Goal: Task Accomplishment & Management: Manage account settings

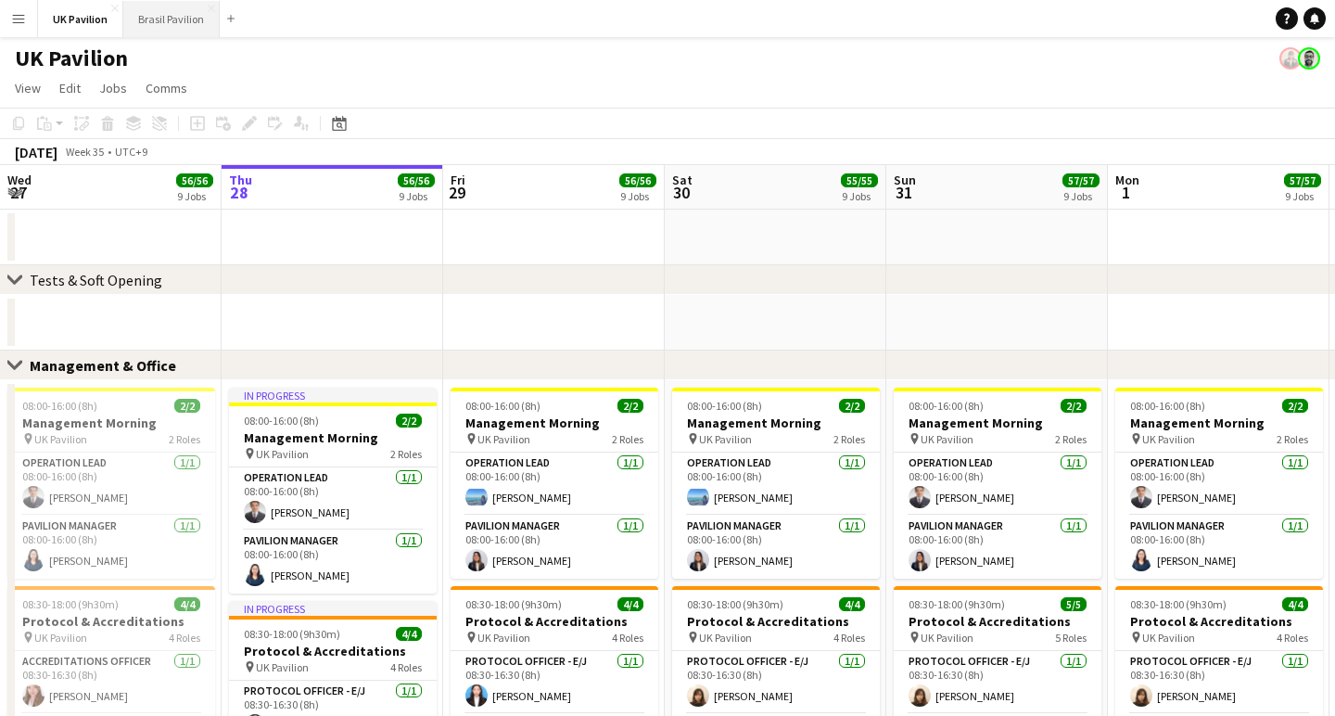
click at [200, 31] on button "Brasil Pavilion Close" at bounding box center [171, 19] width 96 height 36
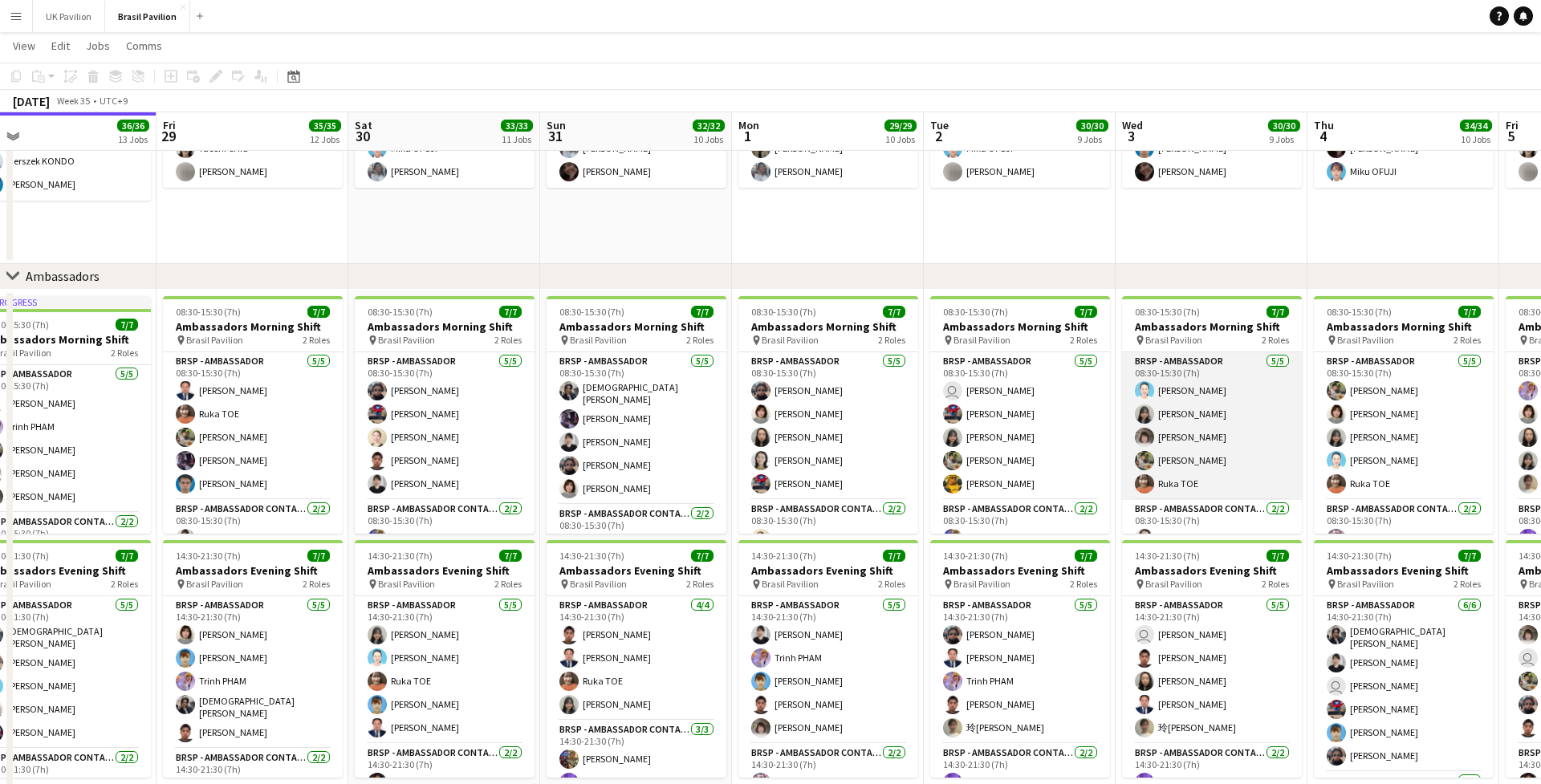
scroll to position [0, 611]
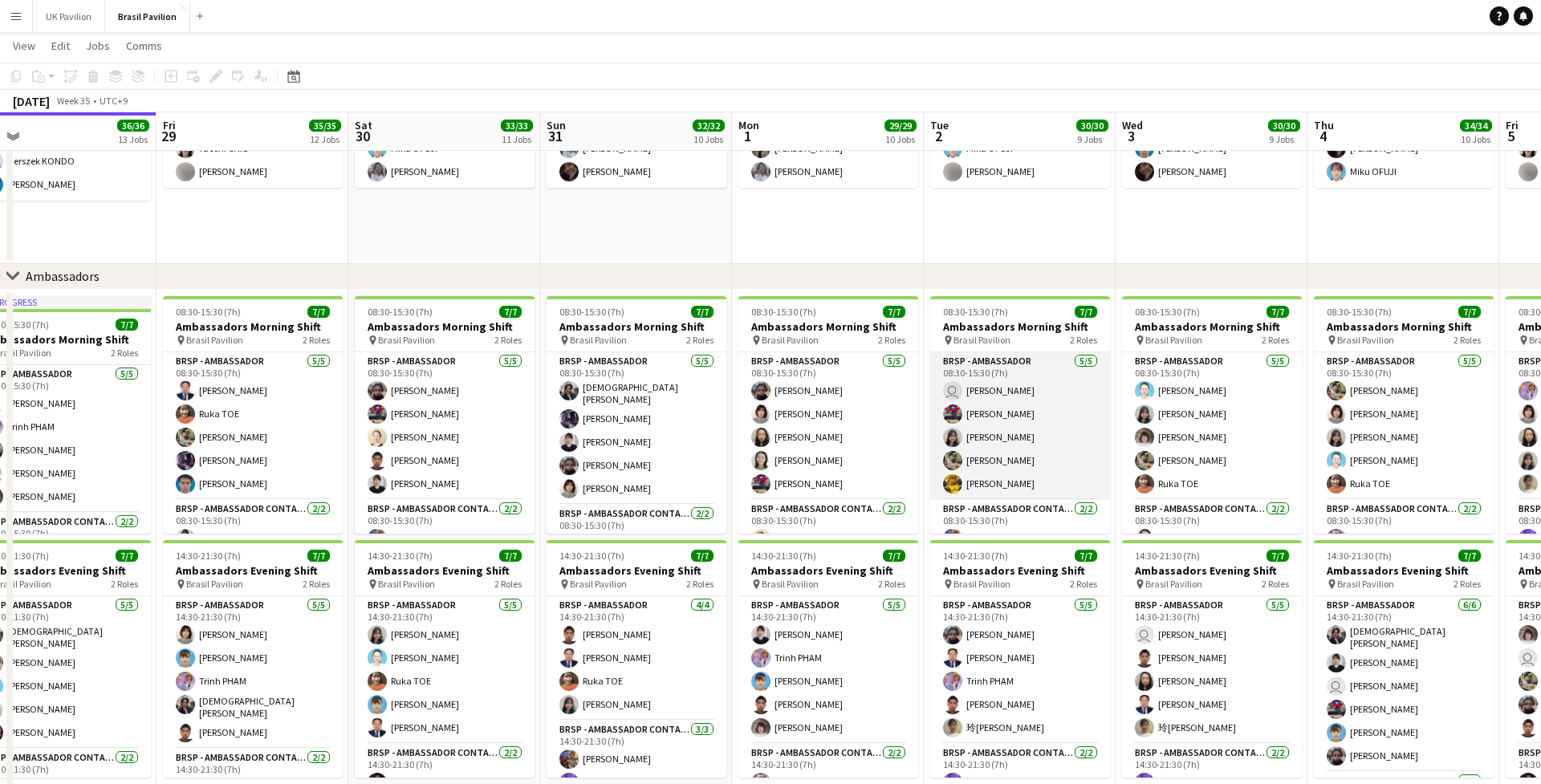
click at [1022, 500] on app-card-role "BRSP - Ambassador [DATE] 08:30-15:30 (7h) user [PERSON_NAME] [PERSON_NAME] [PER…" at bounding box center [1021, 426] width 180 height 148
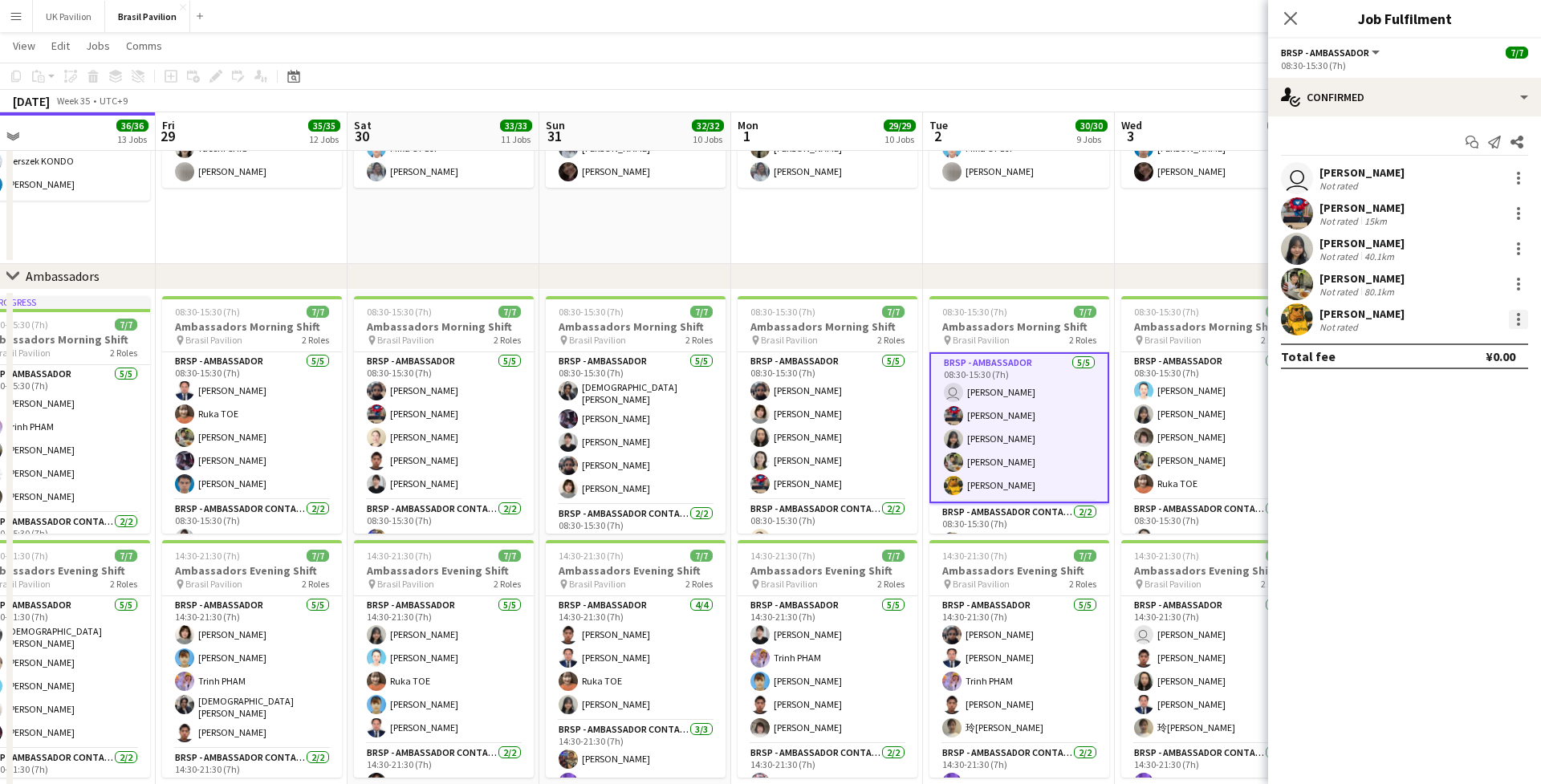
click at [1155, 329] on div at bounding box center [1518, 319] width 19 height 19
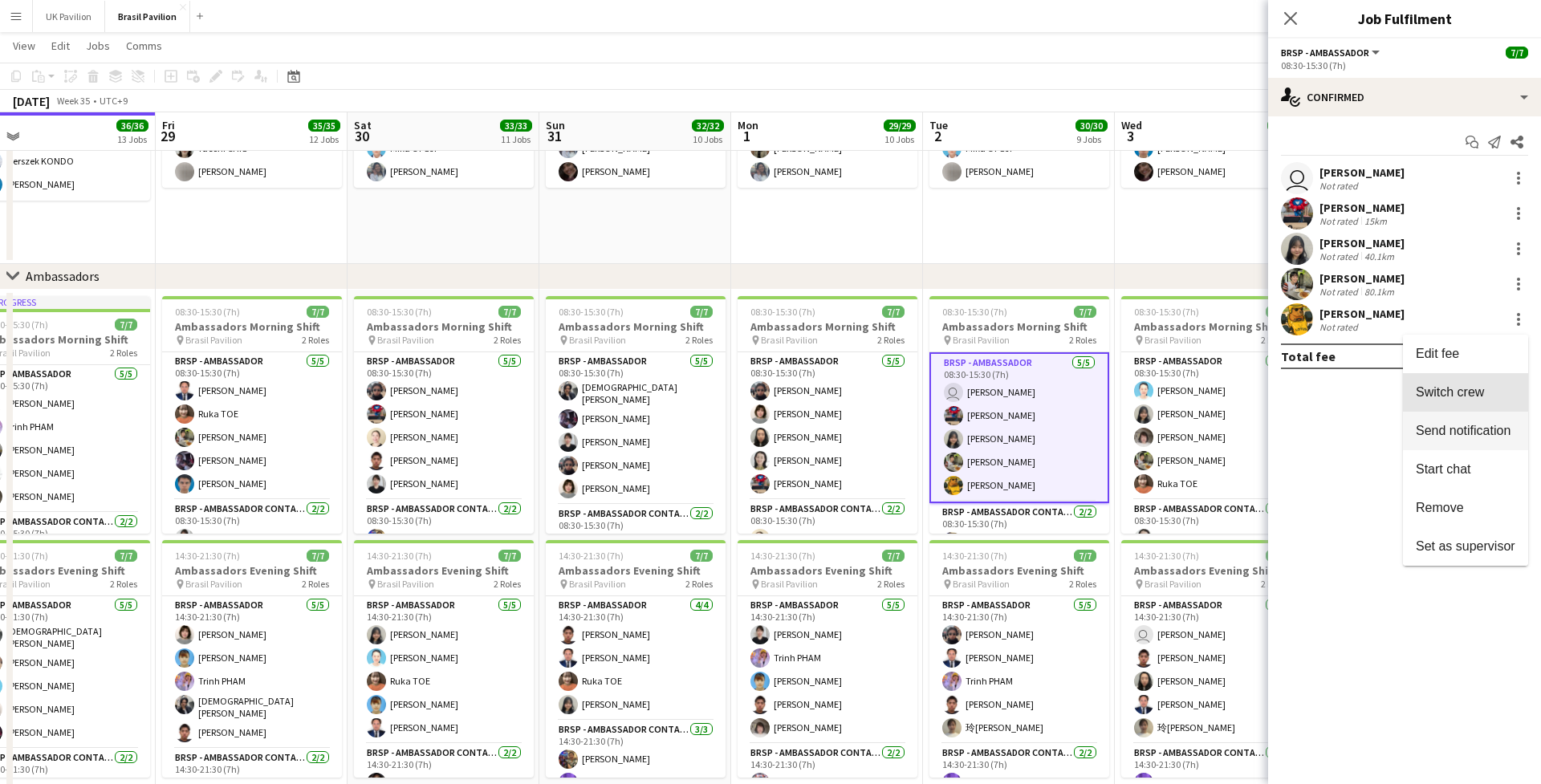
click at [1155, 399] on span "Switch crew" at bounding box center [1450, 392] width 68 height 14
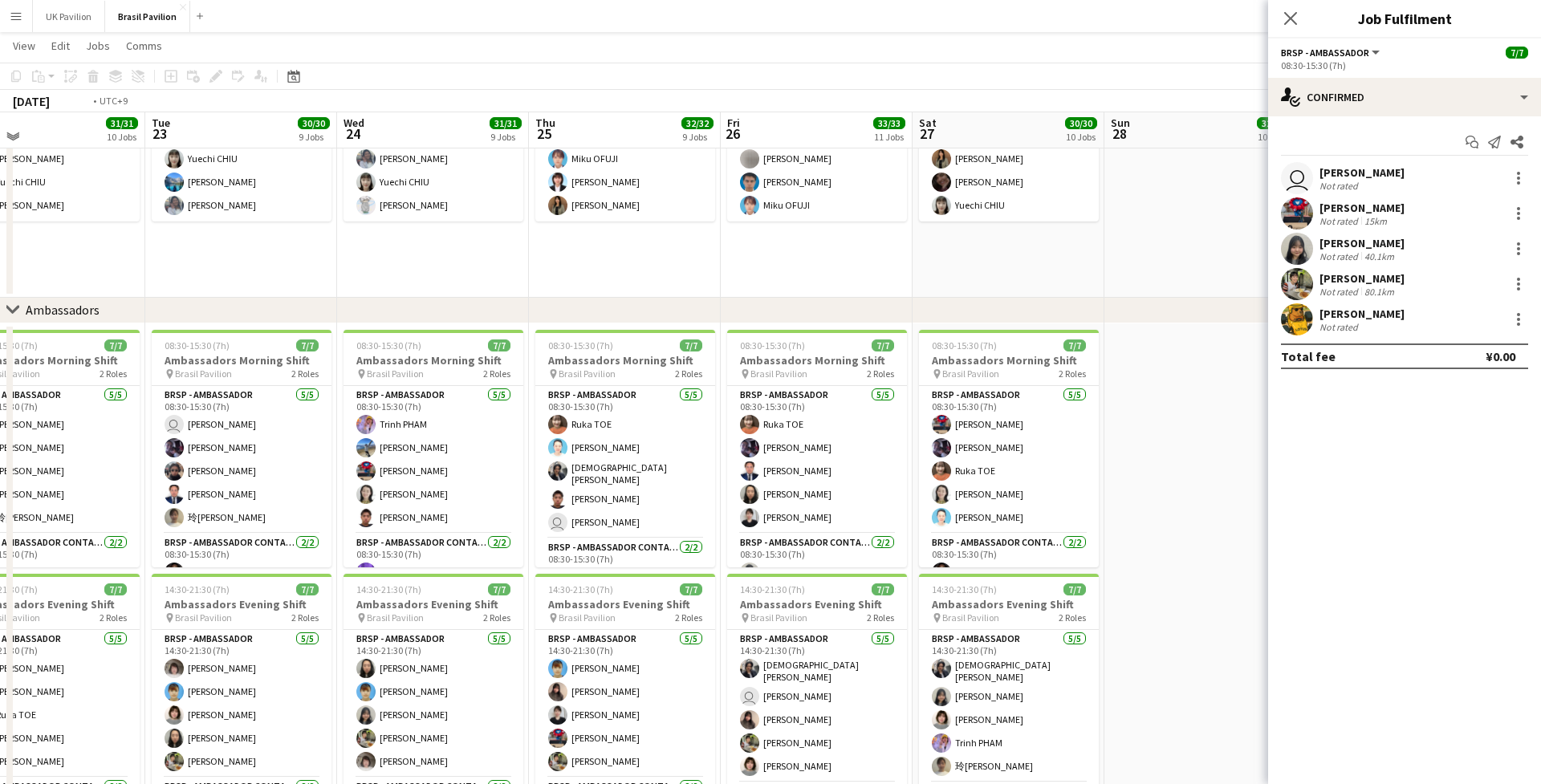
scroll to position [0, 674]
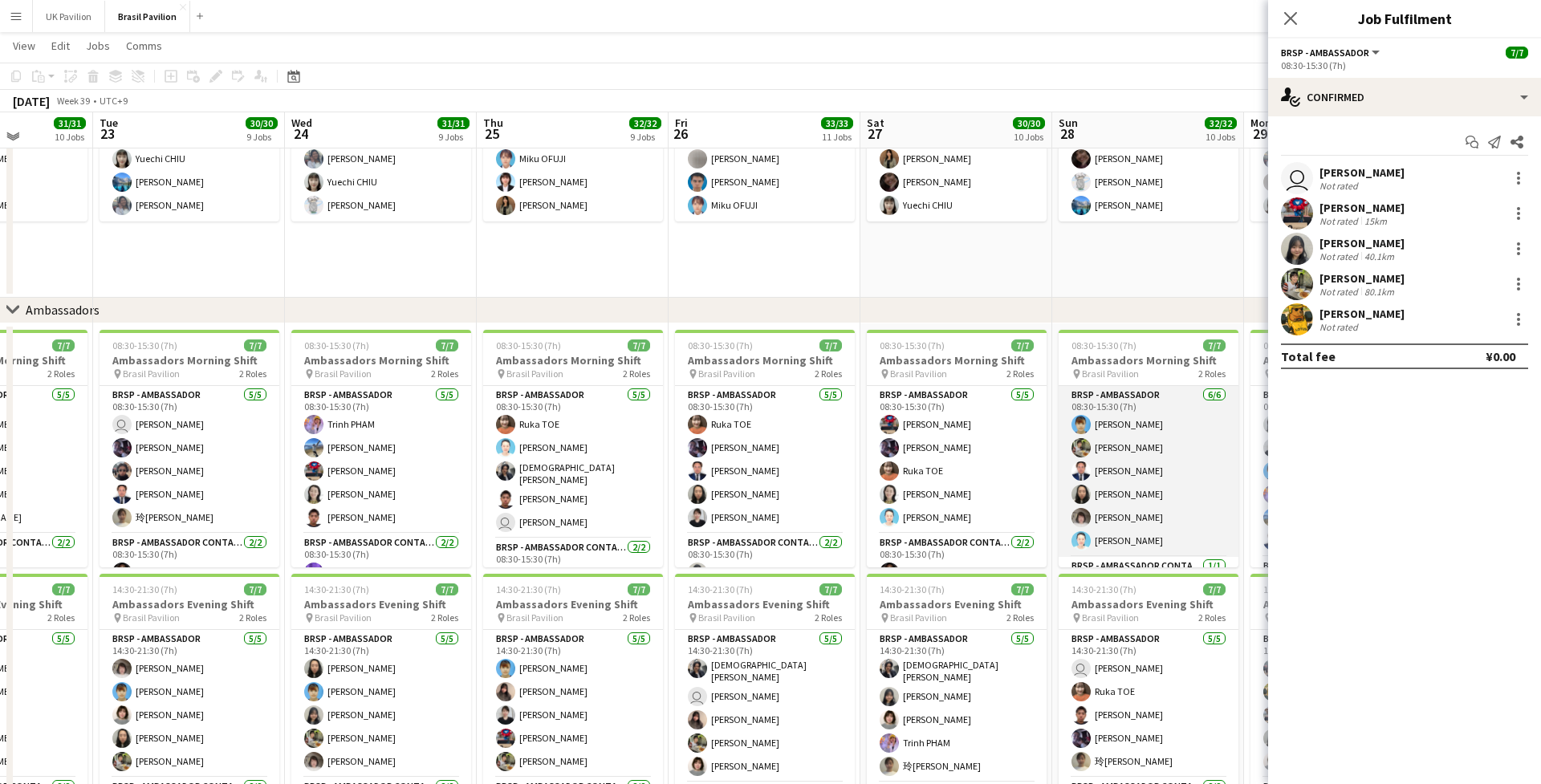
click at [1155, 546] on app-card-role "BRSP - Ambassador [DATE] 08:30-15:30 (7h) [PERSON_NAME] [PERSON_NAME] FUKUE [PE…" at bounding box center [1149, 472] width 180 height 171
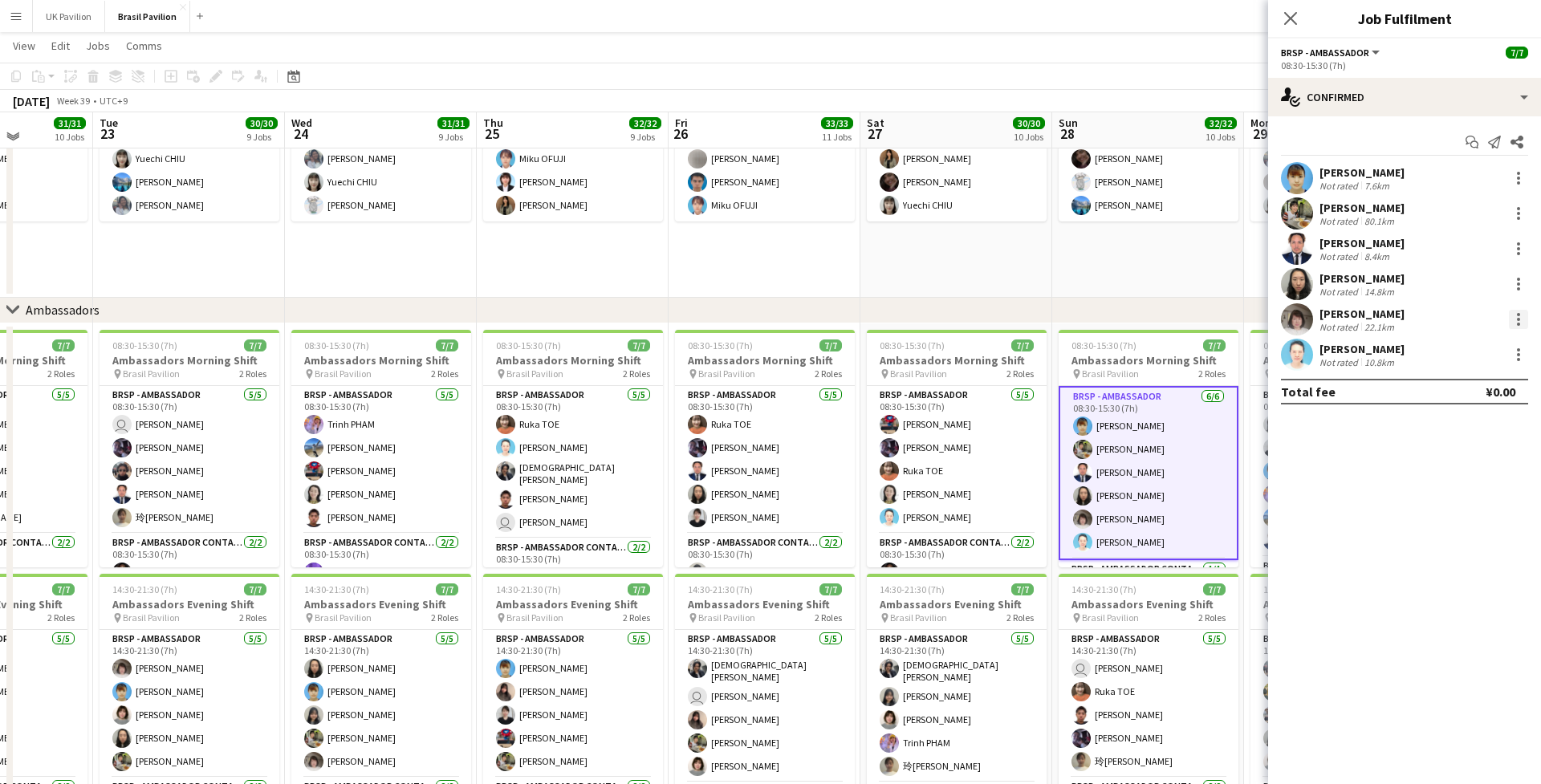
click at [1155, 323] on div at bounding box center [1518, 319] width 19 height 19
click at [1155, 399] on span "Switch with" at bounding box center [1448, 392] width 64 height 14
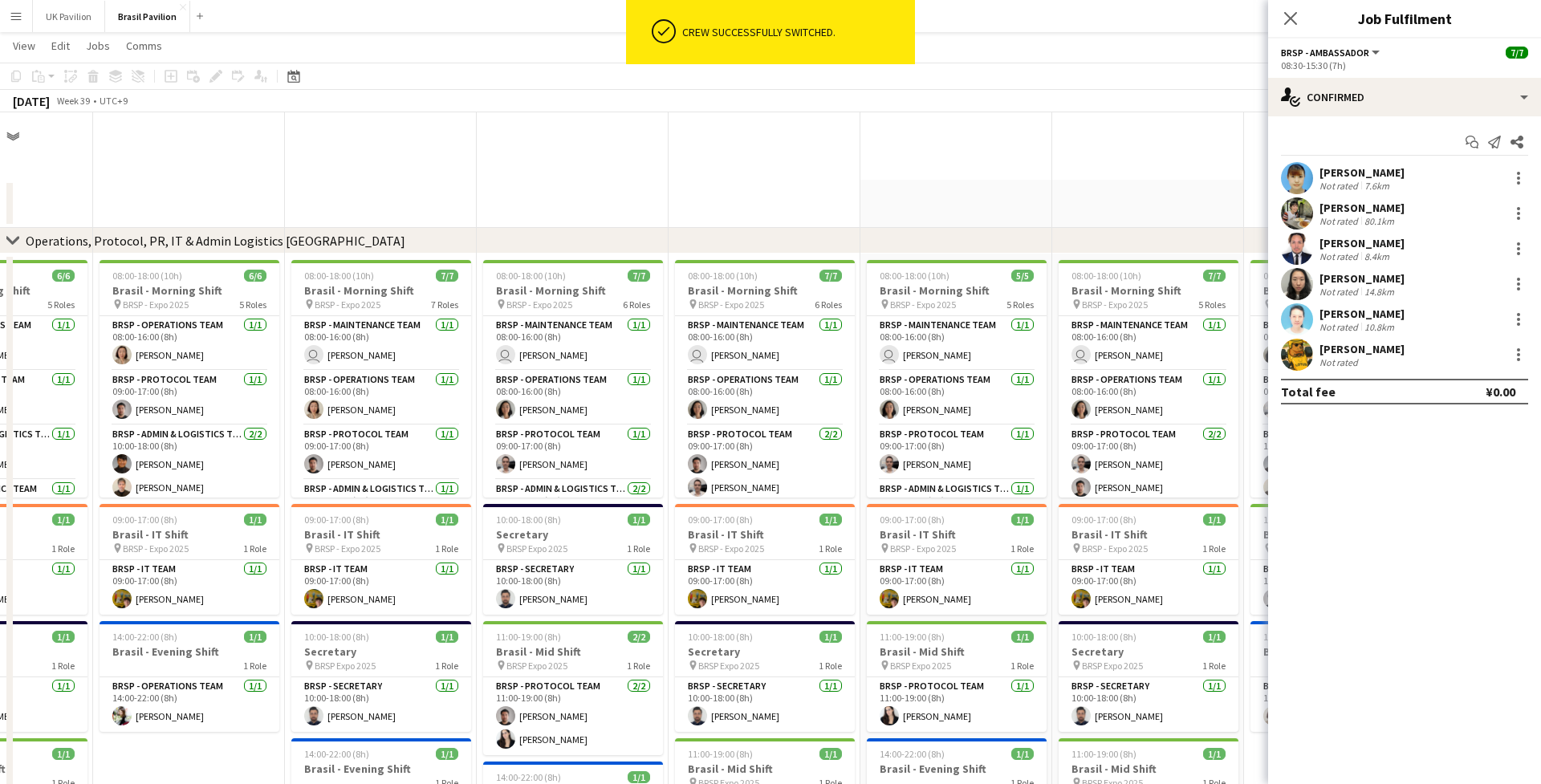
scroll to position [1995, 0]
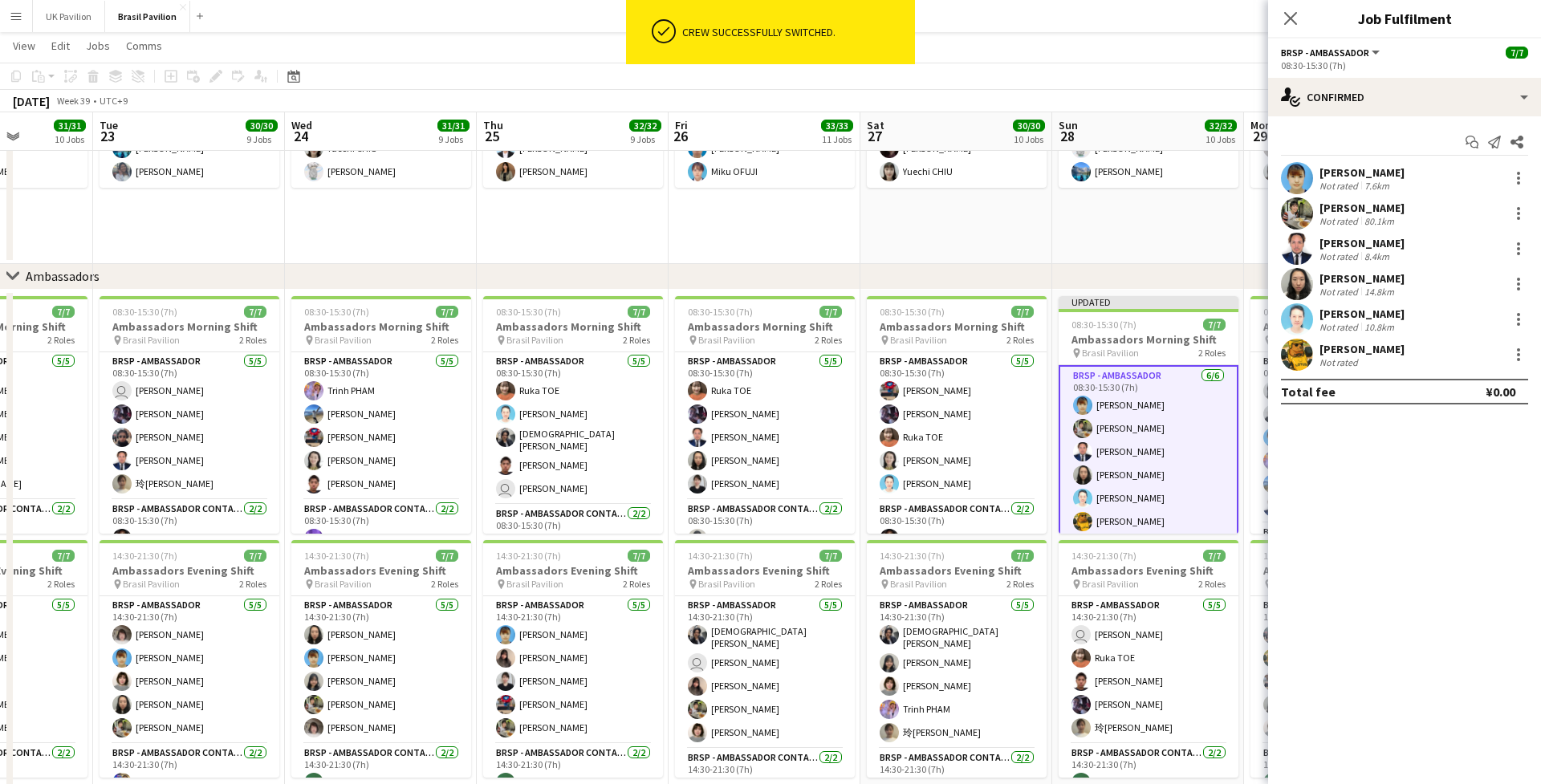
drag, startPoint x: 1290, startPoint y: 20, endPoint x: 1284, endPoint y: 37, distance: 18.0
click at [1155, 21] on icon "Close pop-in" at bounding box center [1291, 18] width 13 height 13
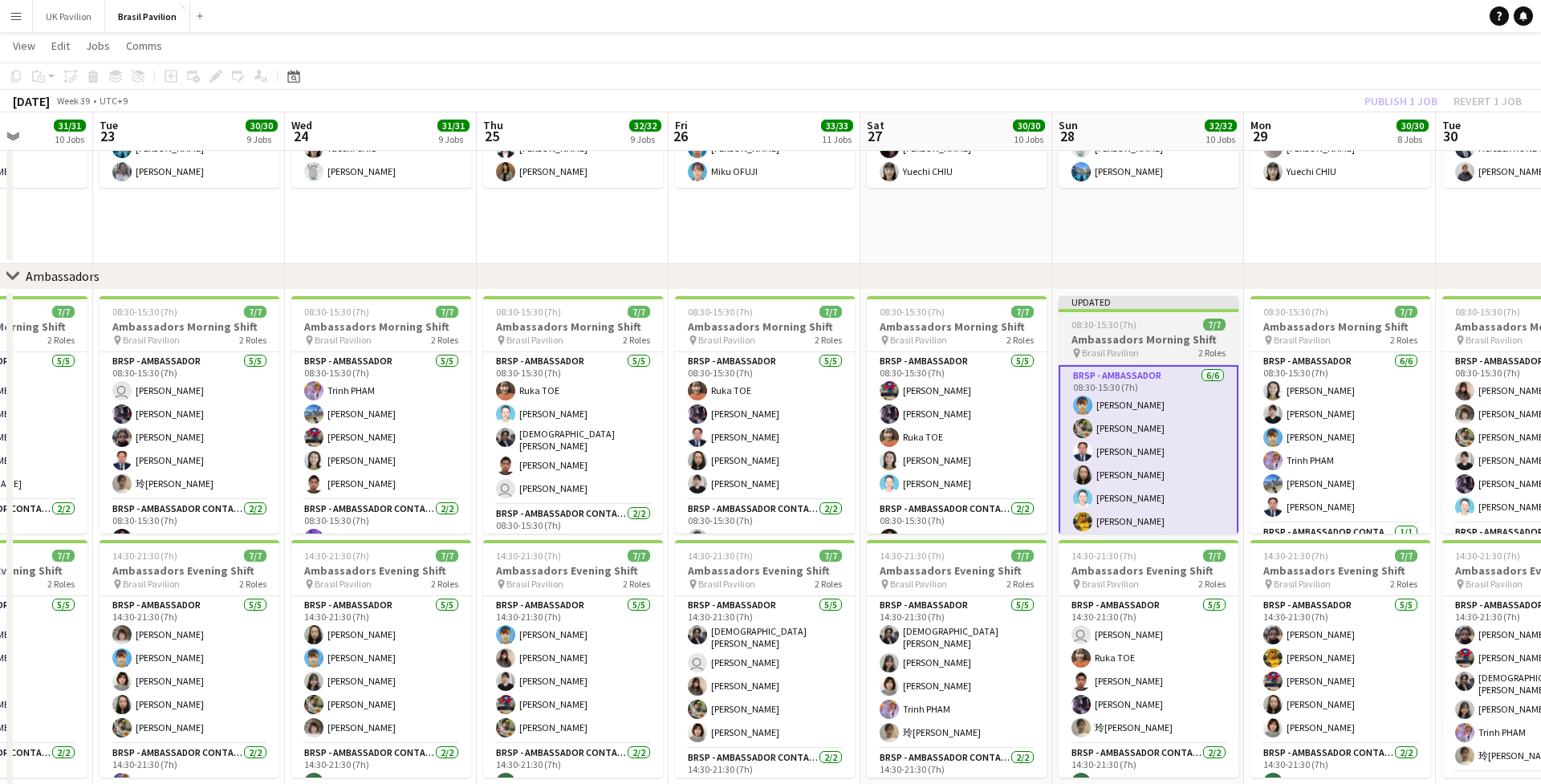
click at [1137, 325] on span "08:30-15:30 (7h)" at bounding box center [1104, 325] width 65 height 12
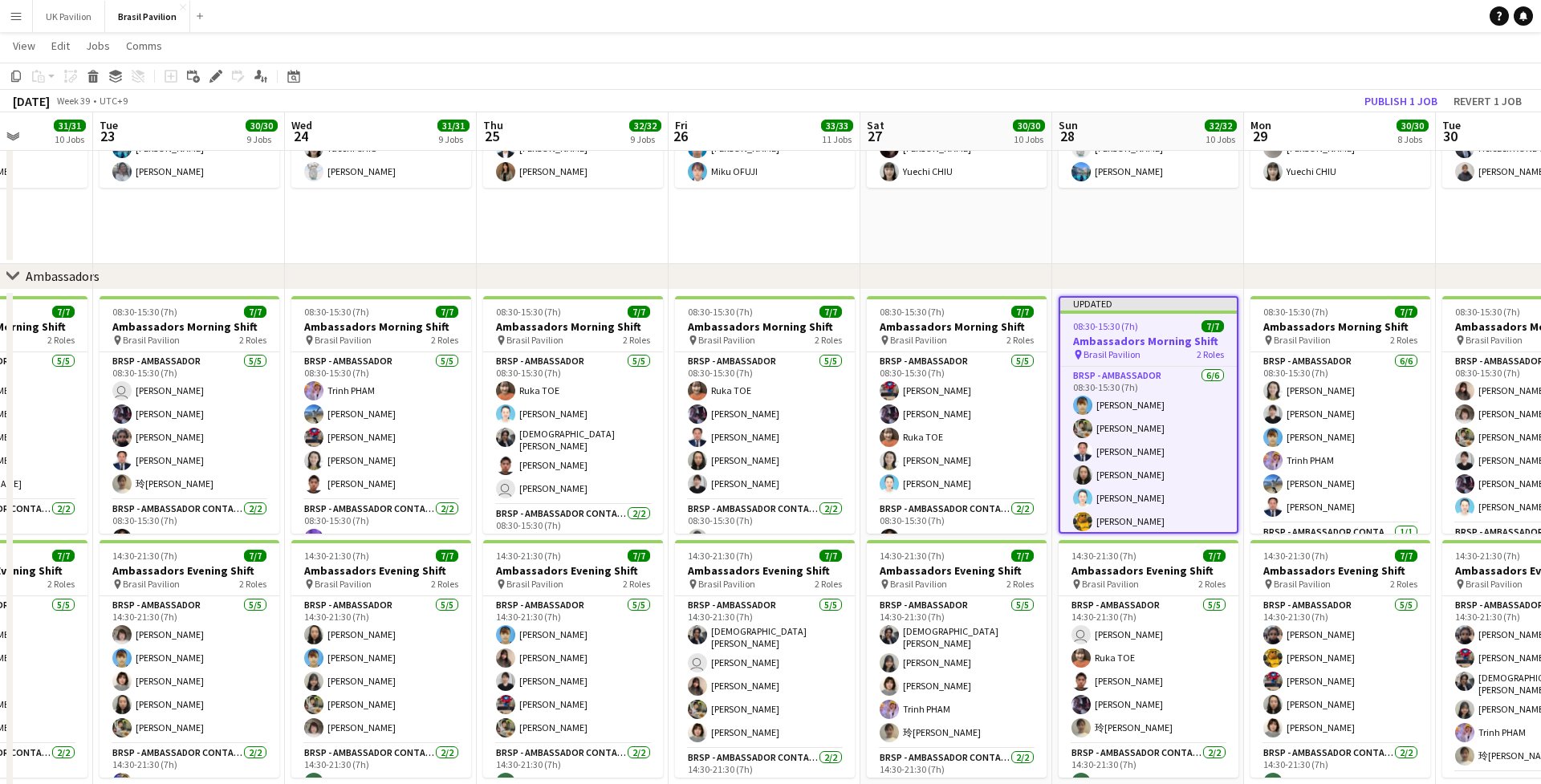
click at [1155, 99] on button "Publish 1 job" at bounding box center [1401, 101] width 86 height 21
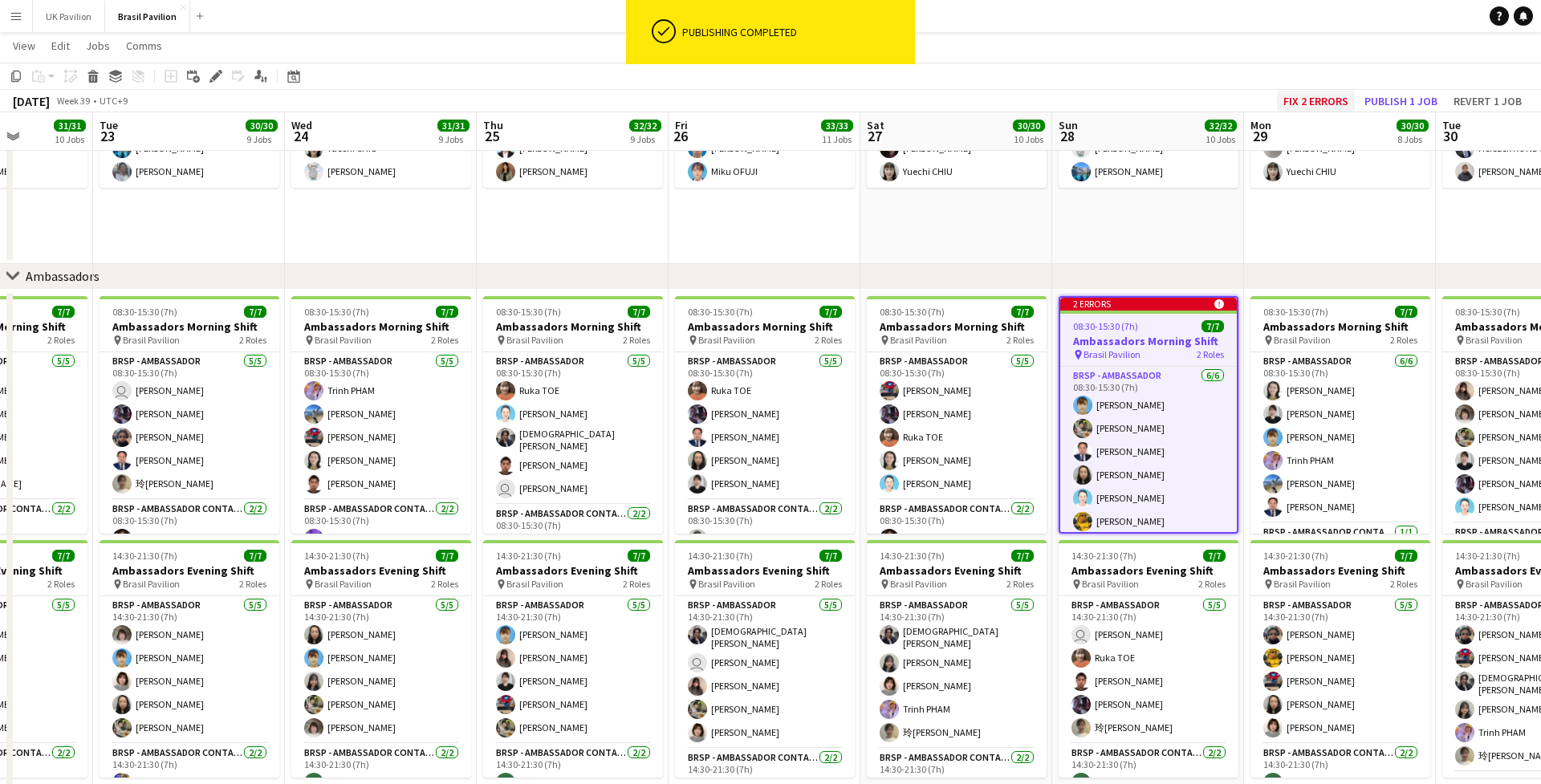
click at [1155, 98] on button "Fix 2 errors" at bounding box center [1316, 101] width 78 height 21
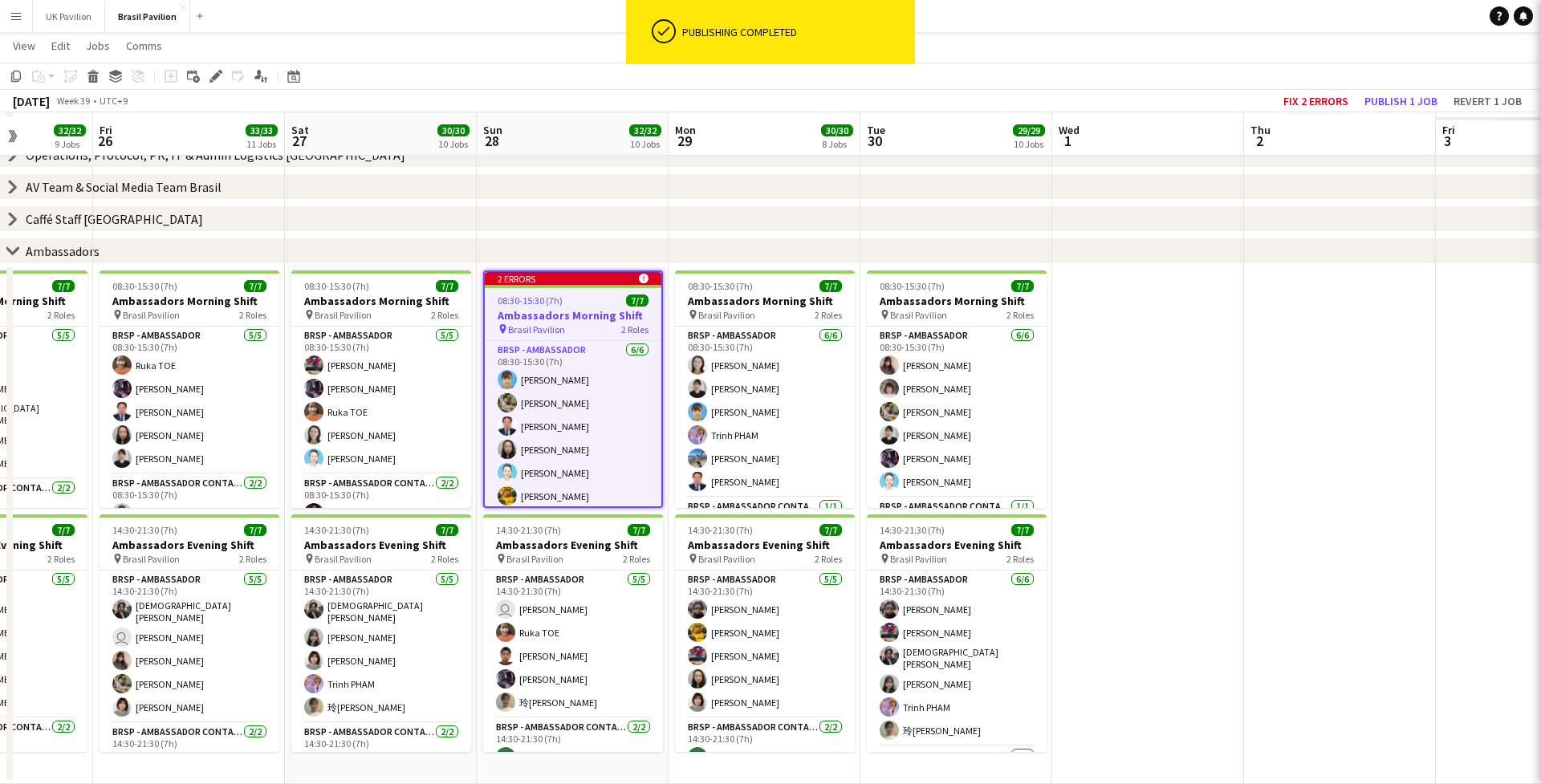
scroll to position [0, 551]
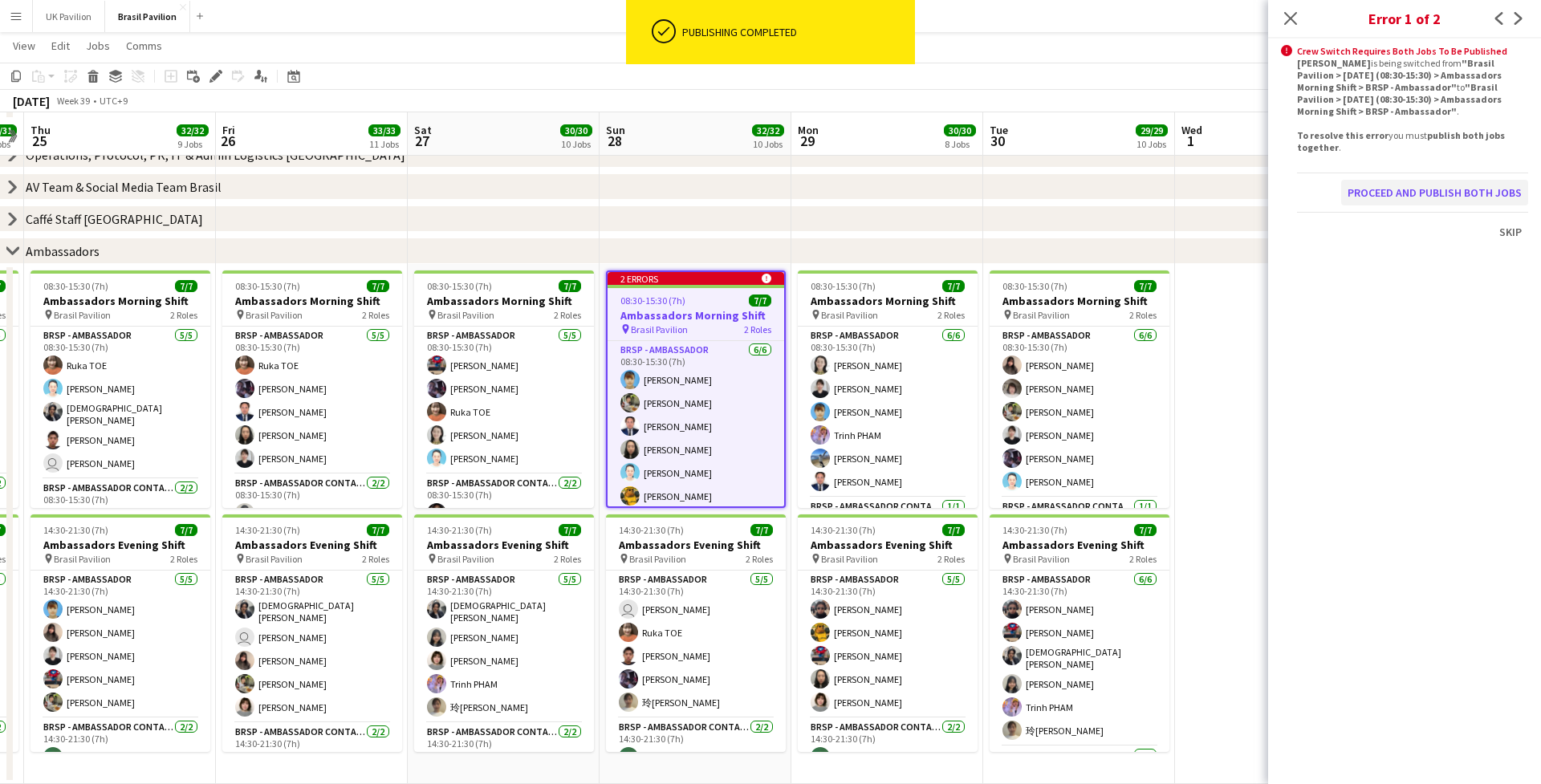
click at [1155, 205] on button "Proceed and publish both jobs" at bounding box center [1435, 193] width 187 height 26
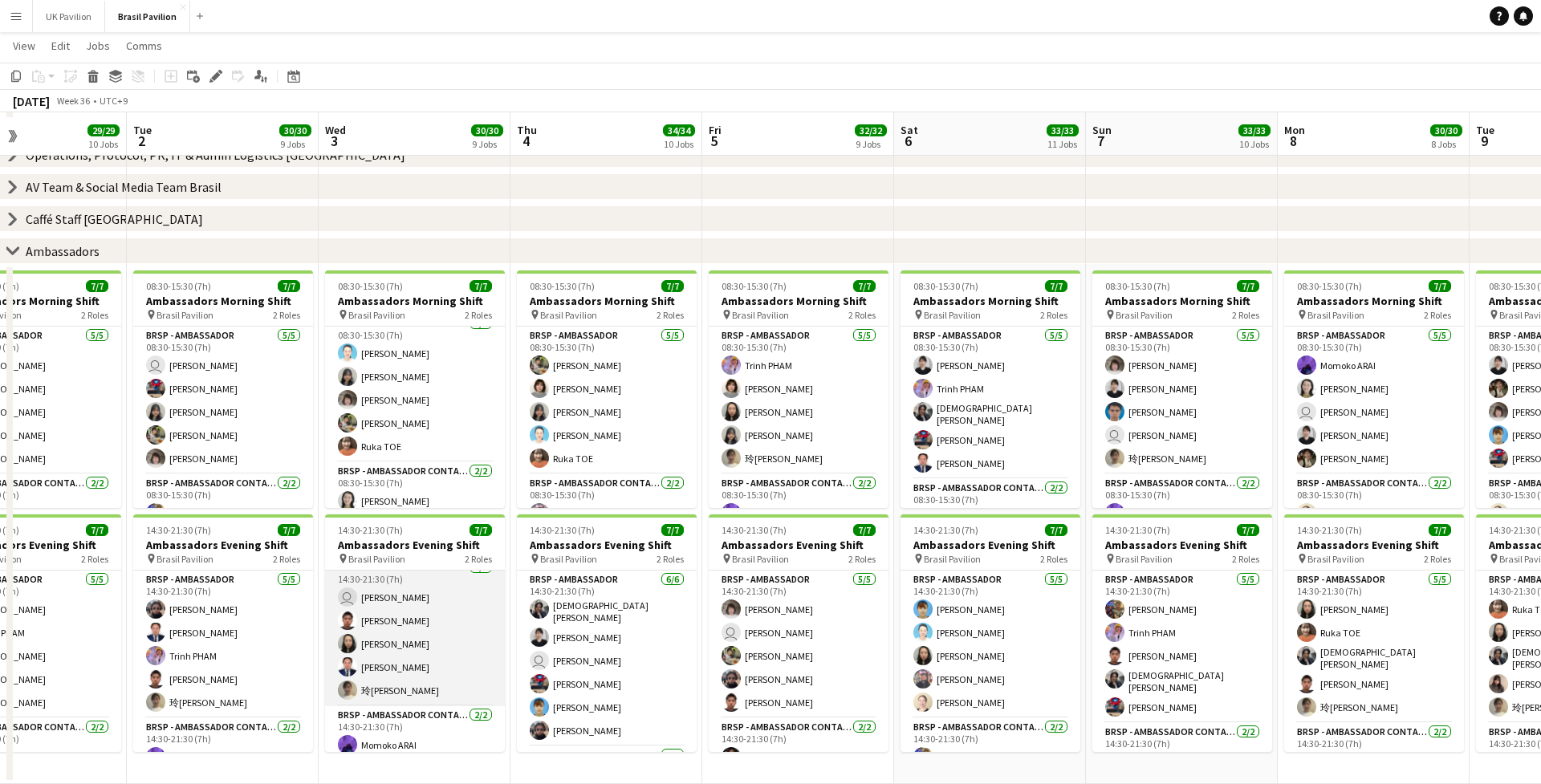
scroll to position [8, 0]
click at [400, 619] on app-card-role "BRSP - Ambassador [DATE] 14:30-21:30 (7h) user [PERSON_NAME] [PERSON_NAME] [PER…" at bounding box center [416, 636] width 180 height 148
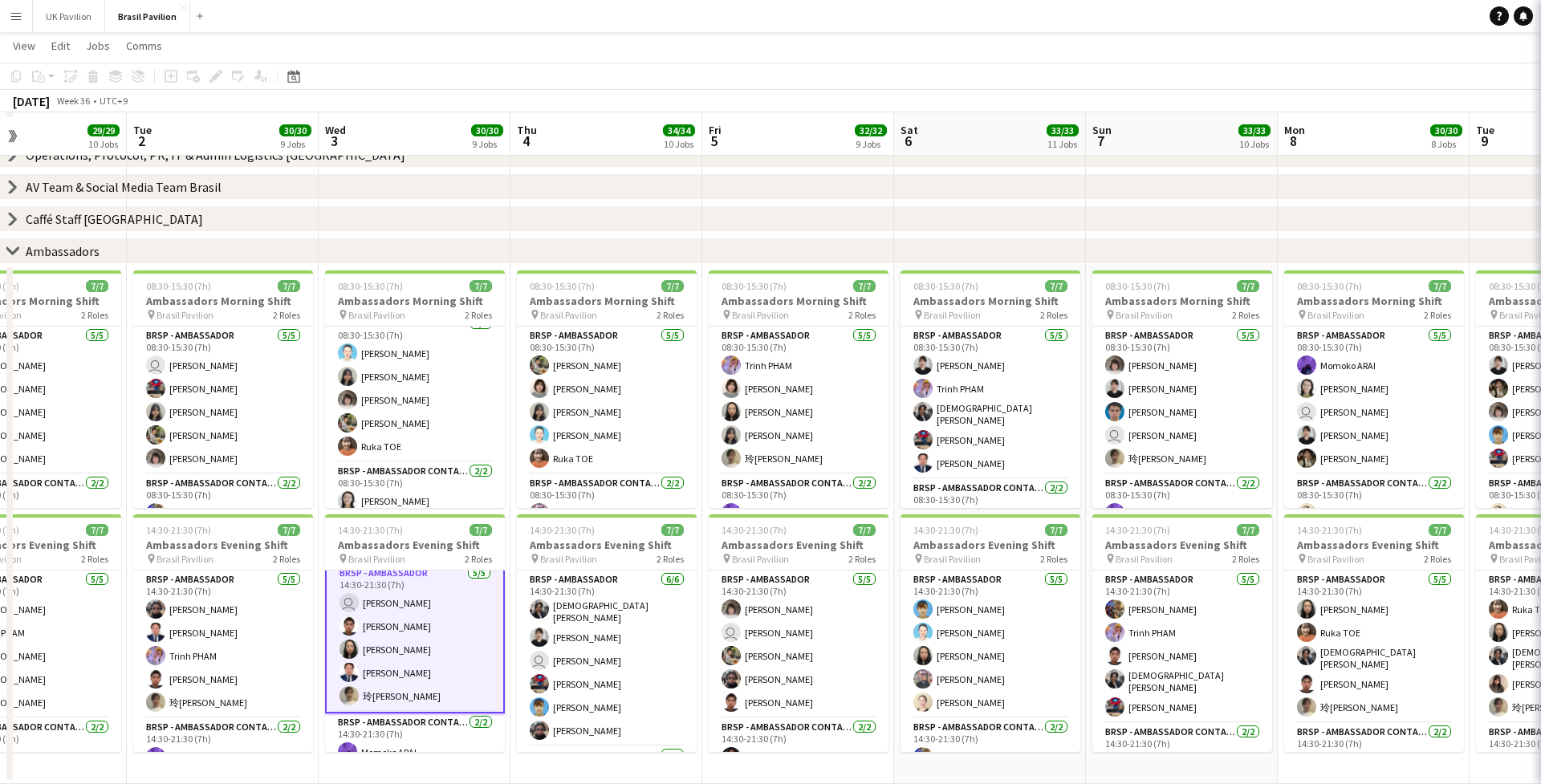
scroll to position [0, 448]
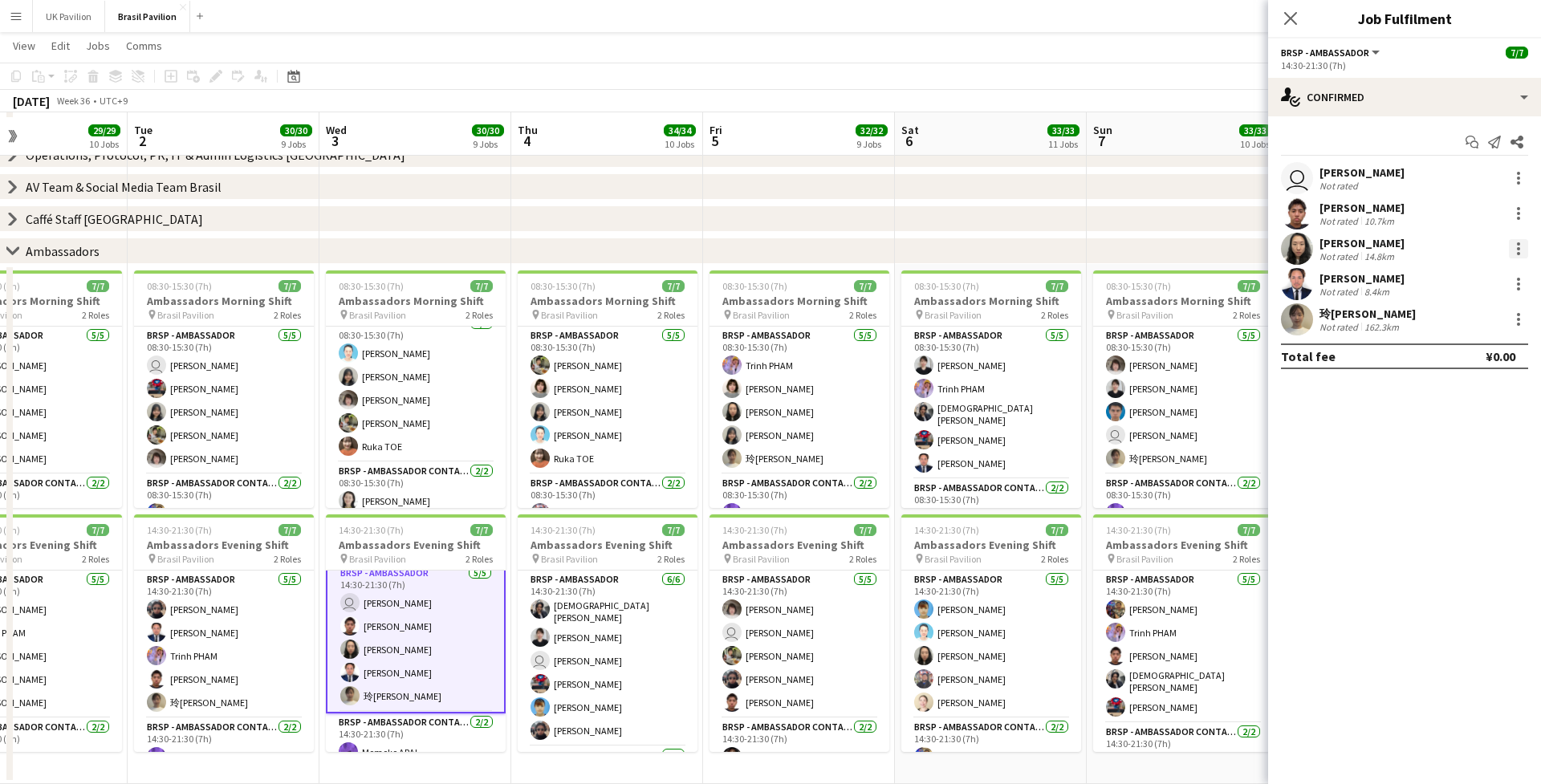
click at [1155, 247] on div at bounding box center [1518, 248] width 19 height 19
drag, startPoint x: 1429, startPoint y: 325, endPoint x: 1422, endPoint y: 327, distance: 7.3
click at [1155, 325] on span "Switch crew" at bounding box center [1450, 321] width 68 height 14
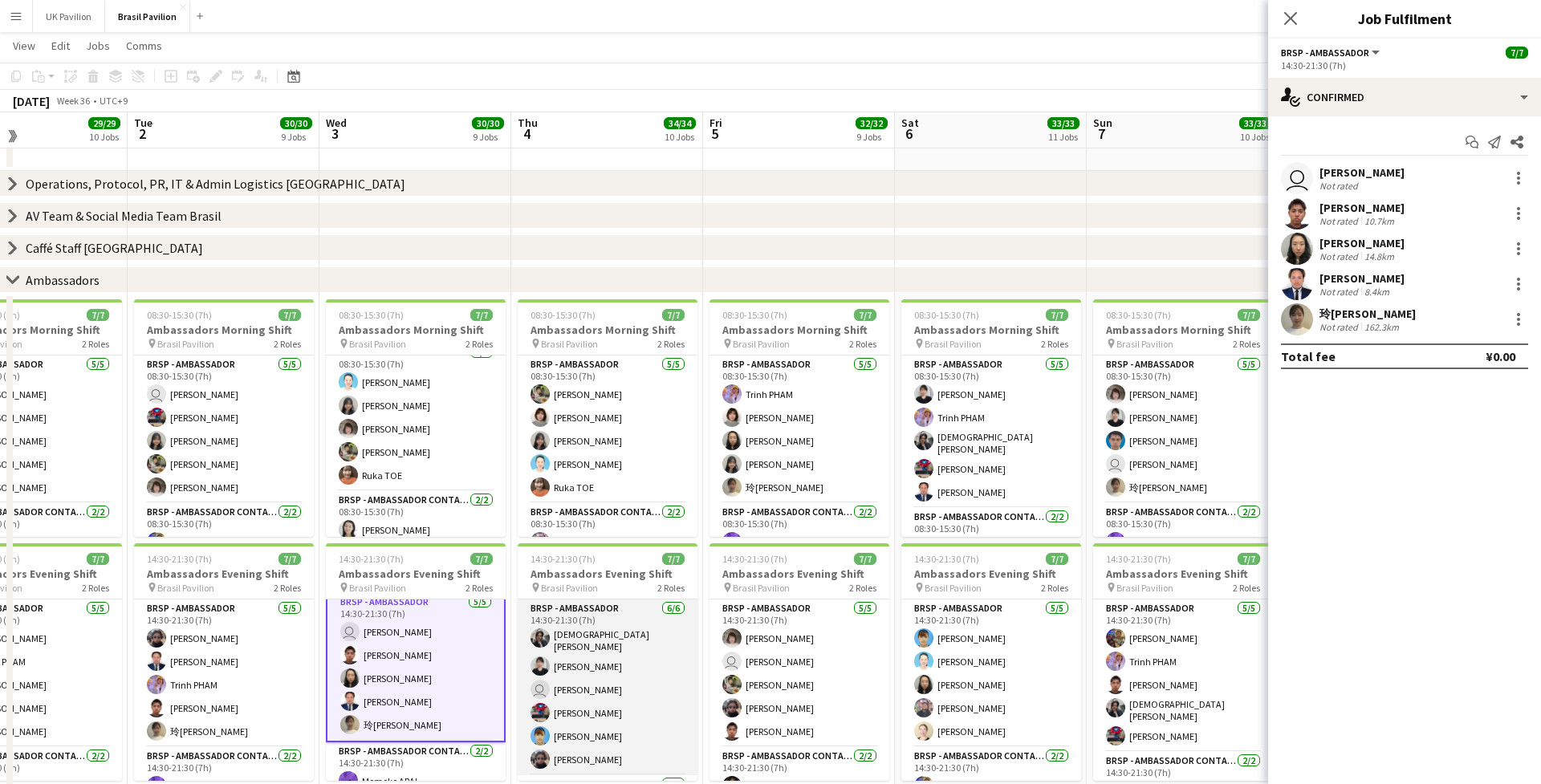
click at [612, 619] on app-card-role "BRSP - Ambassador [DATE] 14:30-21:30 (7h) [PERSON_NAME] [PERSON_NAME] user [PER…" at bounding box center [608, 687] width 180 height 176
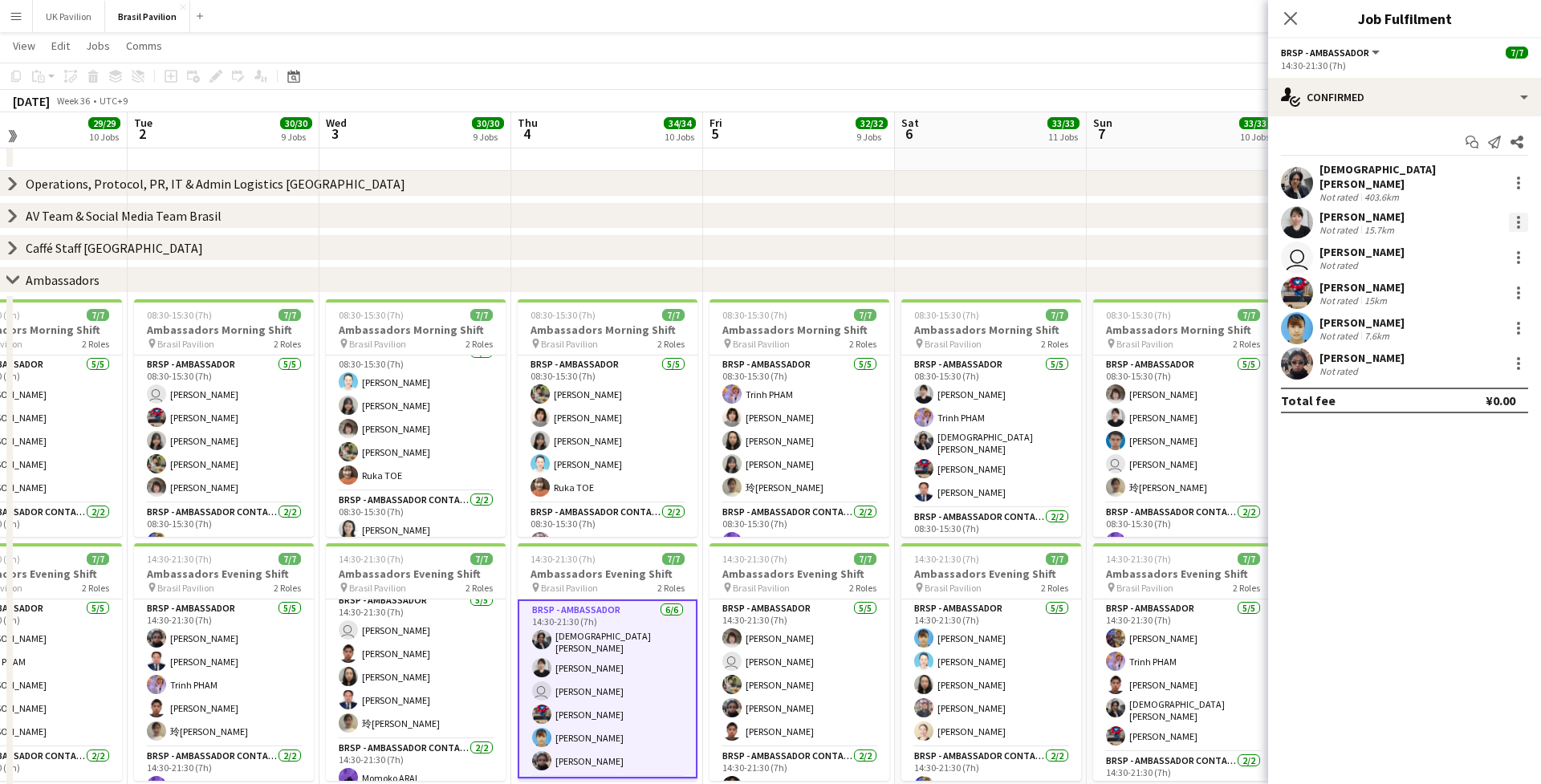
click at [1155, 221] on div at bounding box center [1519, 222] width 3 height 3
click at [1155, 292] on span "Switch with" at bounding box center [1448, 286] width 64 height 14
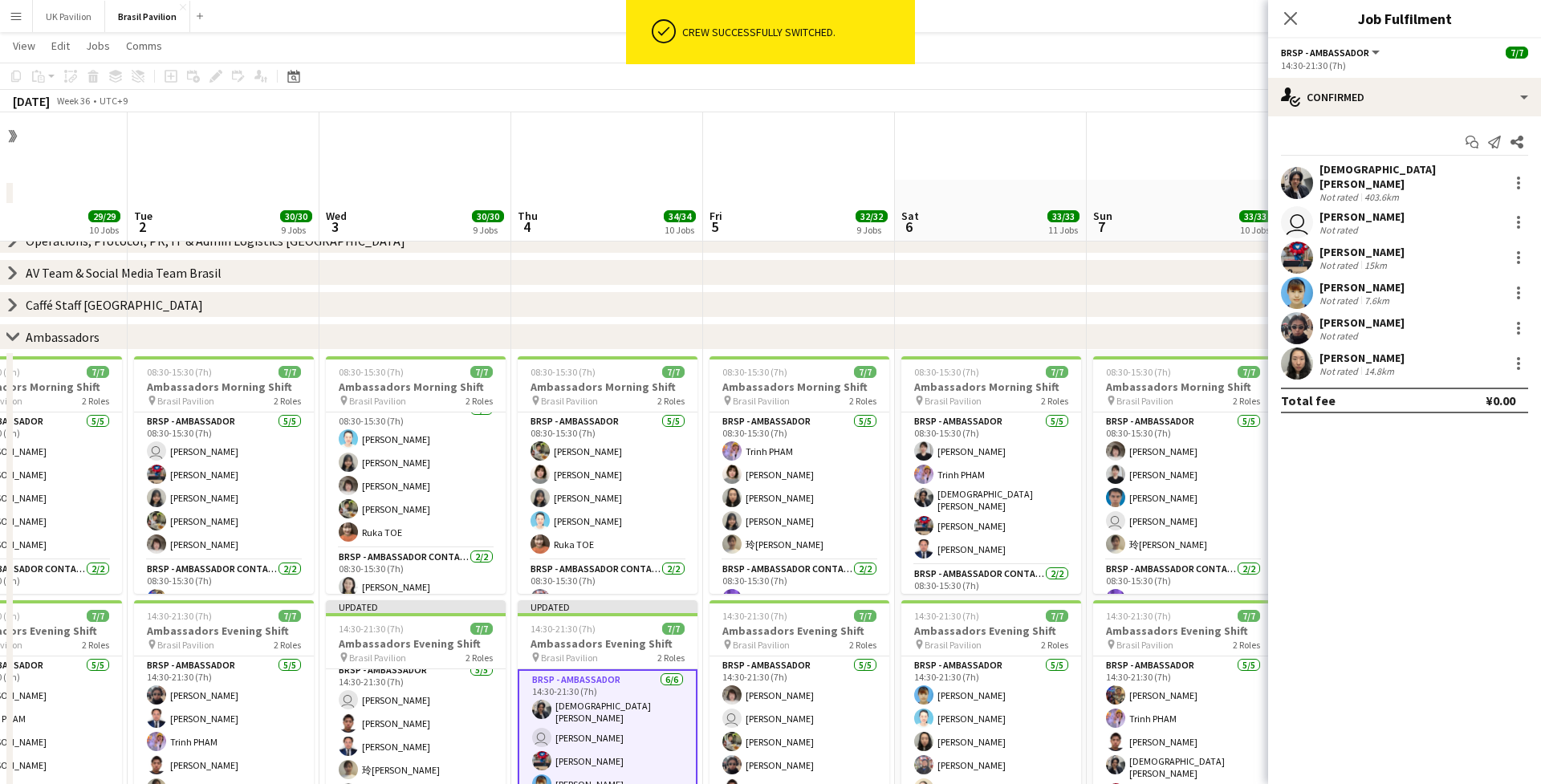
scroll to position [91, 0]
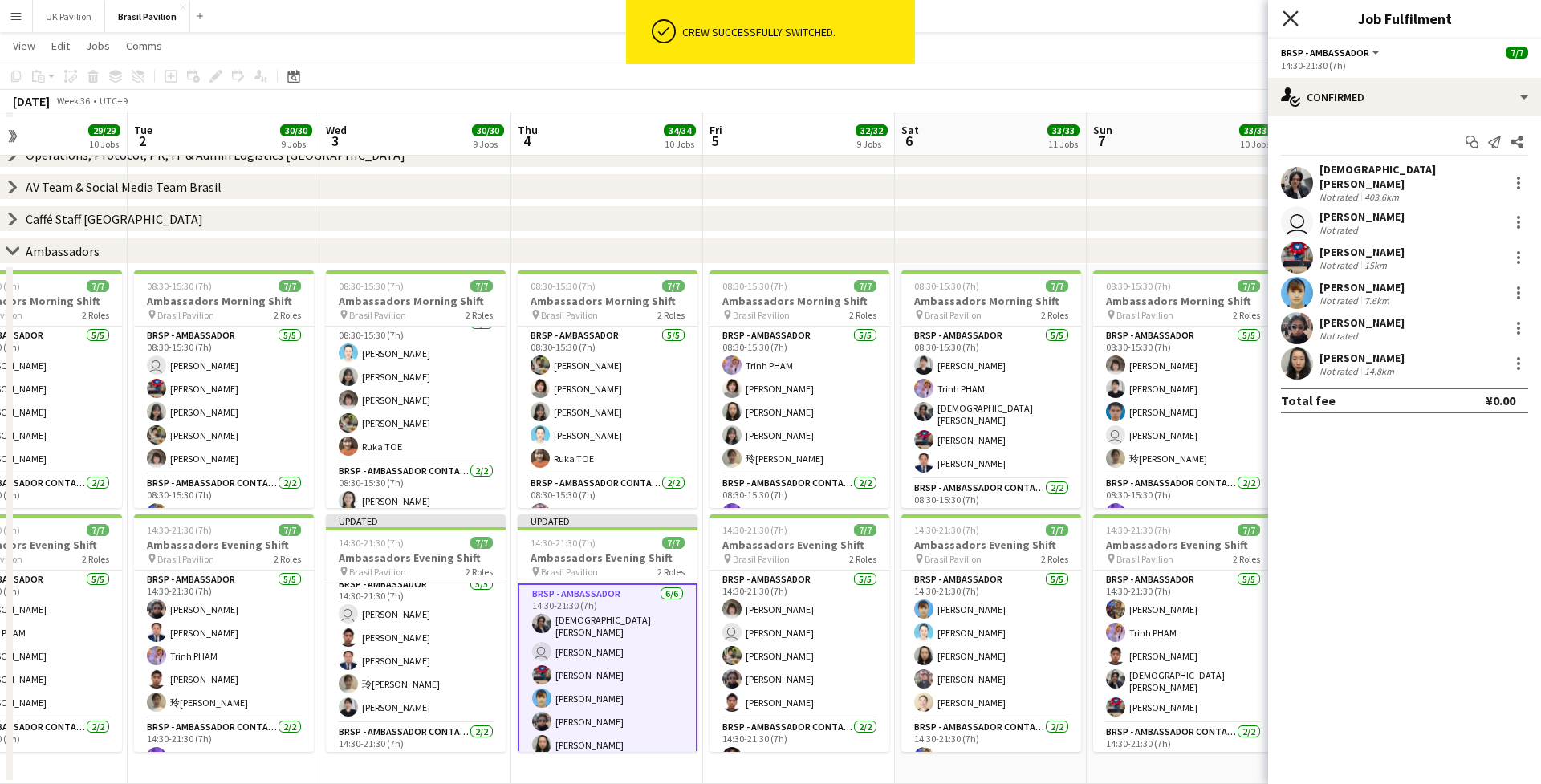
click at [1155, 14] on icon at bounding box center [1291, 18] width 16 height 16
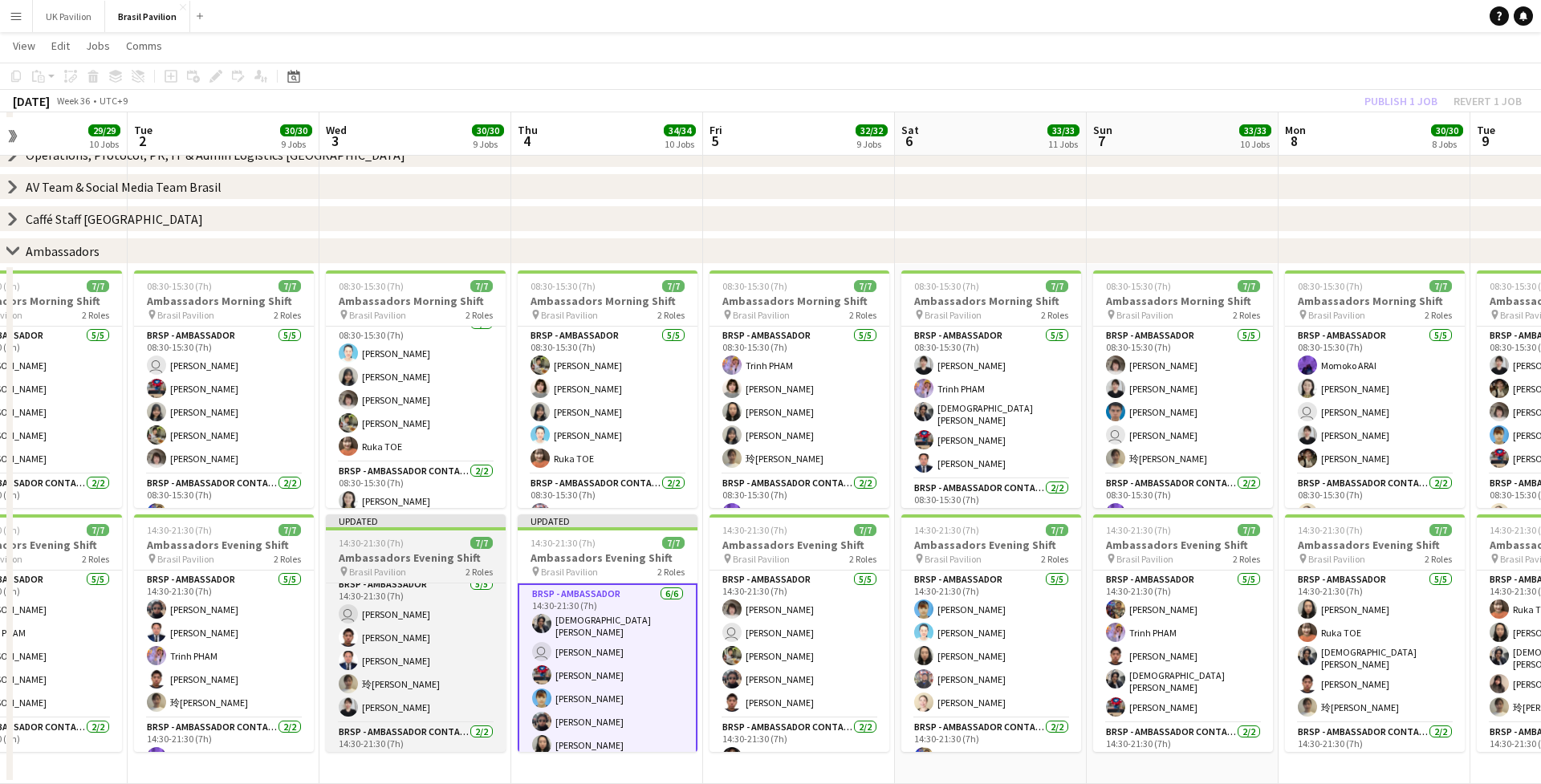
click at [443, 557] on h3 "Ambassadors Evening Shift" at bounding box center [416, 557] width 180 height 15
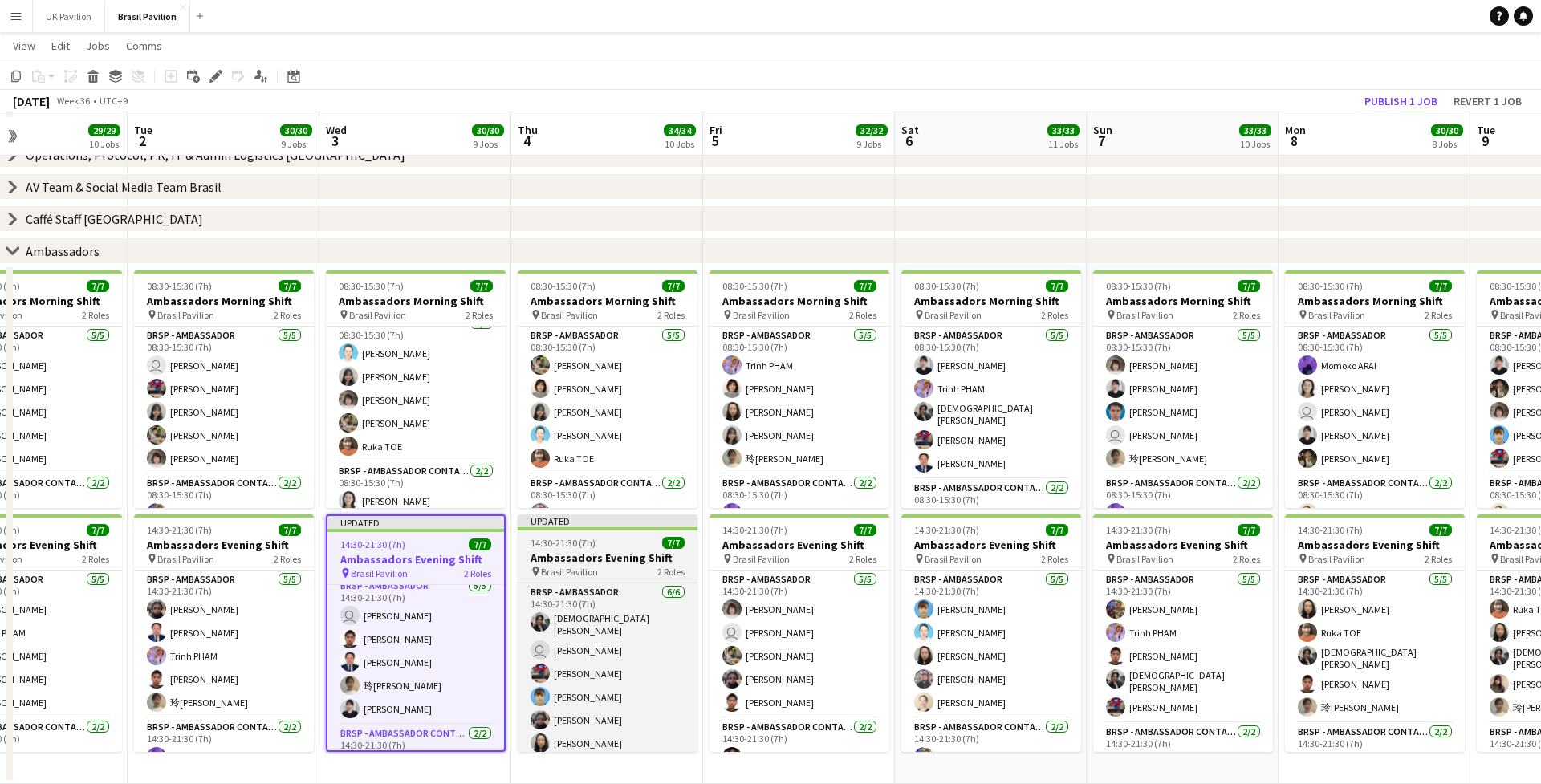
scroll to position [0, 448]
click at [562, 561] on h3 "Ambassadors Evening Shift" at bounding box center [607, 557] width 180 height 15
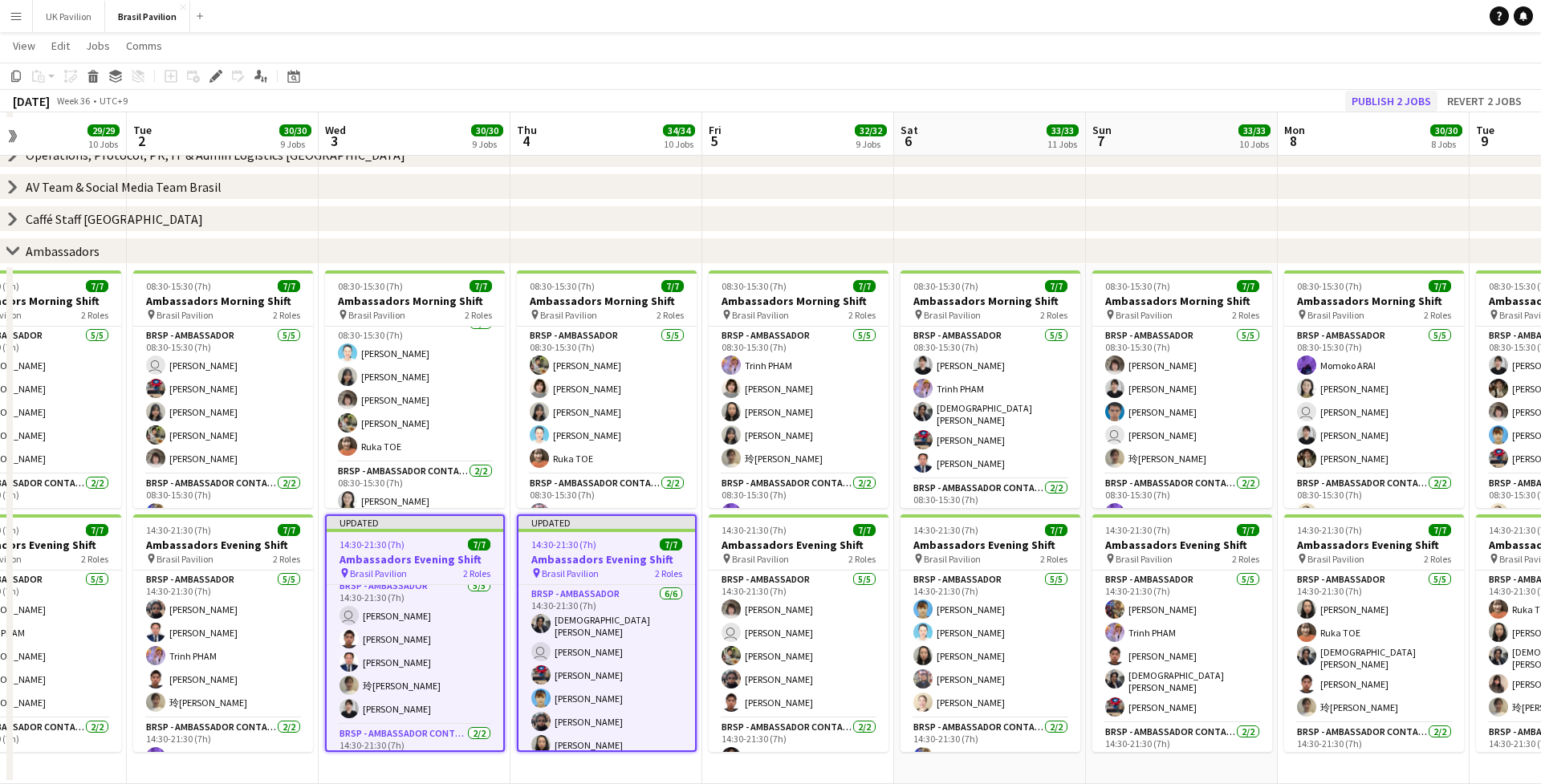
click at [1155, 103] on button "Publish 2 jobs" at bounding box center [1391, 101] width 93 height 21
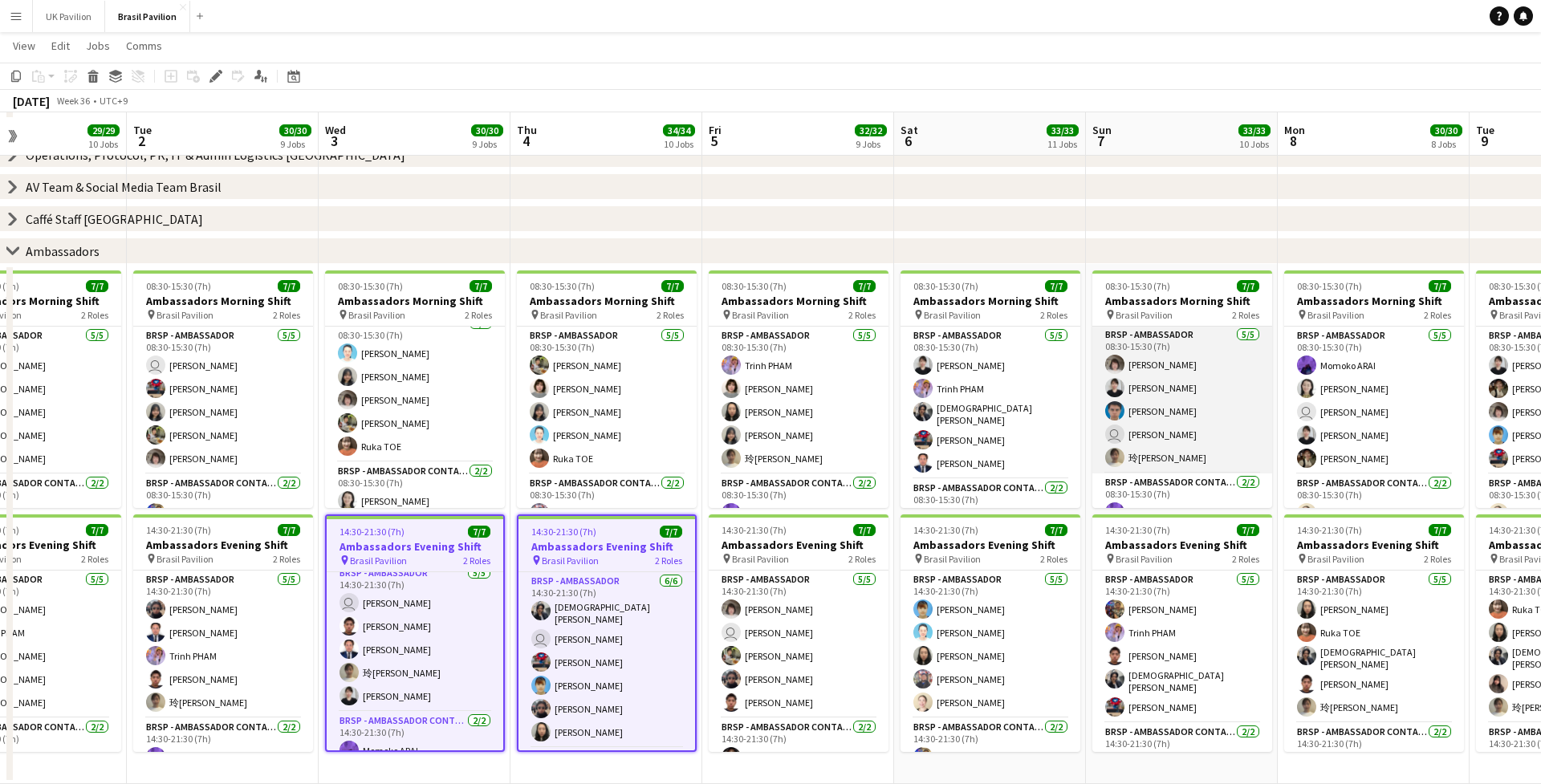
scroll to position [0, 449]
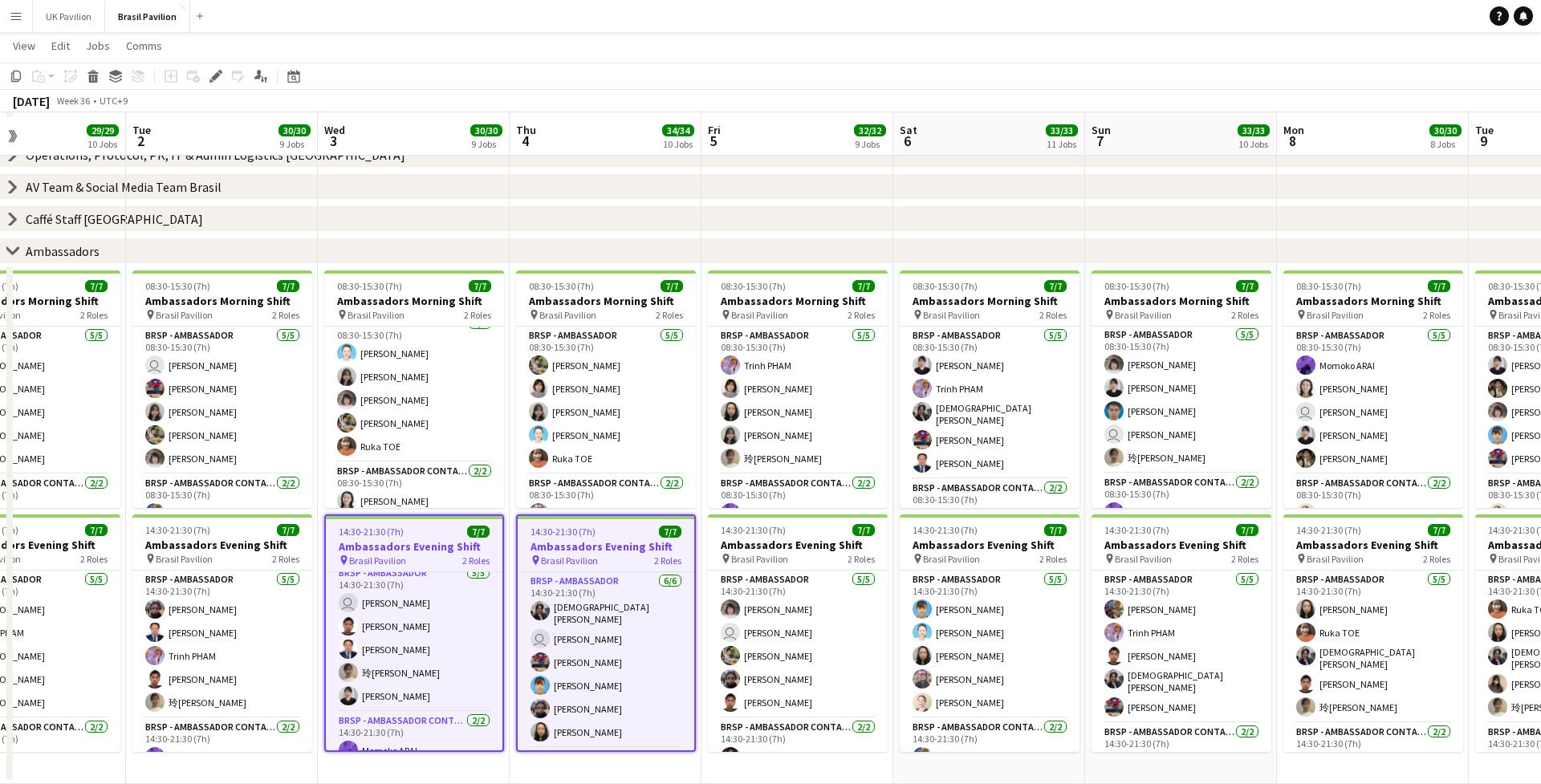
click at [16, 248] on icon "chevron-right" at bounding box center [12, 251] width 13 height 13
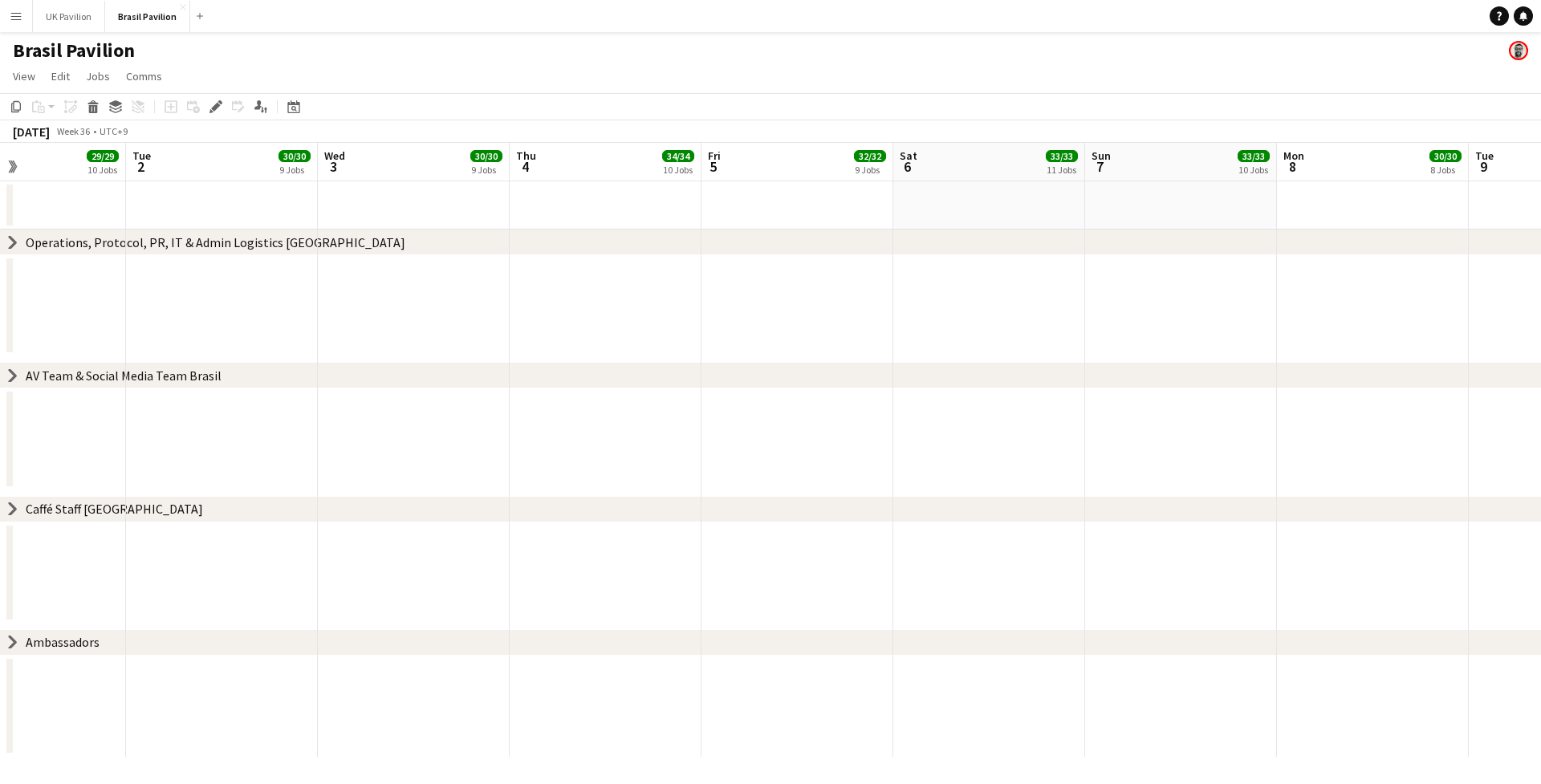
click at [13, 515] on icon "chevron-right" at bounding box center [12, 508] width 13 height 13
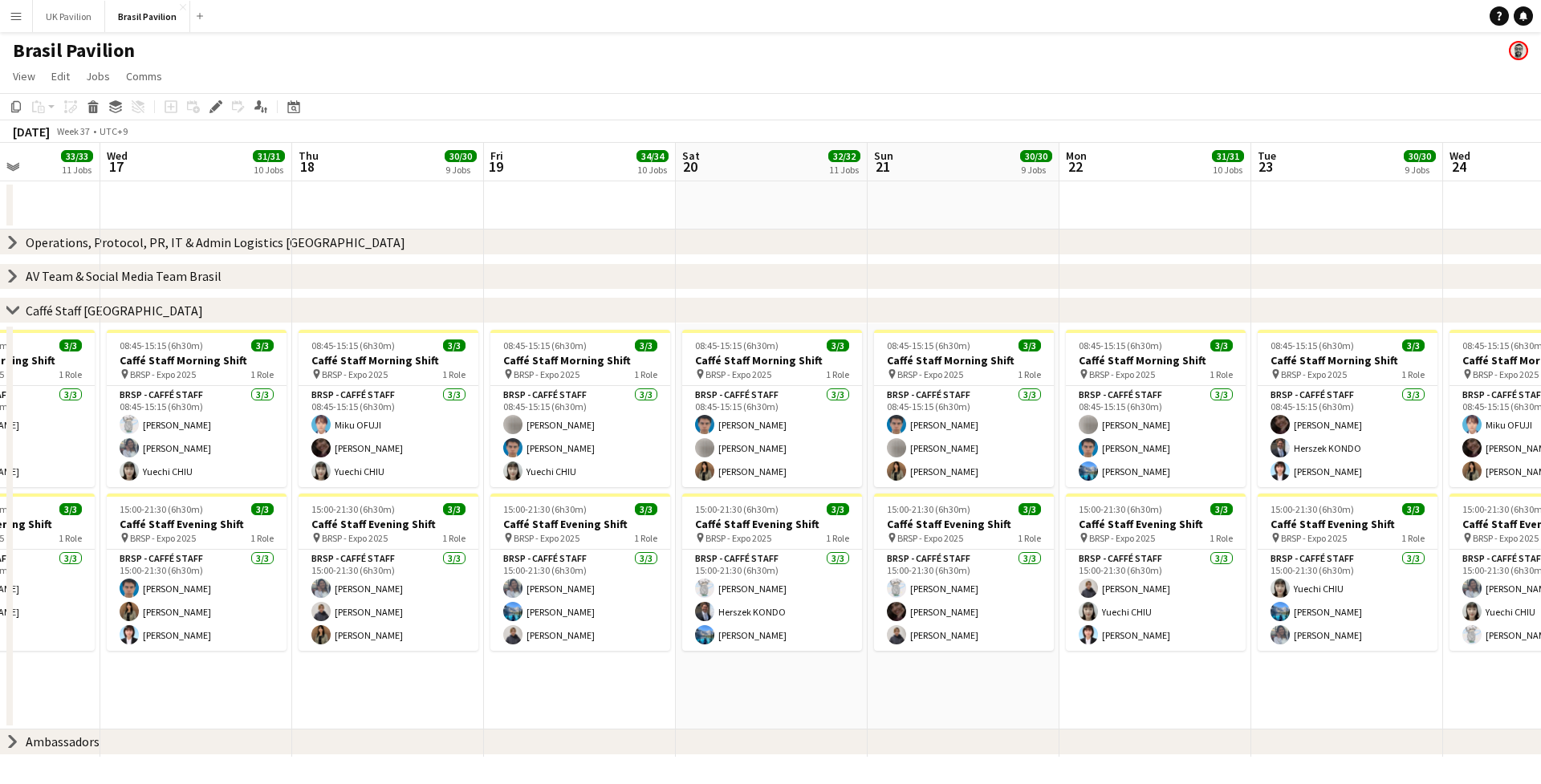
scroll to position [0, 713]
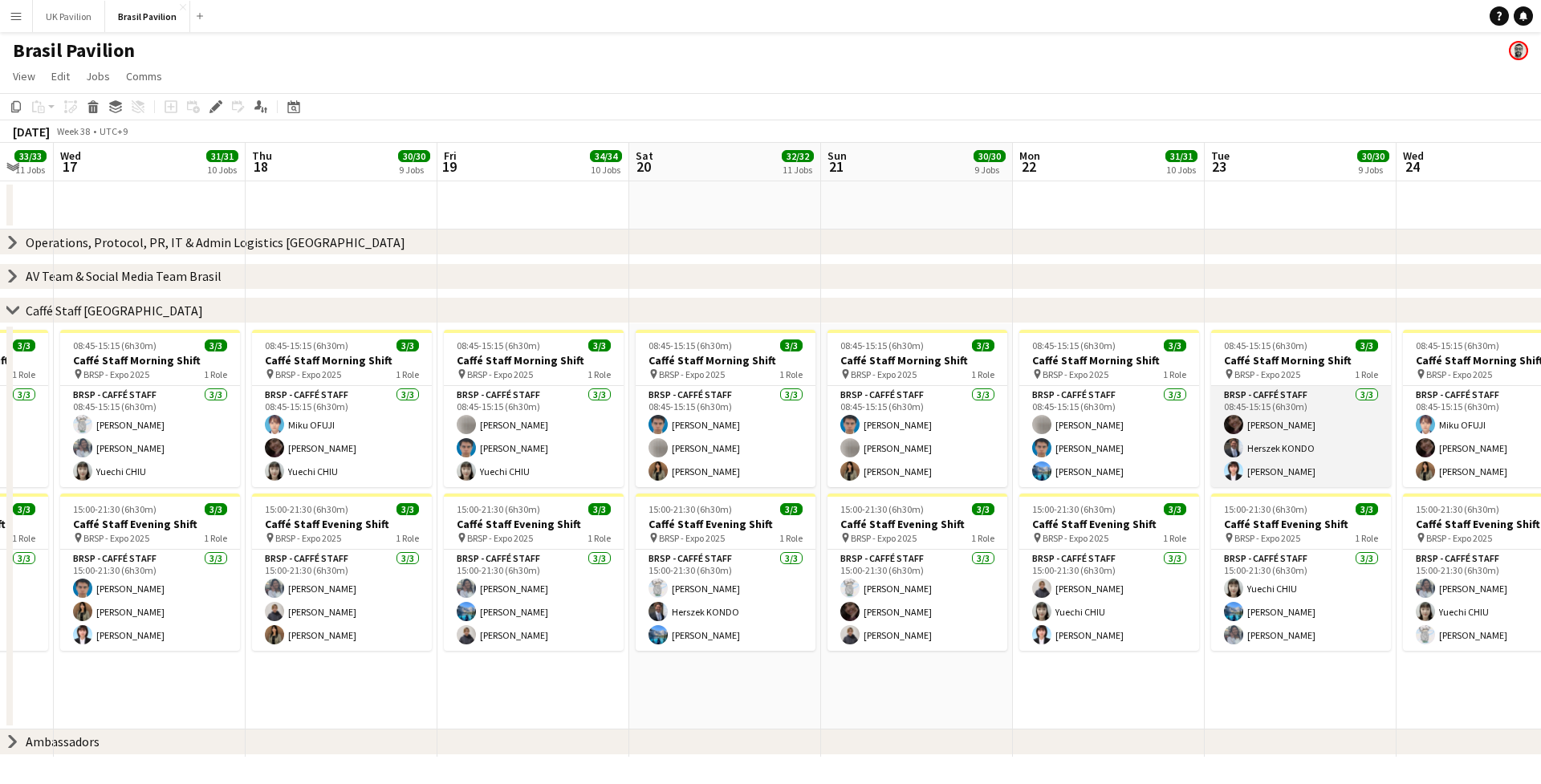
click at [1155, 471] on app-card-role "BRSP - Caffé Staff [DATE] 08:45-15:15 (6h30m) [PERSON_NAME] [PERSON_NAME]" at bounding box center [1301, 436] width 180 height 101
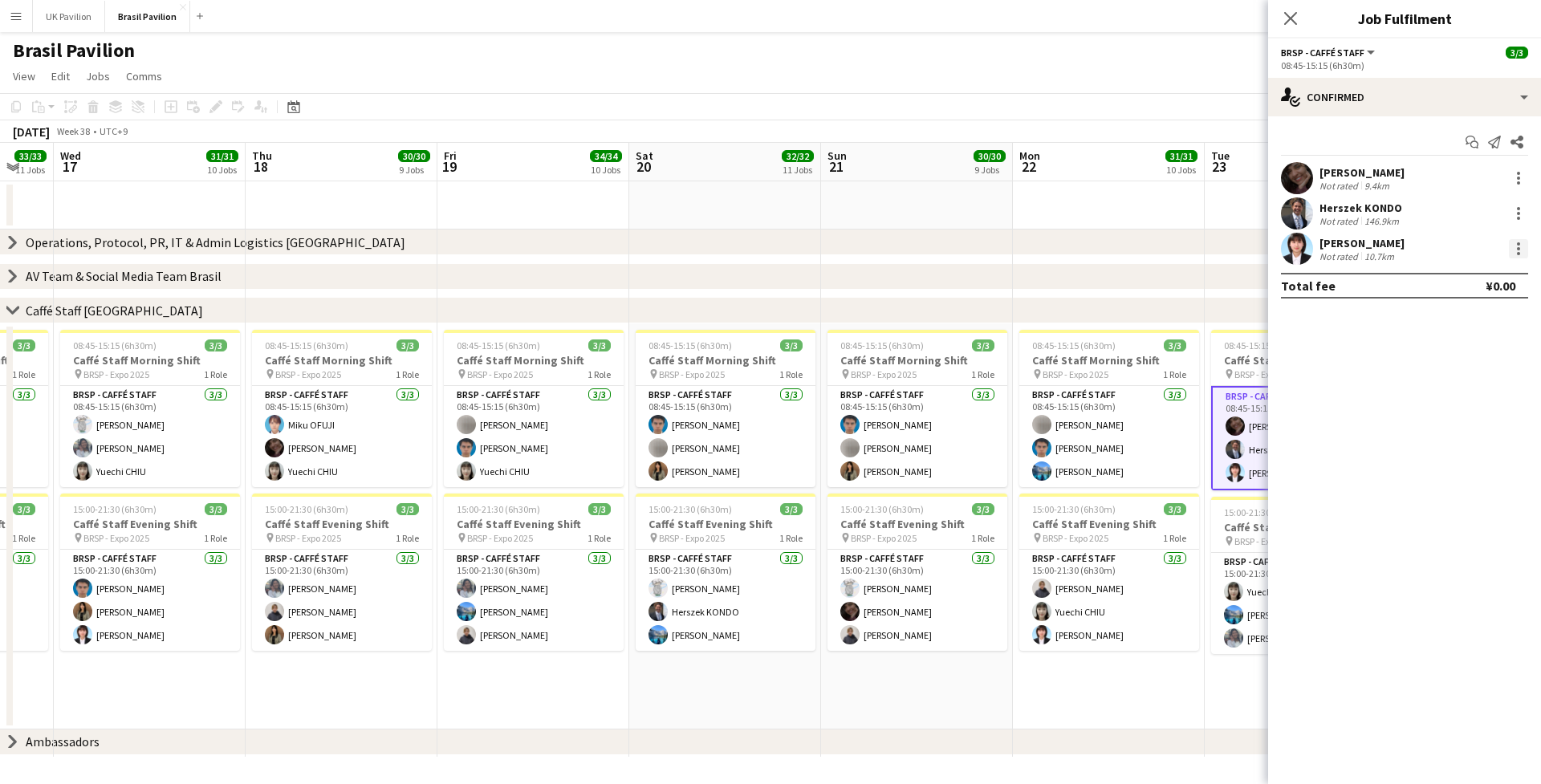
click at [1155, 251] on div at bounding box center [1518, 248] width 19 height 19
click at [1155, 321] on span "Switch crew" at bounding box center [1450, 321] width 68 height 14
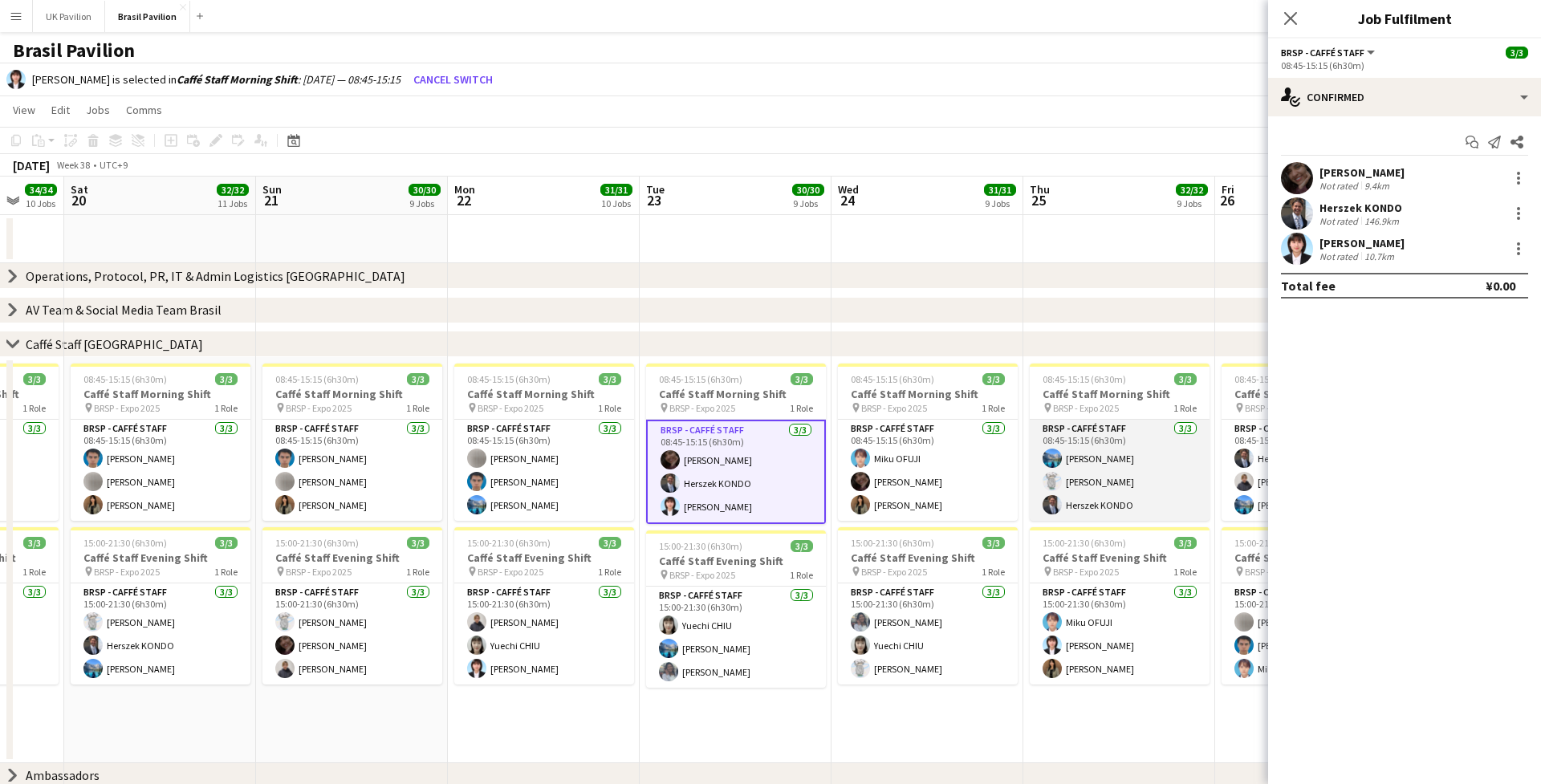
scroll to position [0, 515]
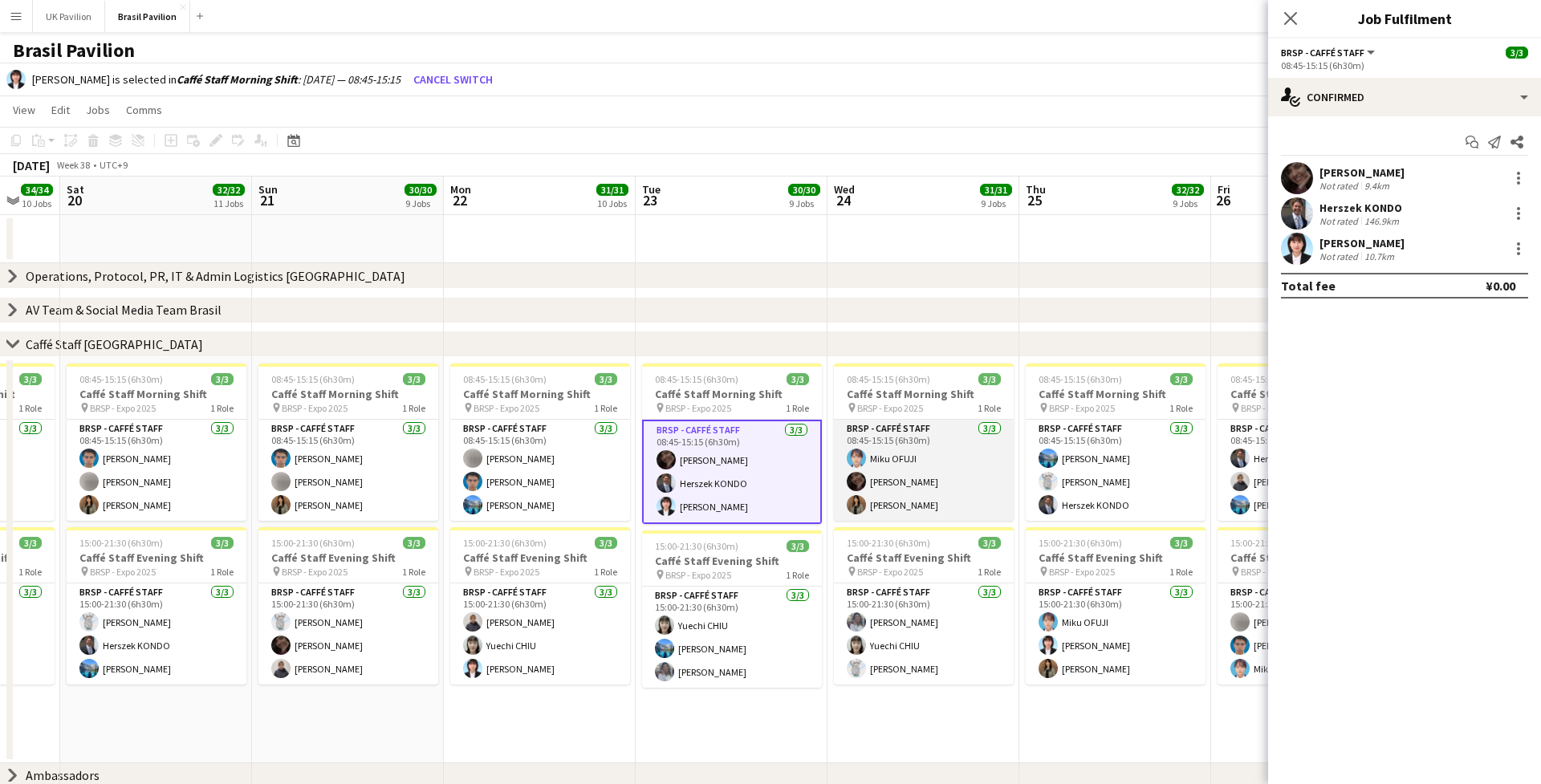
click at [899, 498] on app-card-role "BRSP - Caffé Staff [DATE] 08:45-15:15 (6h30m) Miku OFUJI [PERSON_NAME] [PERSON_…" at bounding box center [924, 470] width 180 height 101
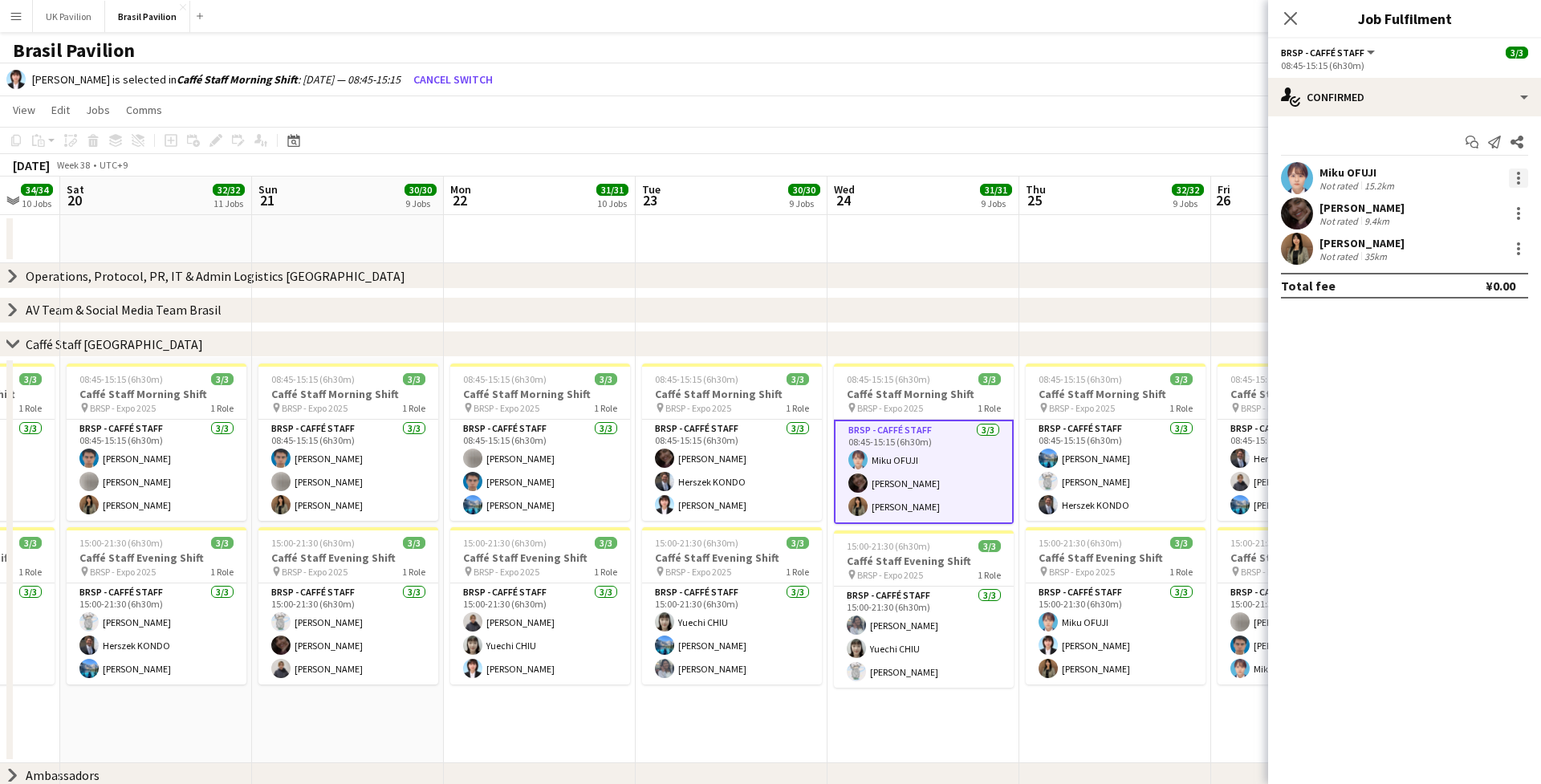
click at [1155, 180] on div at bounding box center [1518, 178] width 19 height 19
click at [1155, 249] on span "Switch with" at bounding box center [1448, 251] width 64 height 14
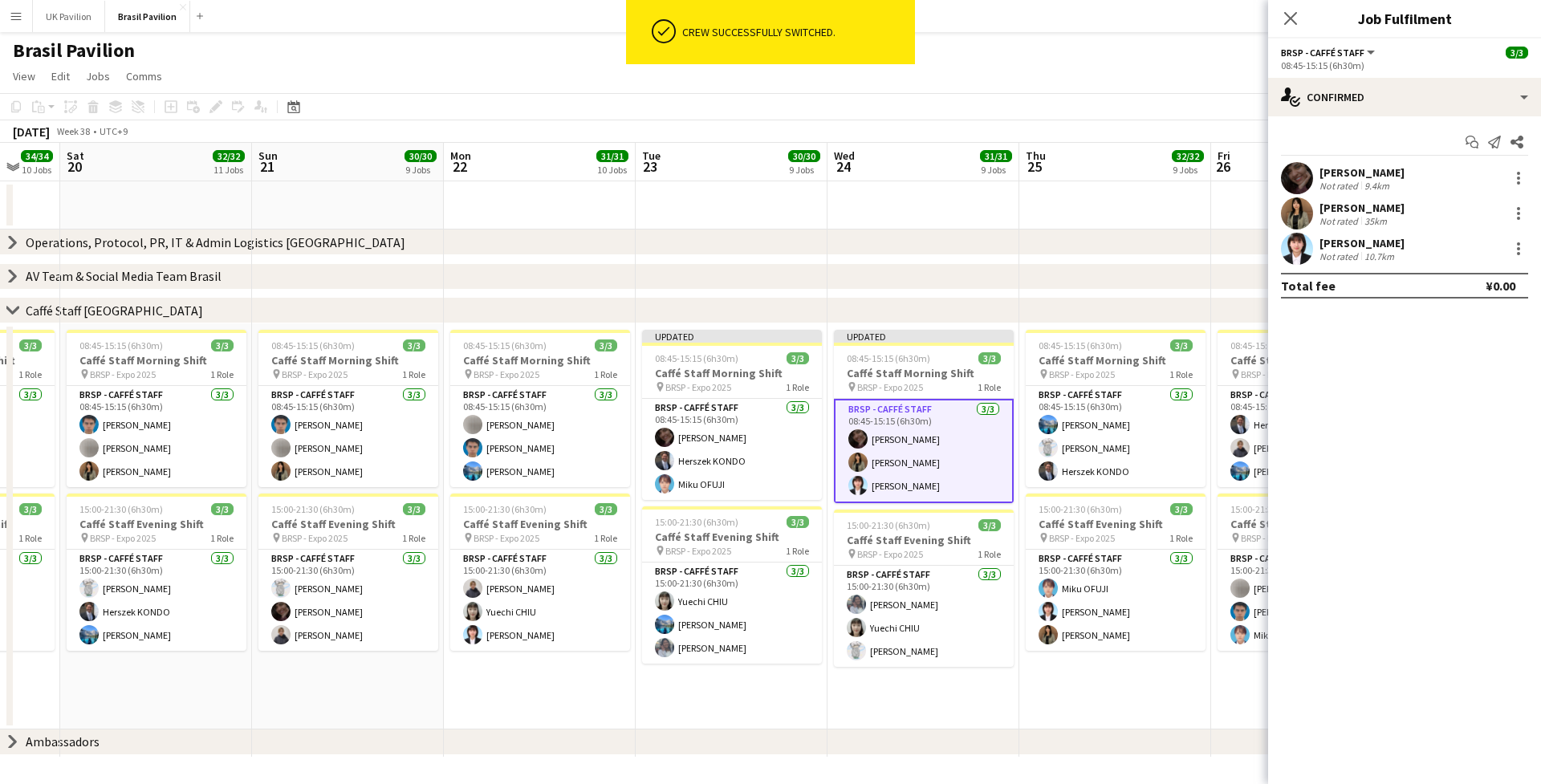
drag, startPoint x: 1297, startPoint y: 16, endPoint x: 1264, endPoint y: 33, distance: 37.1
click at [1155, 16] on icon "Close pop-in" at bounding box center [1291, 18] width 13 height 13
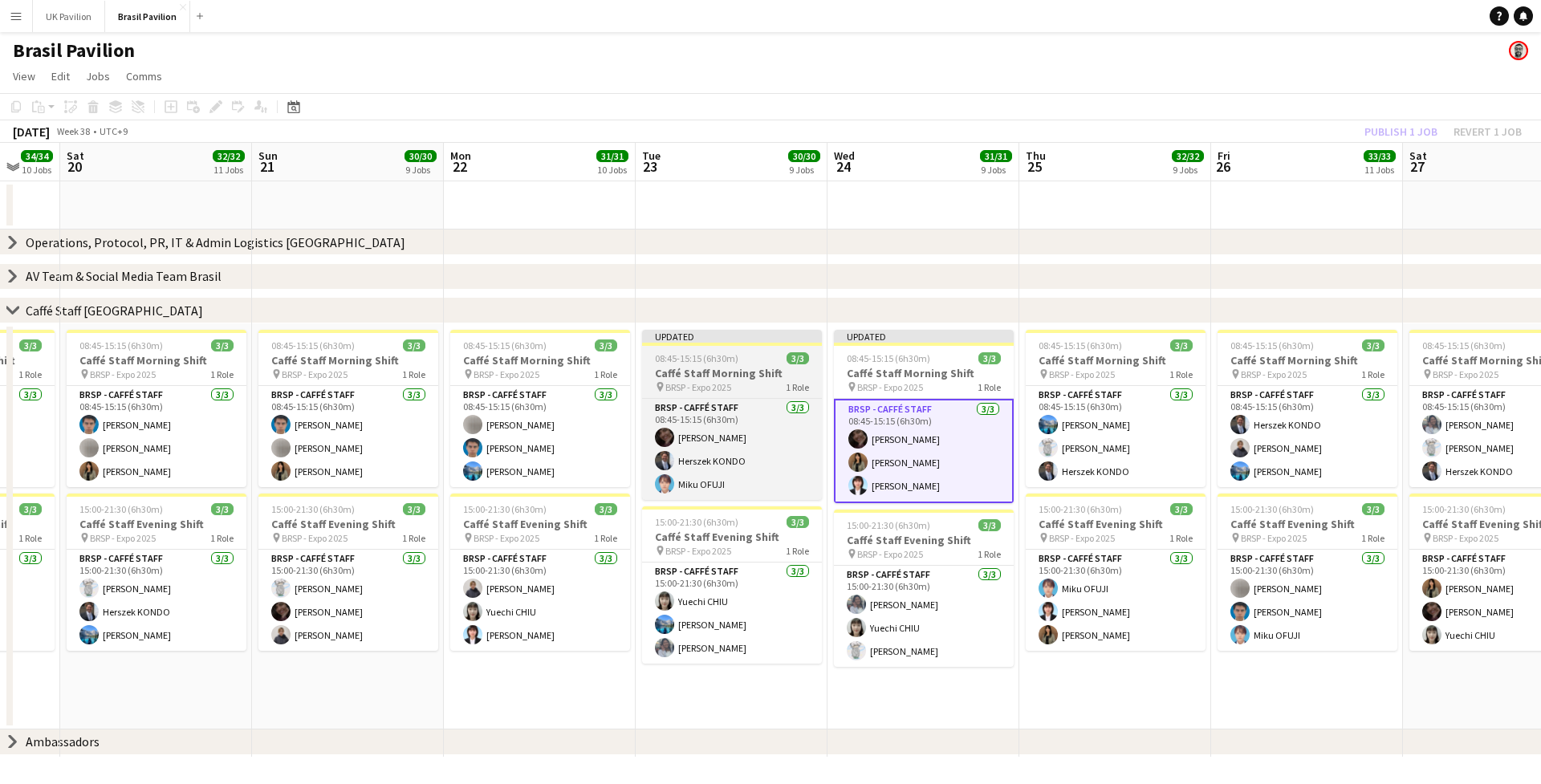
click at [756, 364] on div "08:45-15:15 (6h30m) 3/3" at bounding box center [732, 358] width 180 height 12
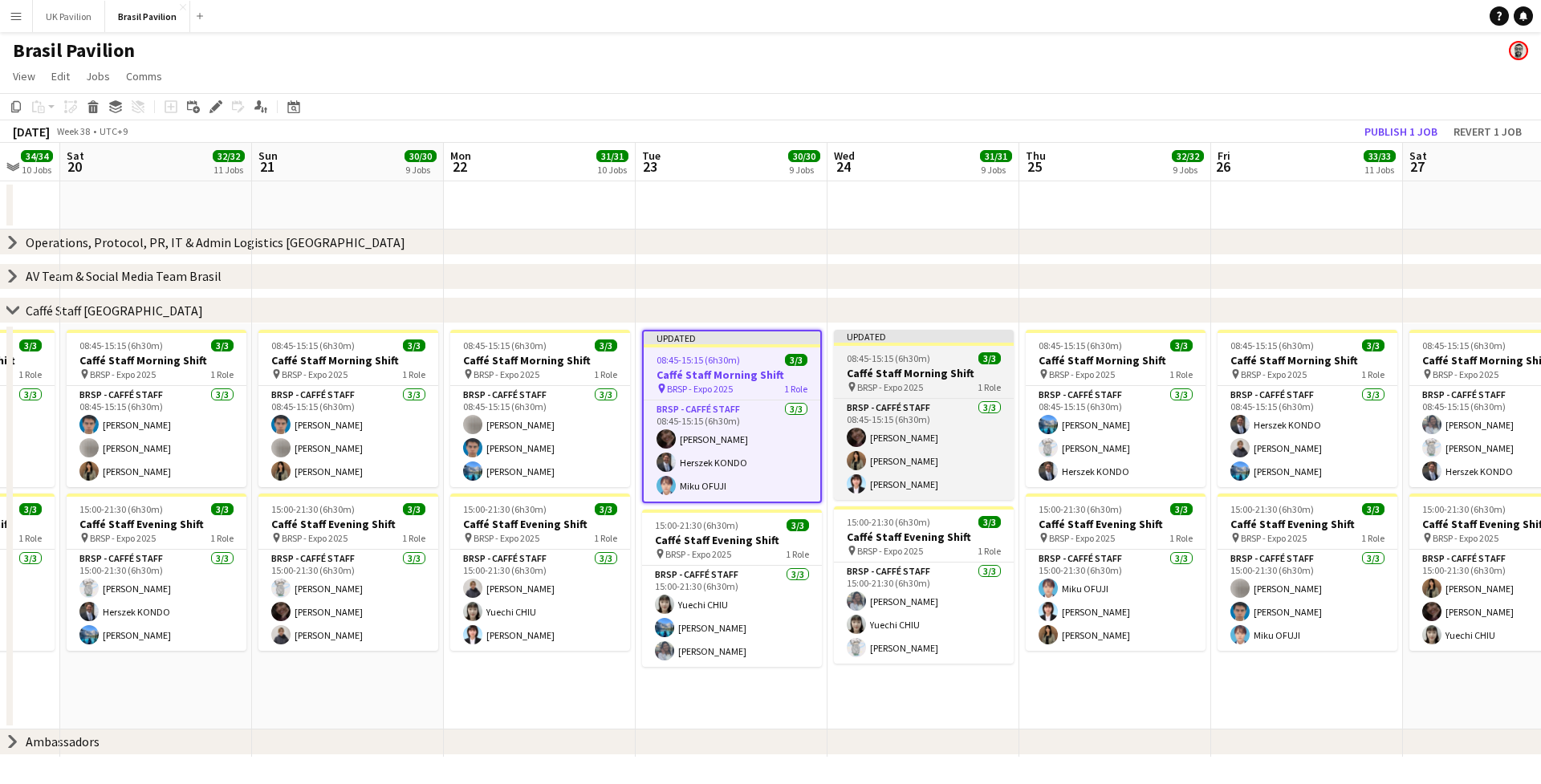
click at [912, 362] on span "08:45-15:15 (6h30m)" at bounding box center [888, 358] width 83 height 12
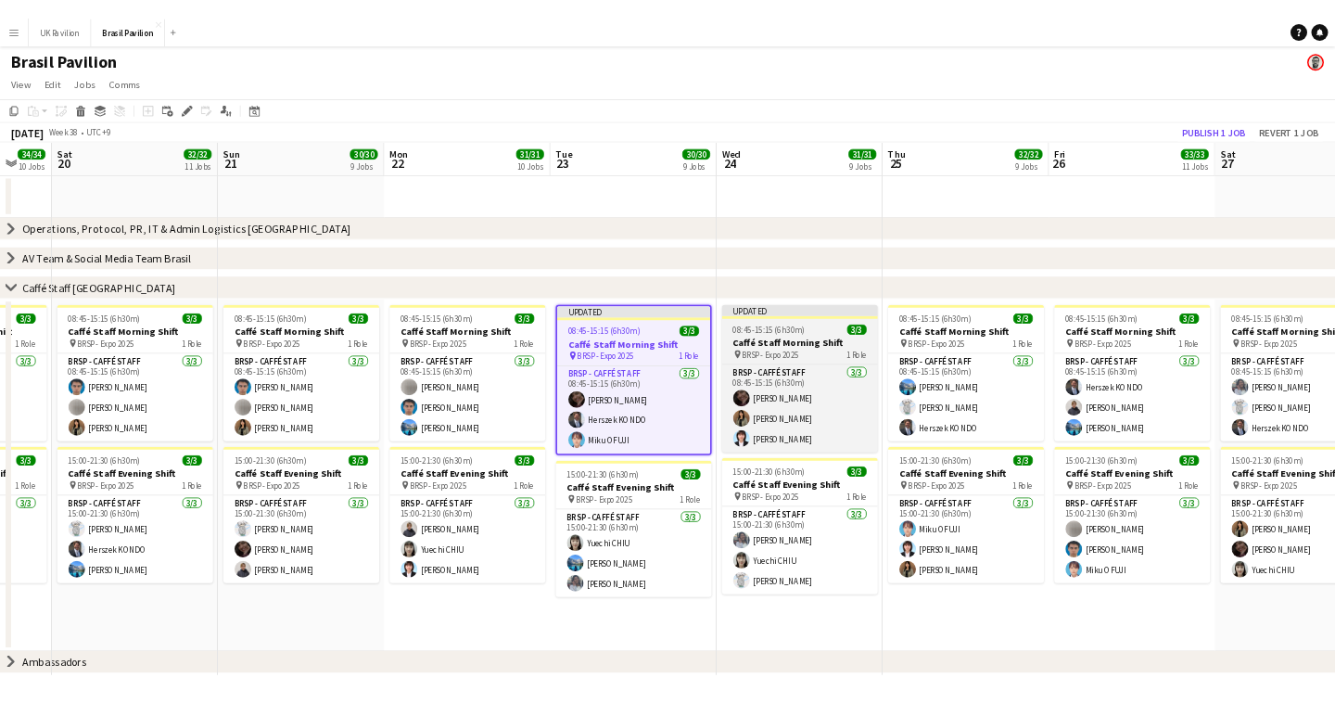
scroll to position [0, 594]
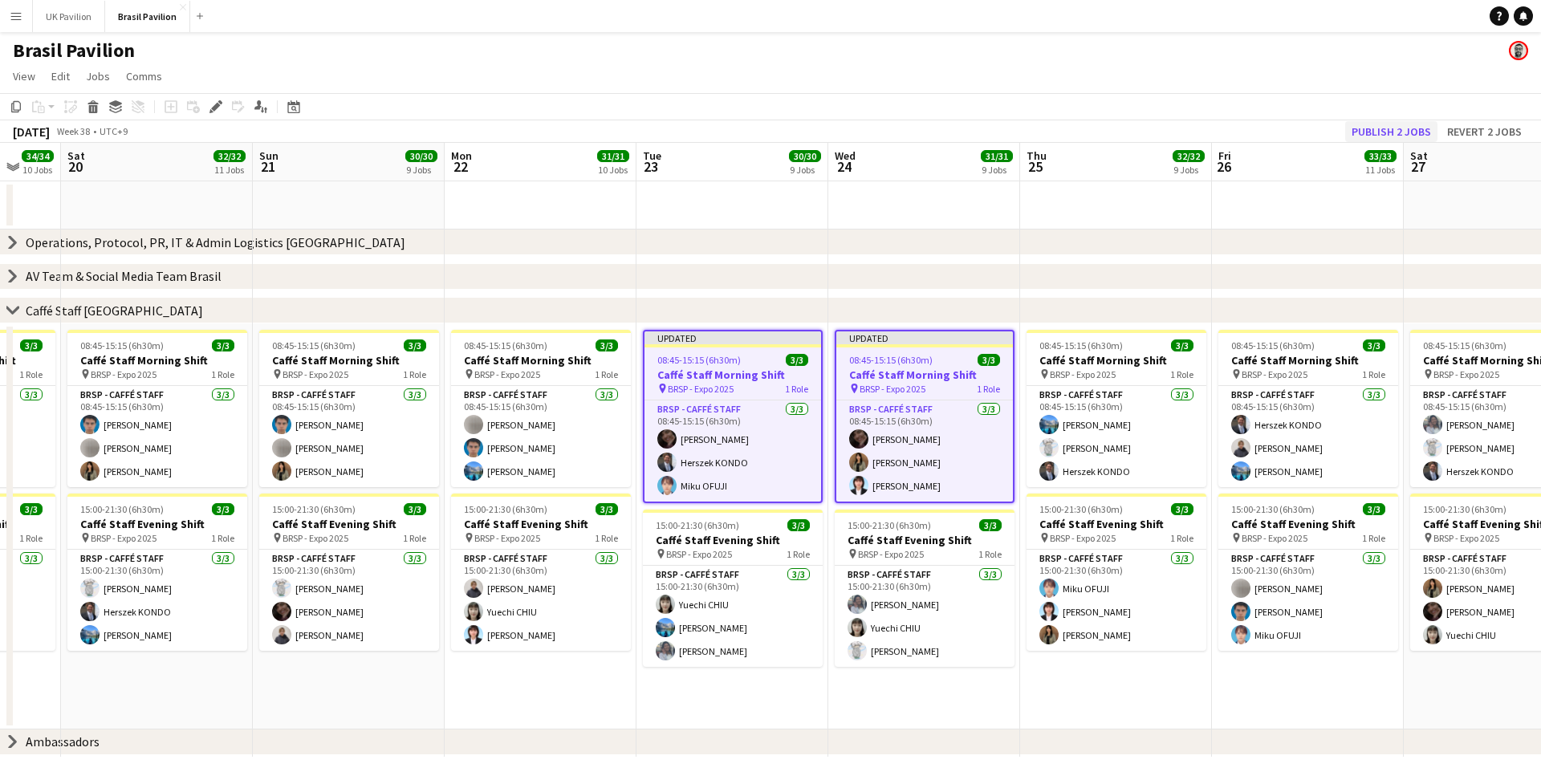
click at [1155, 134] on button "Publish 2 jobs" at bounding box center [1391, 132] width 93 height 21
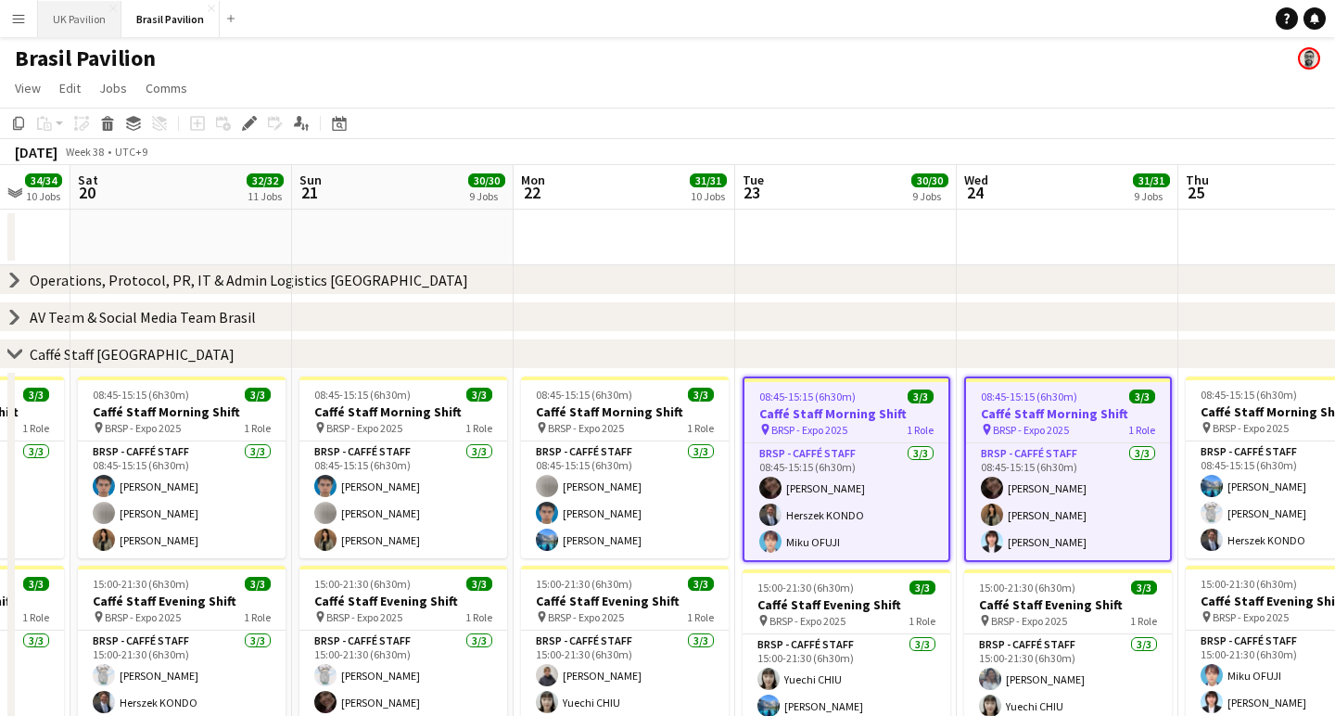
click at [89, 17] on button "UK Pavilion Close" at bounding box center [79, 19] width 83 height 36
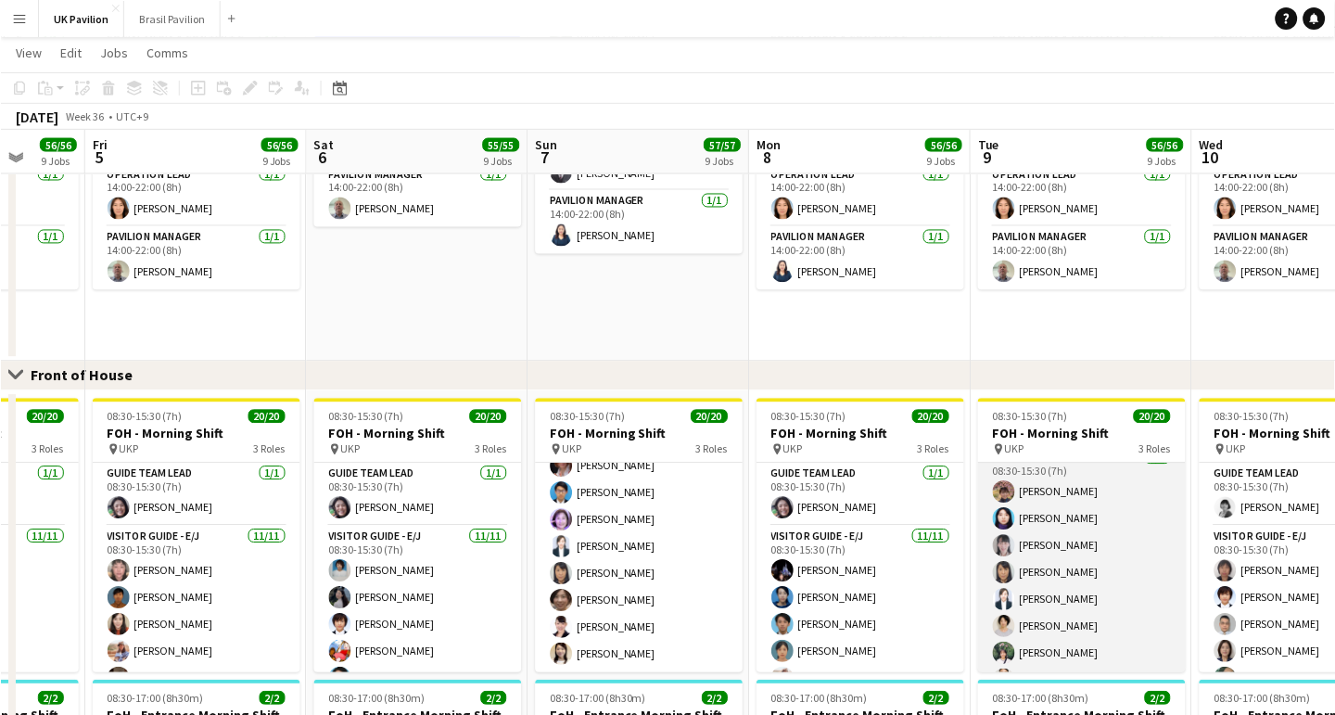
scroll to position [423, 0]
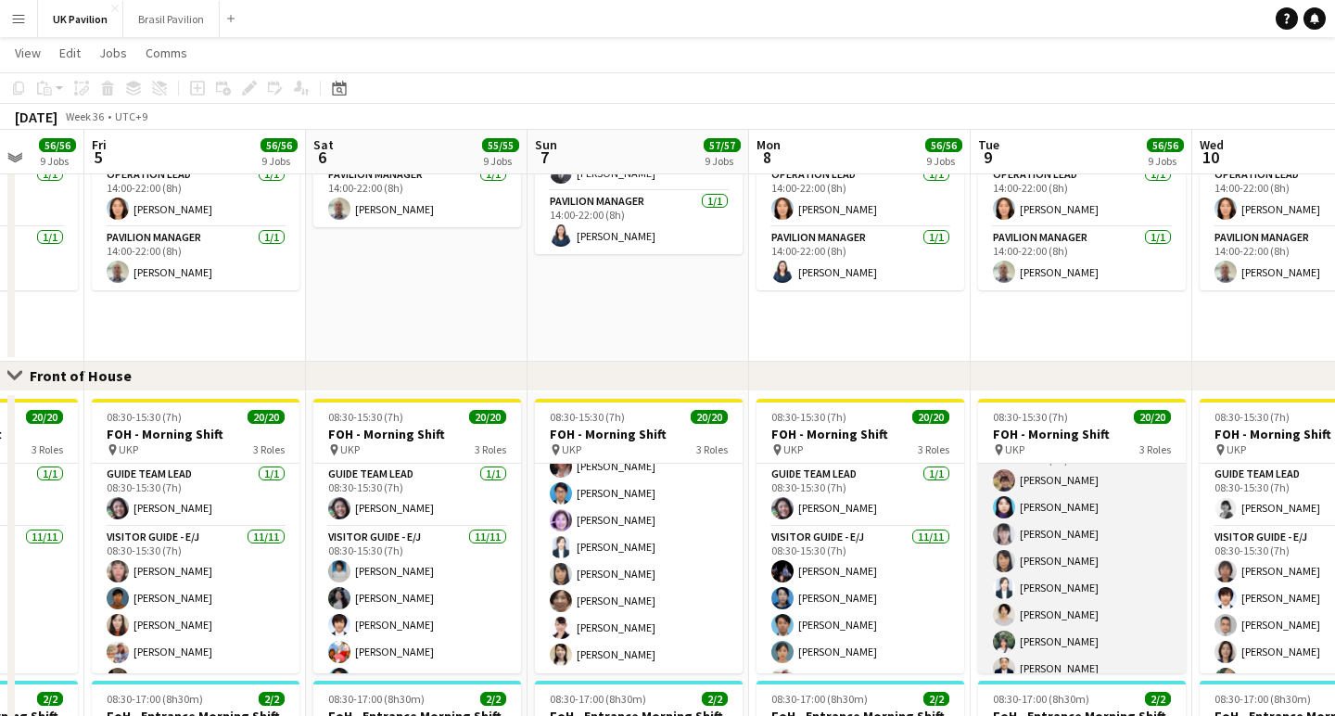
click at [1074, 590] on app-card-role "Visitor Guide - J [DATE] 08:30-15:30 (7h) [PERSON_NAME] Uedahira [PERSON_NAME] …" at bounding box center [1082, 561] width 208 height 251
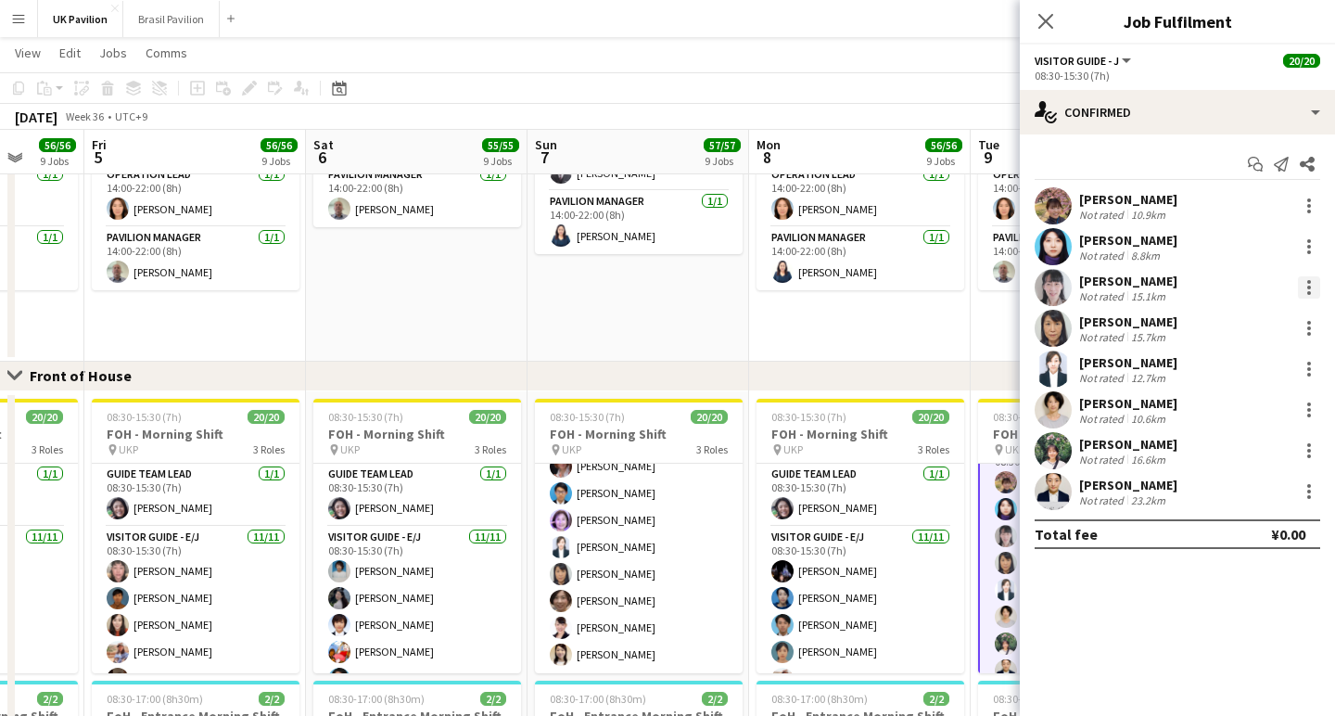
click at [1307, 289] on div at bounding box center [1309, 288] width 4 height 4
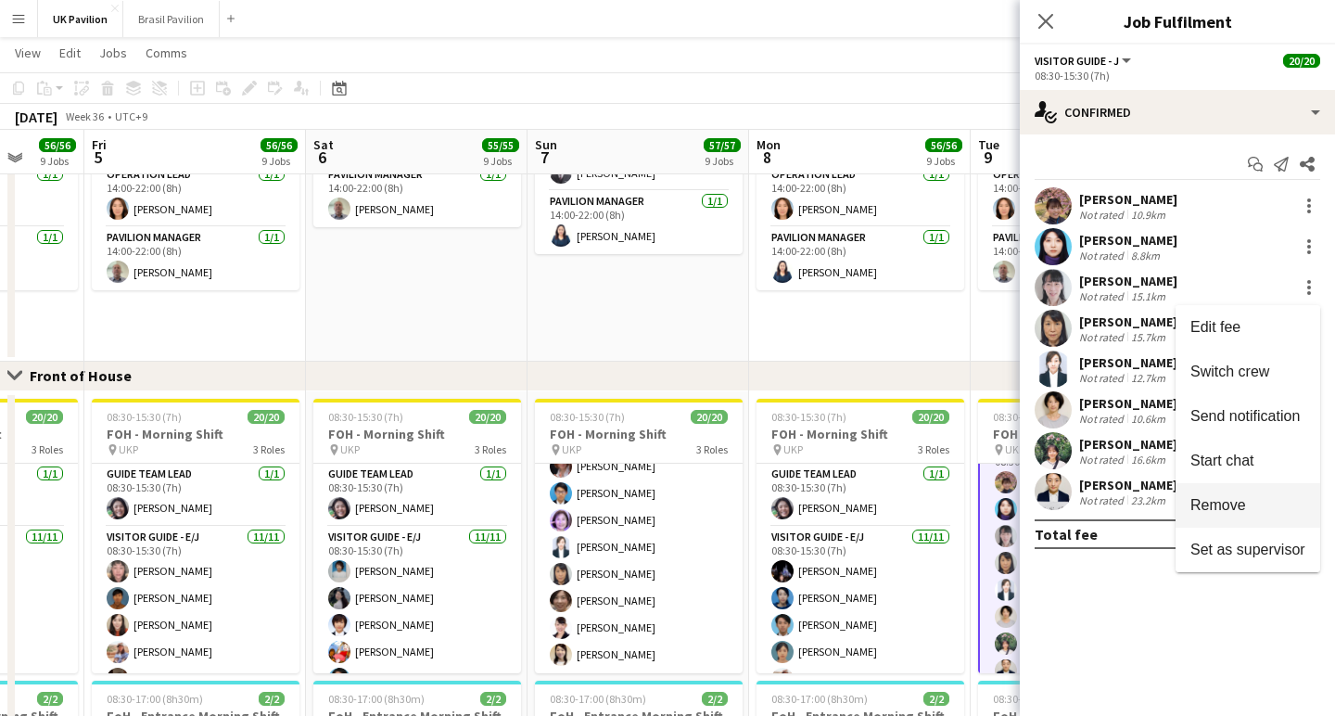
click at [1191, 508] on span "Remove" at bounding box center [1219, 505] width 56 height 16
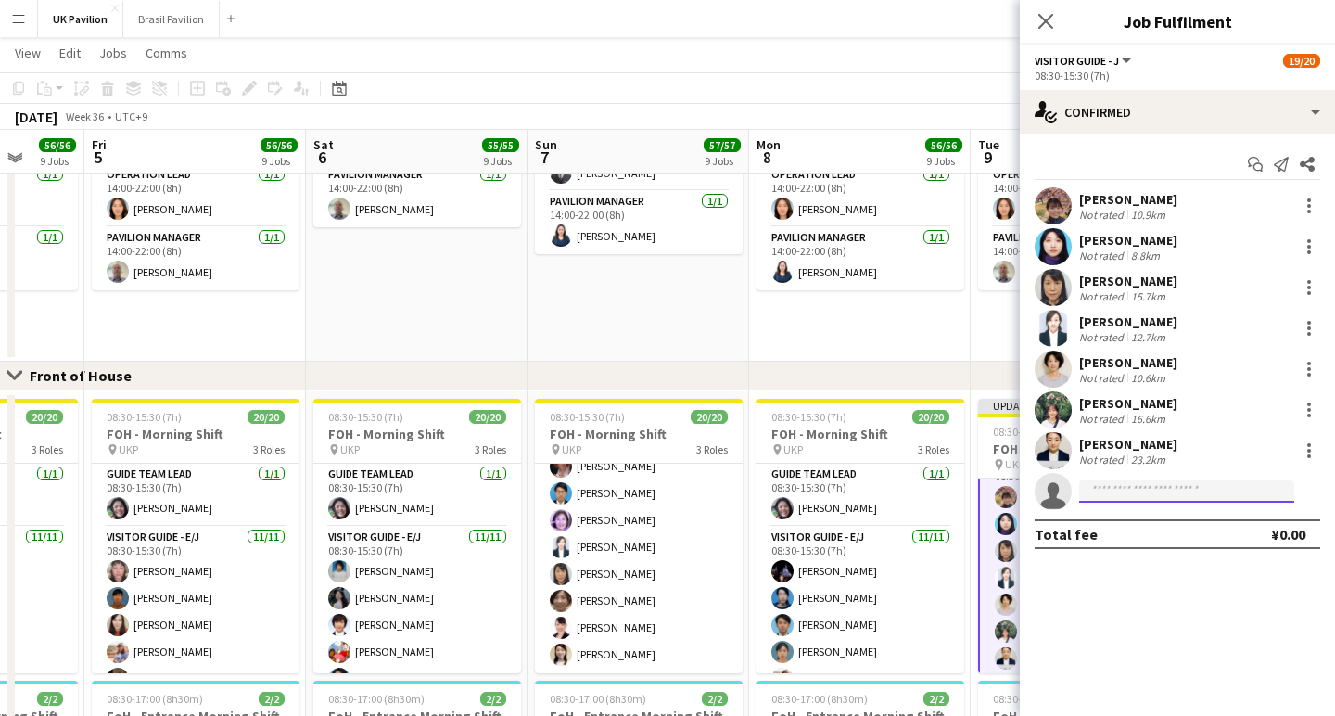
click at [1107, 501] on input at bounding box center [1186, 491] width 215 height 22
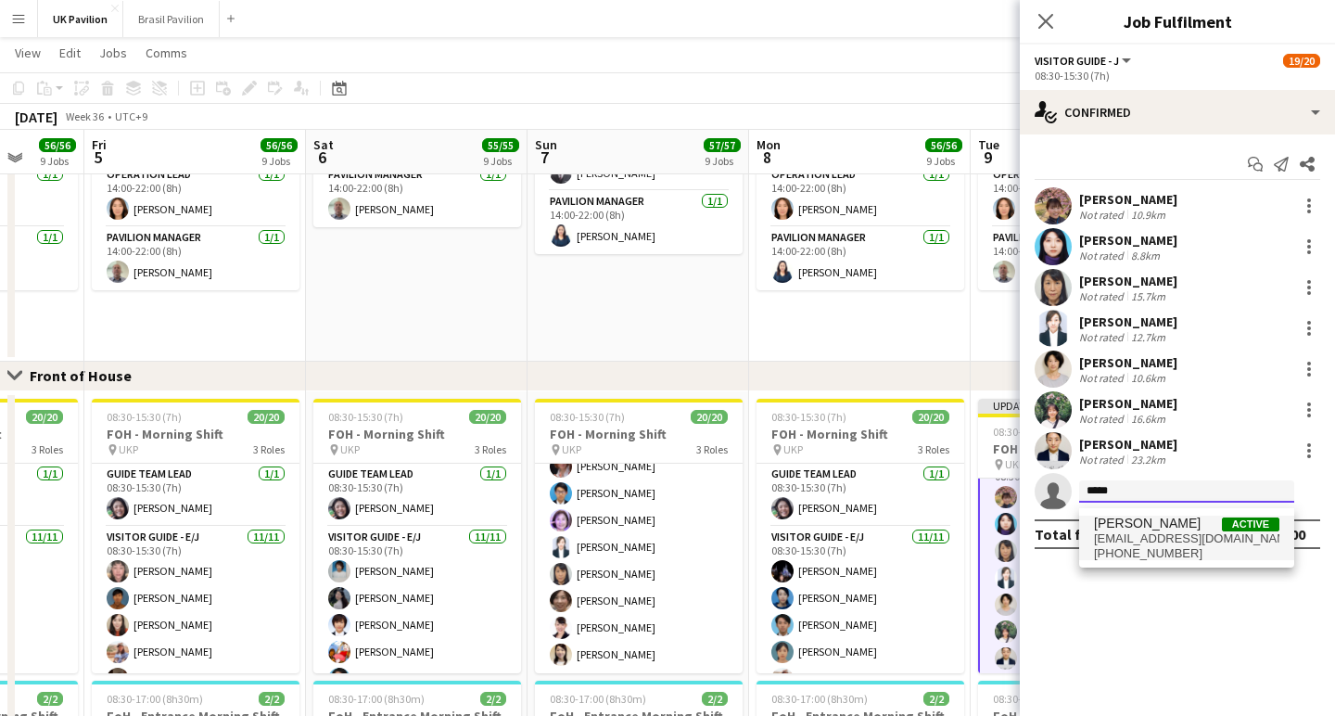
type input "*****"
click at [1123, 535] on span "[EMAIL_ADDRESS][DOMAIN_NAME]" at bounding box center [1186, 538] width 185 height 15
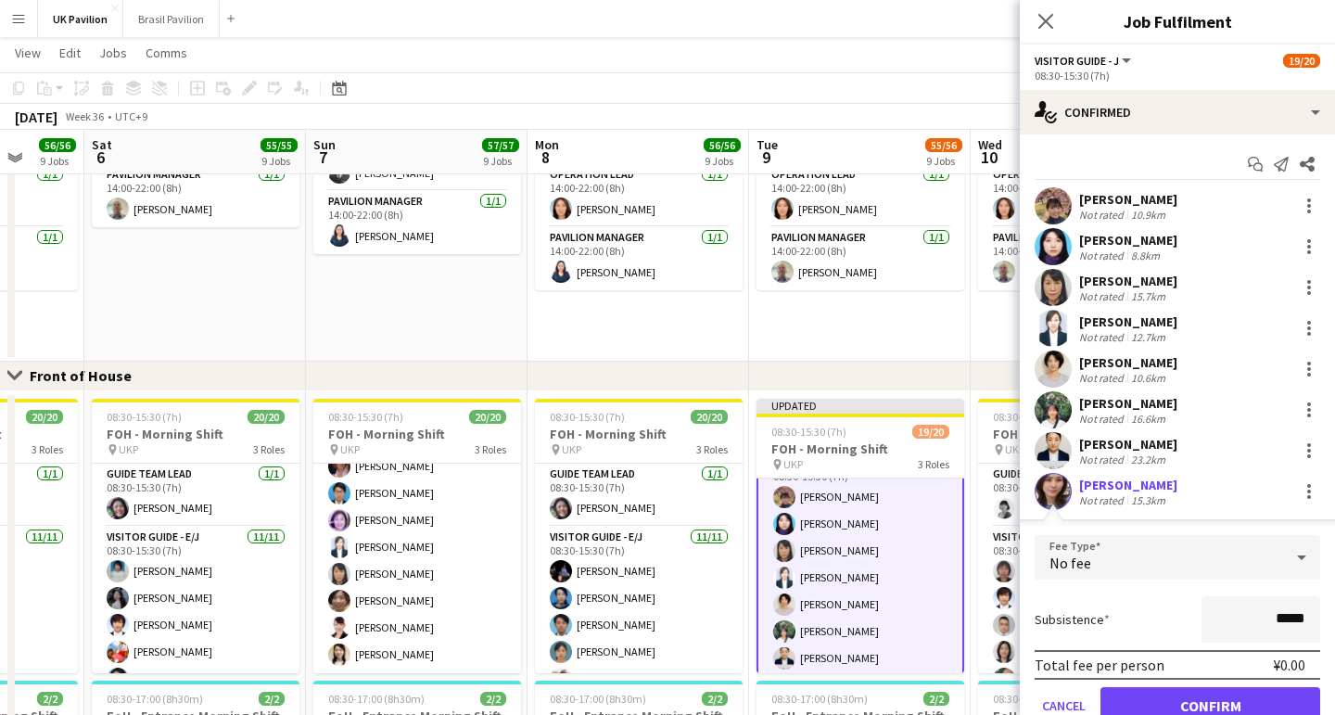
click at [1186, 707] on button "Confirm" at bounding box center [1211, 705] width 220 height 37
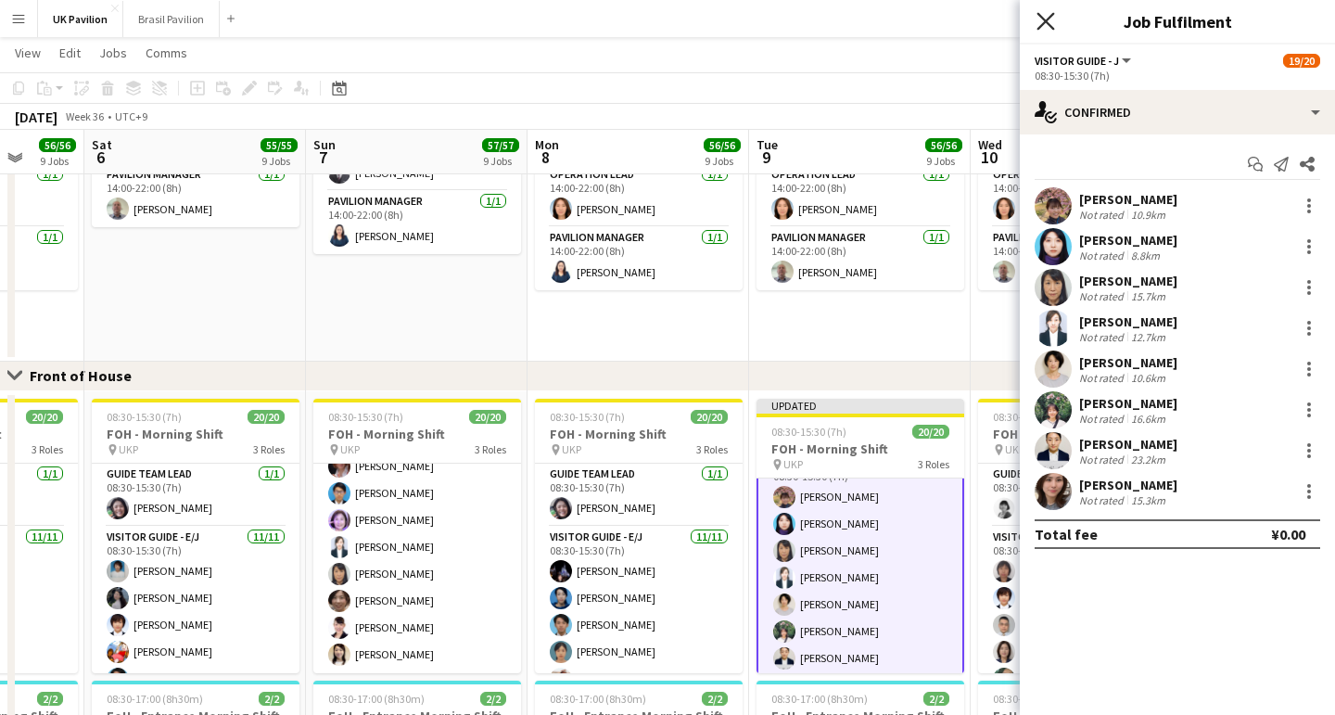
click at [1050, 21] on icon "Close pop-in" at bounding box center [1046, 21] width 18 height 18
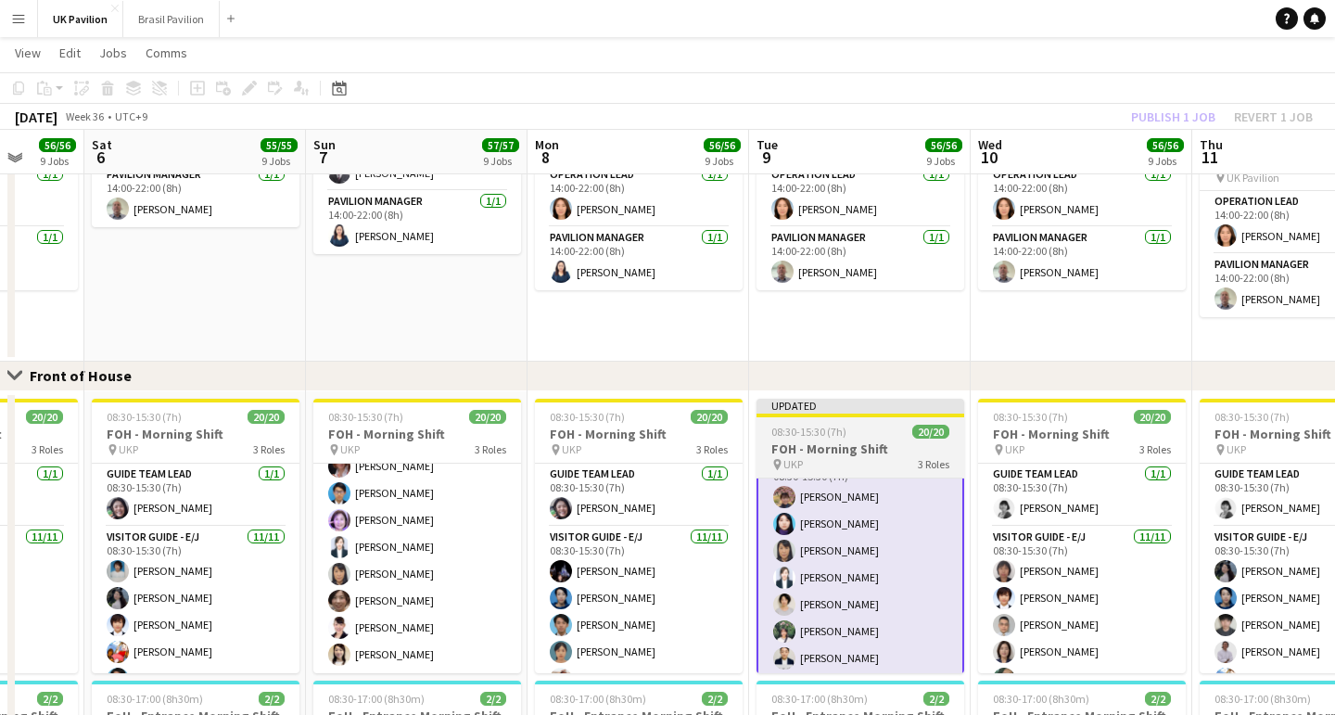
click at [779, 464] on div "pin UKP" at bounding box center [787, 464] width 32 height 14
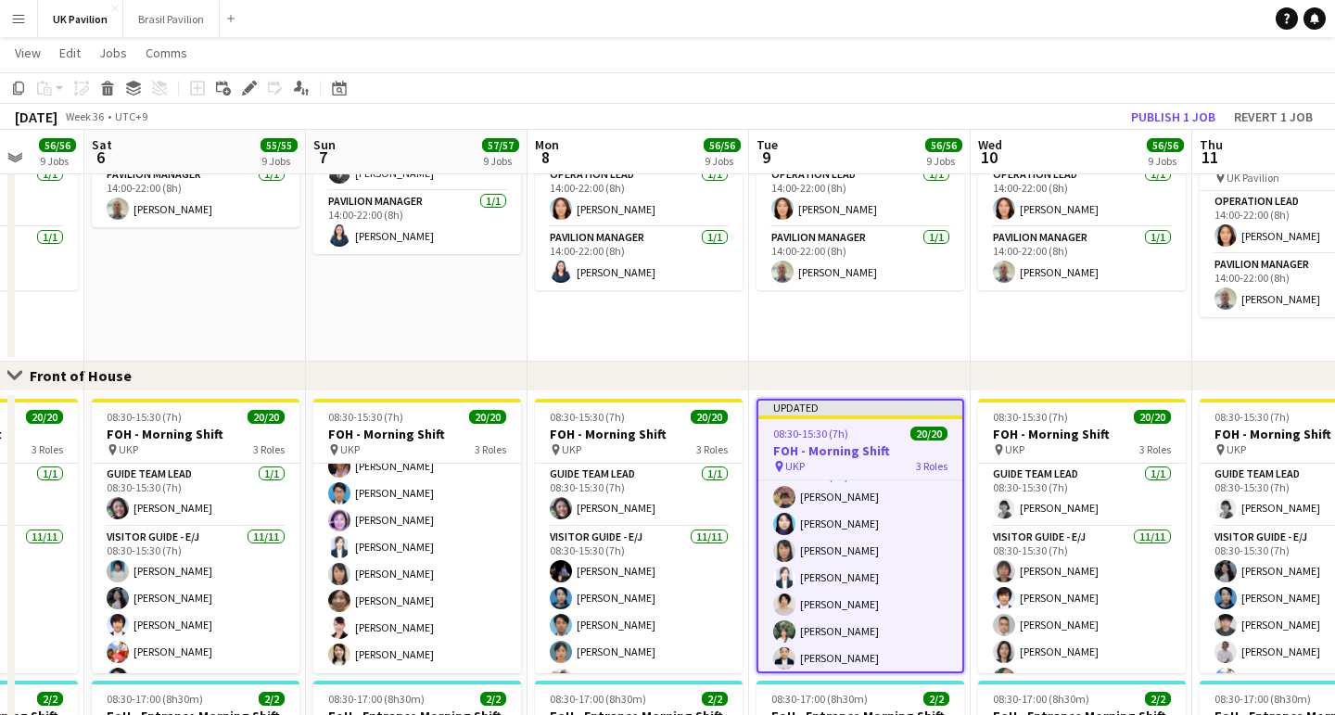
click at [1147, 118] on button "Publish 1 job" at bounding box center [1173, 117] width 99 height 24
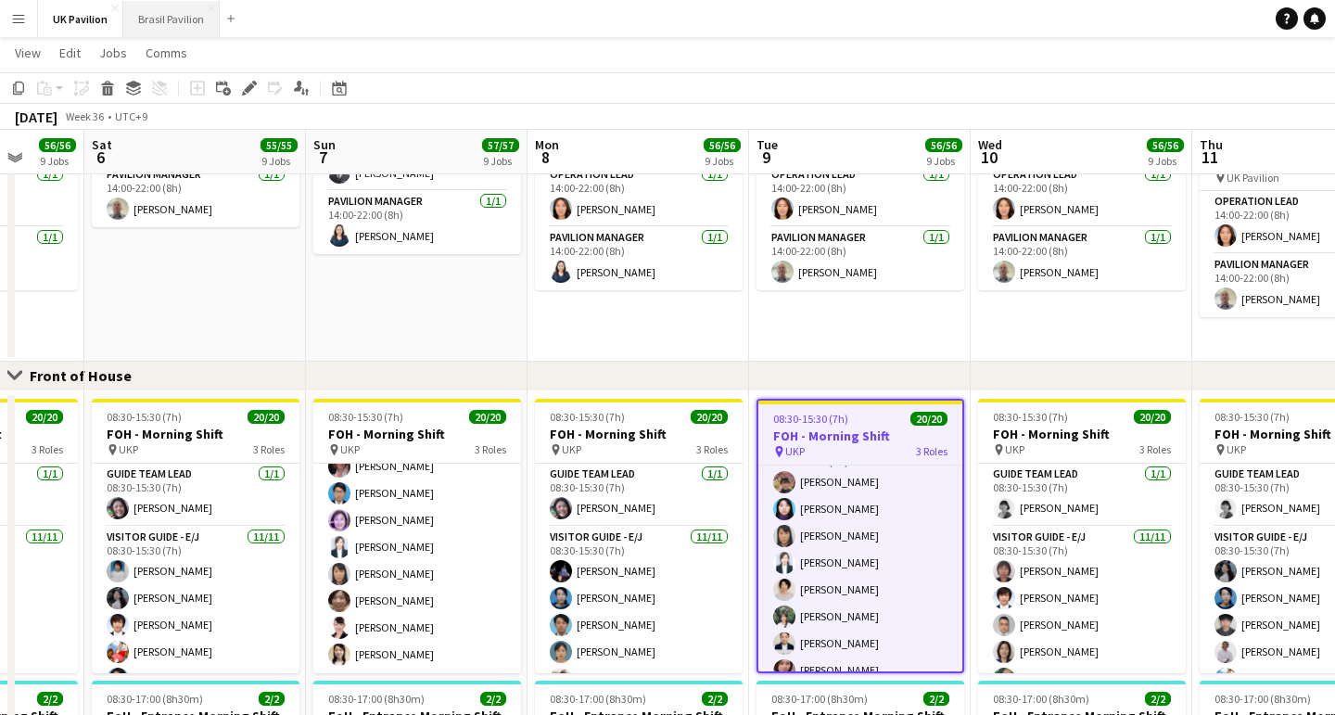
click at [174, 12] on button "Brasil Pavilion Close" at bounding box center [171, 19] width 96 height 36
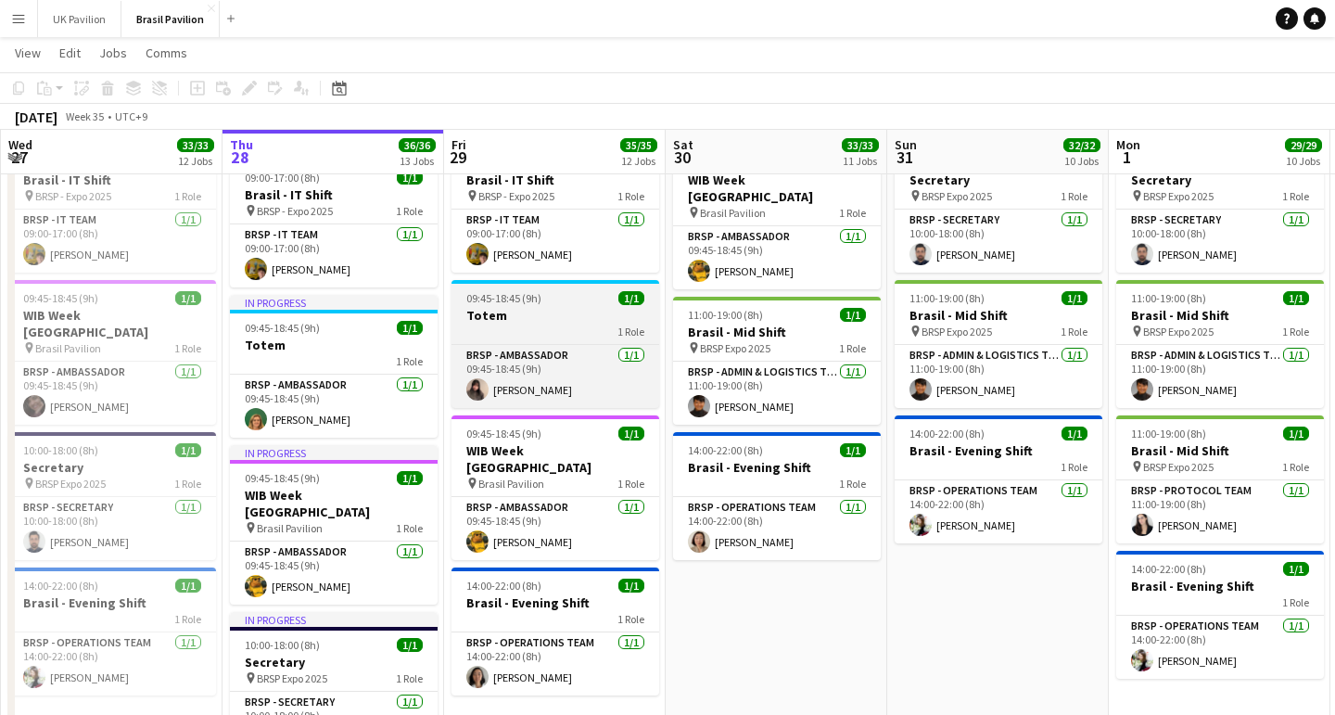
scroll to position [0, 445]
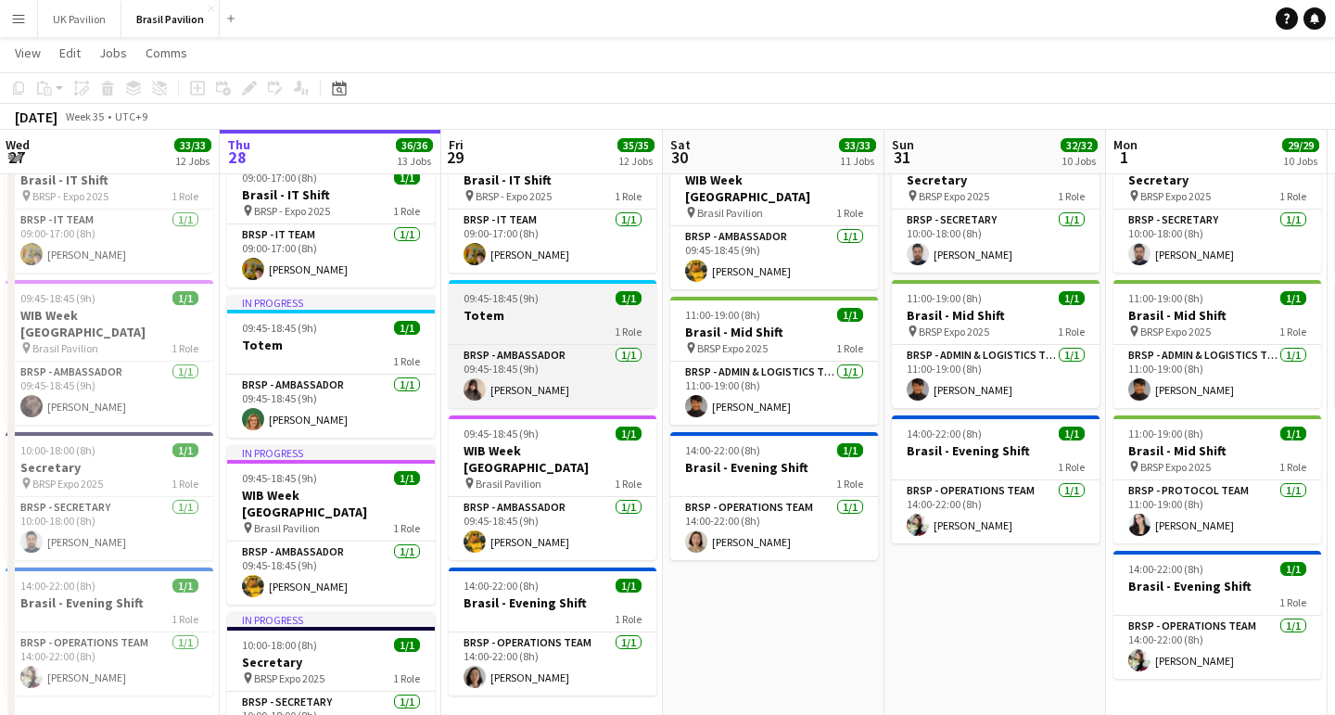
click at [533, 324] on h3 "Totem" at bounding box center [553, 315] width 208 height 17
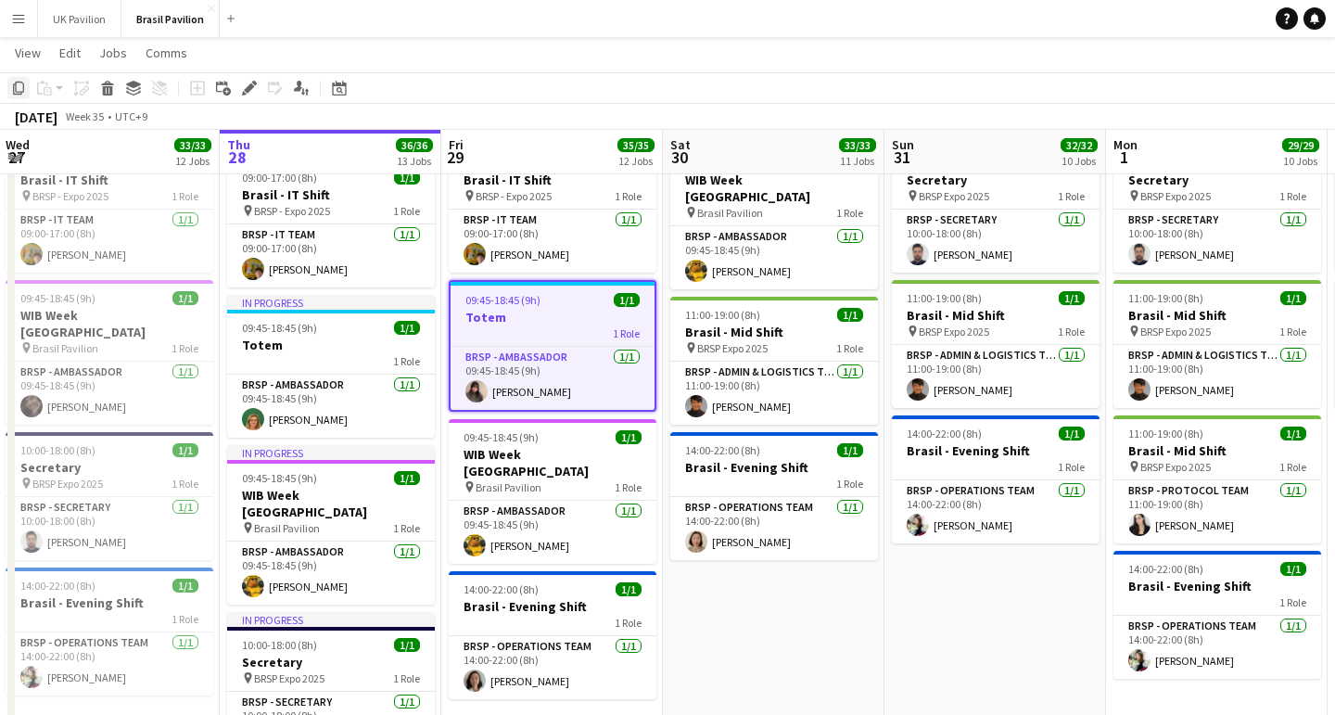
click at [20, 92] on icon at bounding box center [18, 88] width 11 height 13
click at [753, 631] on app-date-cell "08:00-18:00 (10h) 6/6 Brasil - Morning Shift pin BRSP - Expo 2025 5 Roles BRSP …" at bounding box center [774, 478] width 222 height 1247
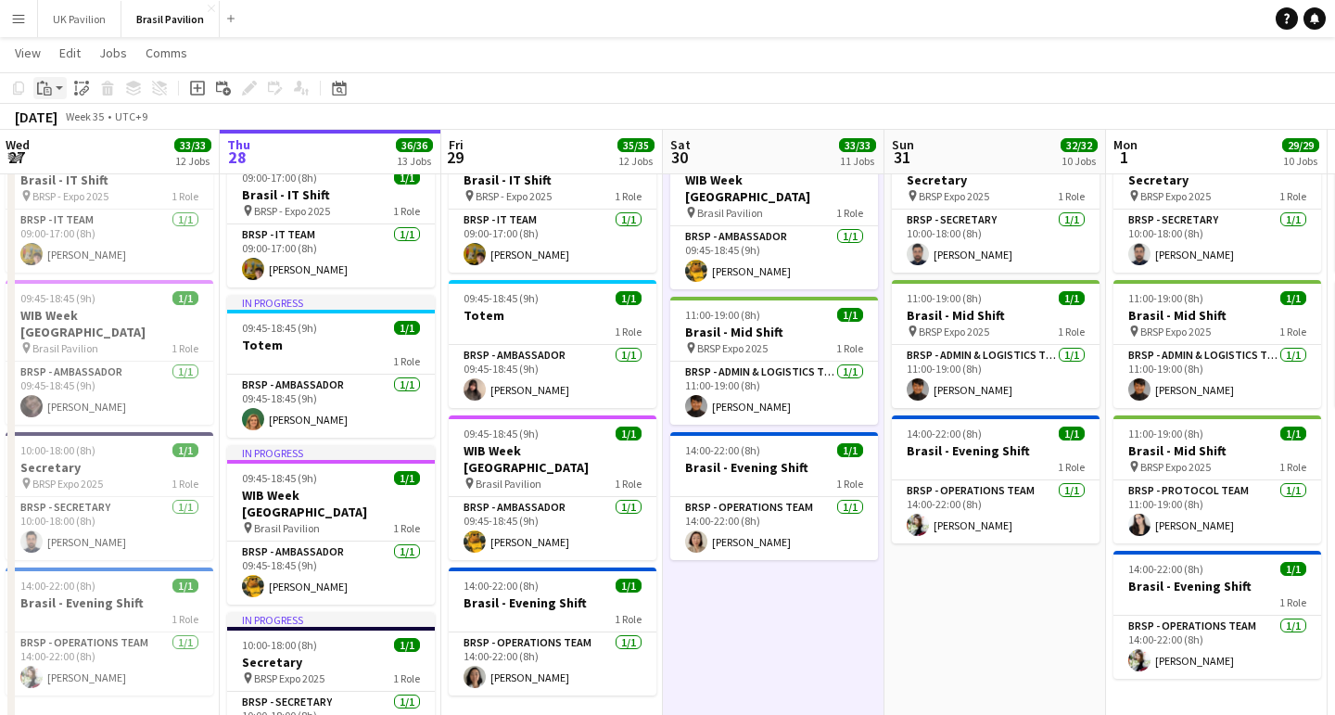
click at [61, 93] on app-action-btn "Paste" at bounding box center [49, 88] width 33 height 22
click at [82, 123] on link "Paste Command V" at bounding box center [122, 123] width 147 height 17
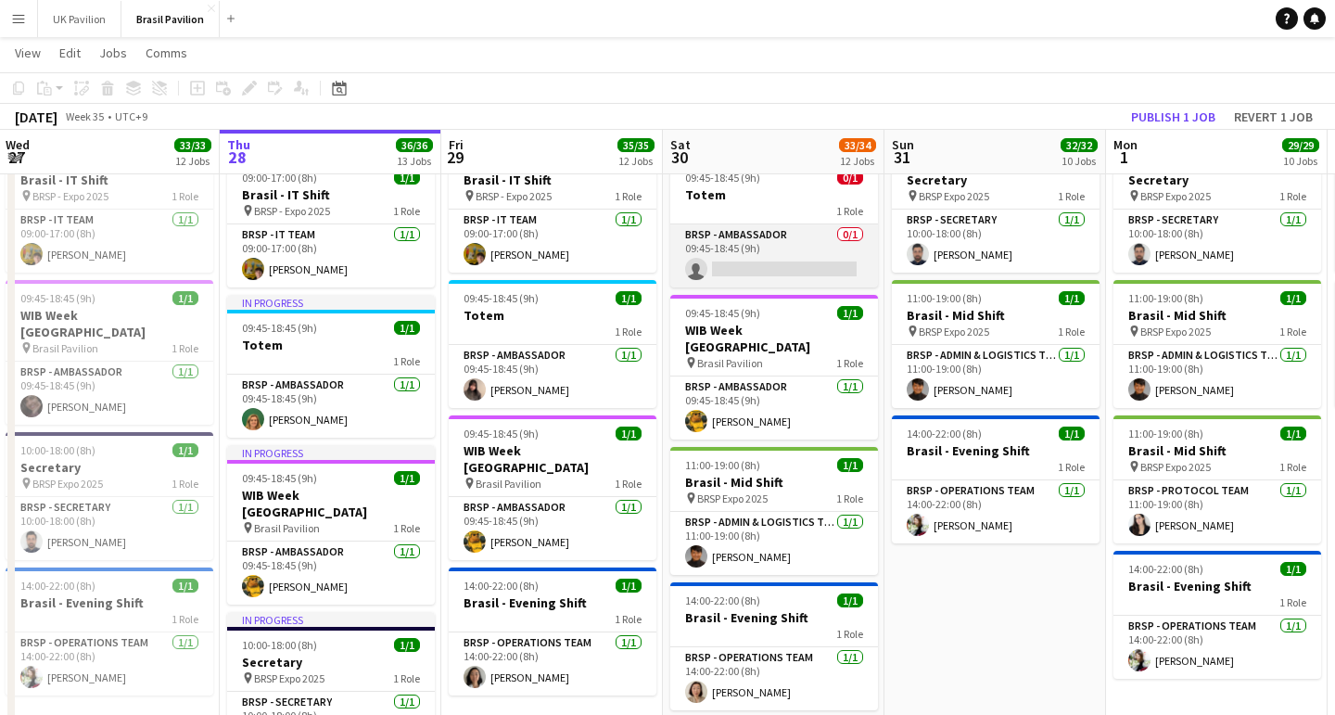
click at [737, 283] on app-card-role "BRSP - Ambassador 0/1 09:45-18:45 (9h) single-neutral-actions" at bounding box center [774, 255] width 208 height 63
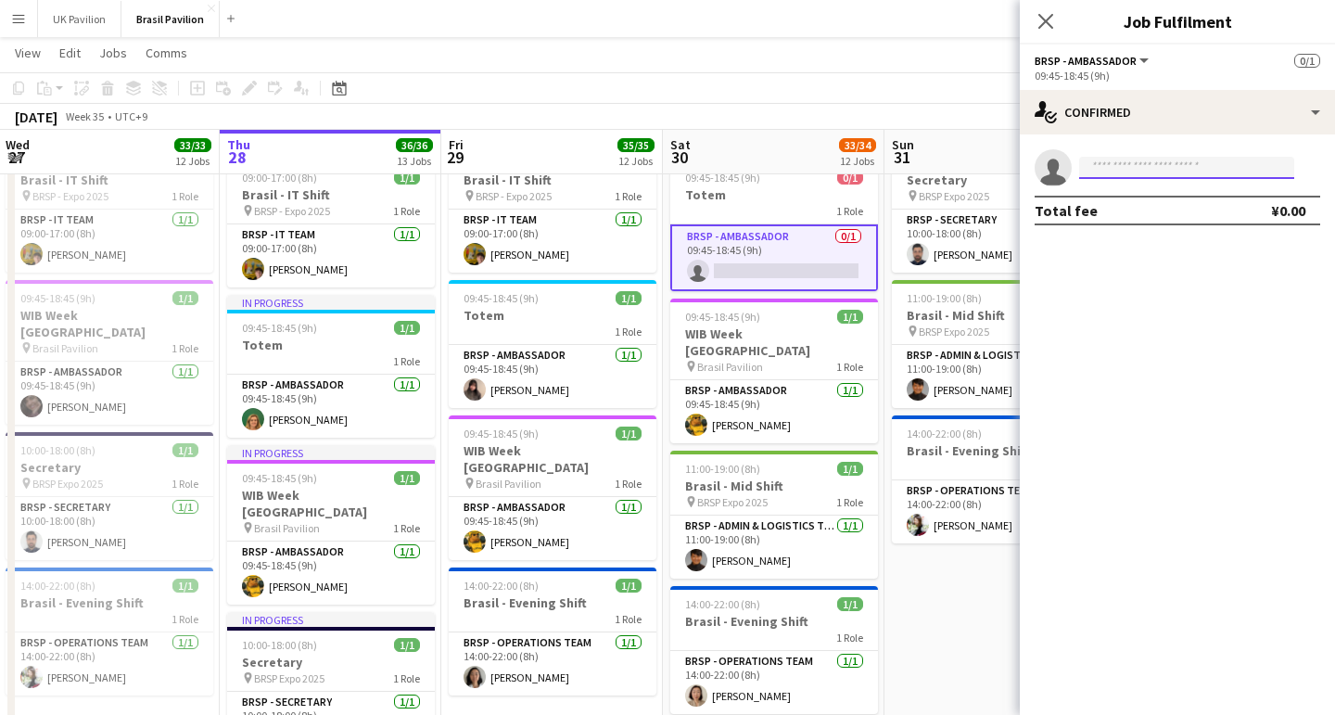
click at [1108, 168] on input at bounding box center [1186, 168] width 215 height 22
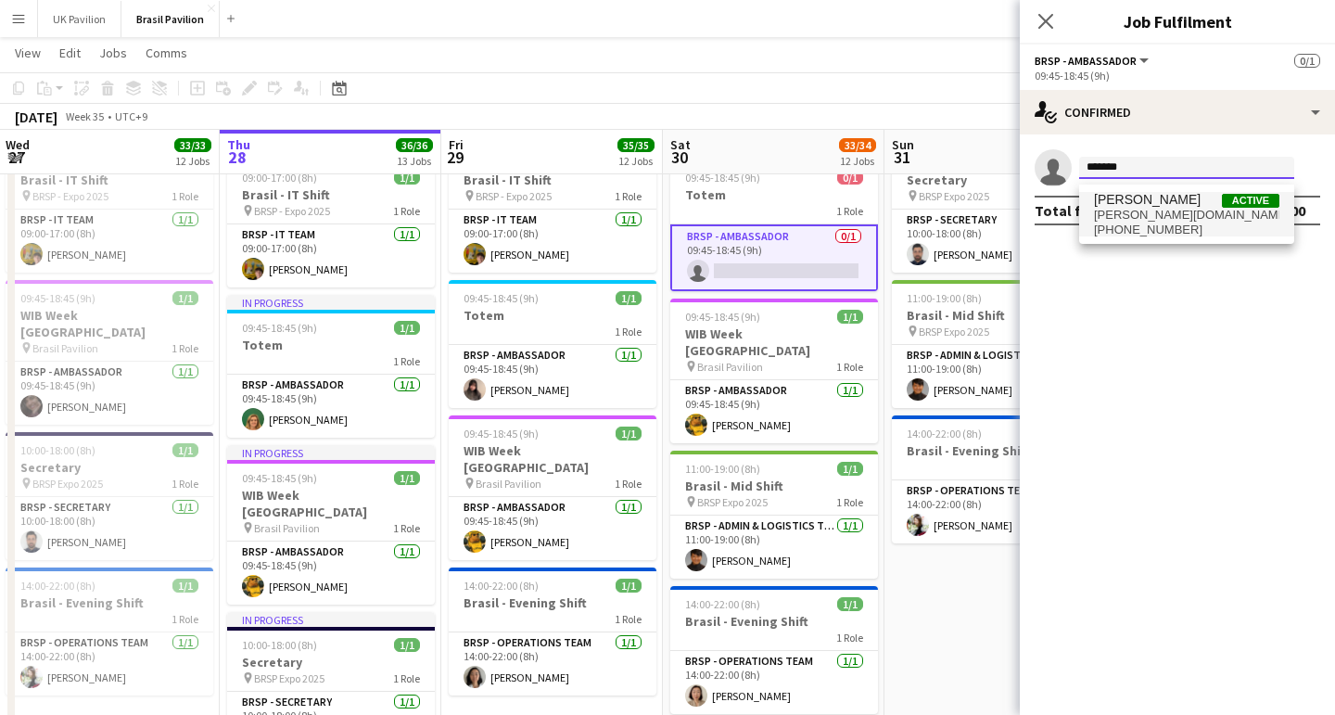
type input "*******"
click at [1152, 213] on span "[PERSON_NAME][DOMAIN_NAME][EMAIL_ADDRESS][DOMAIN_NAME]" at bounding box center [1186, 215] width 185 height 15
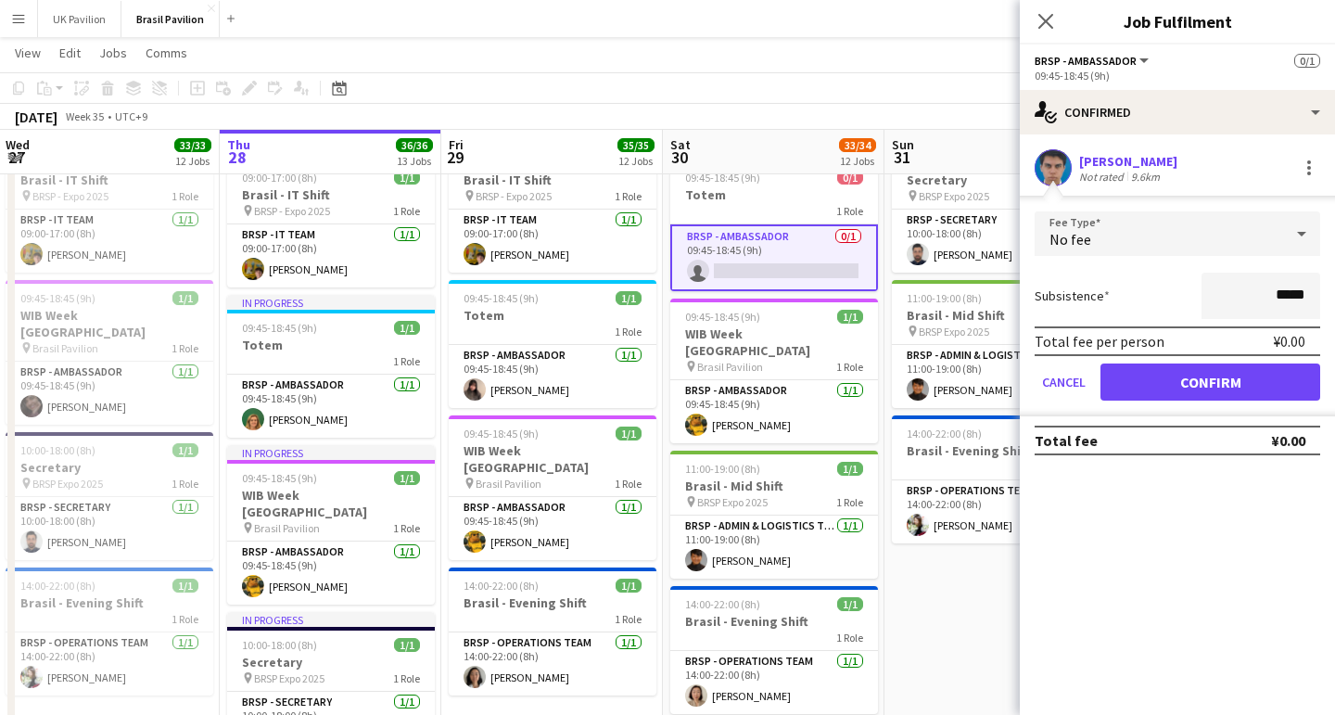
click at [1256, 389] on button "Confirm" at bounding box center [1211, 381] width 220 height 37
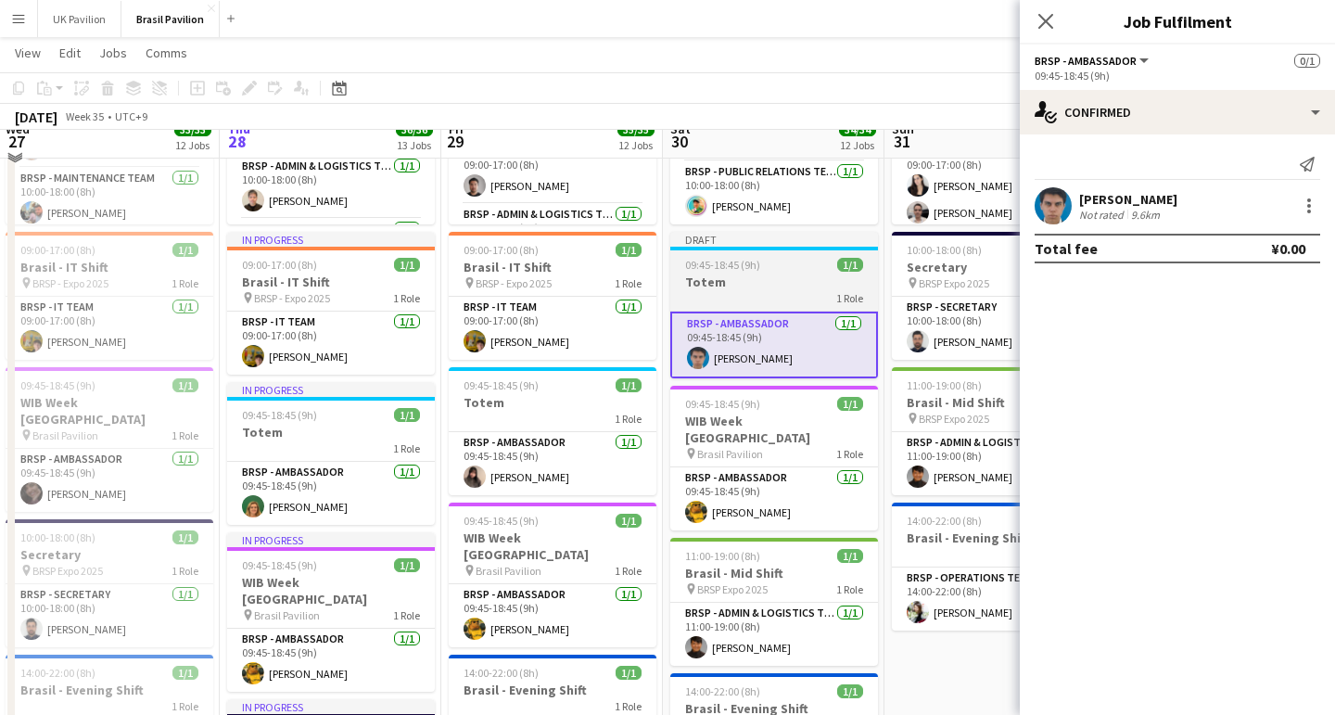
scroll to position [313, 0]
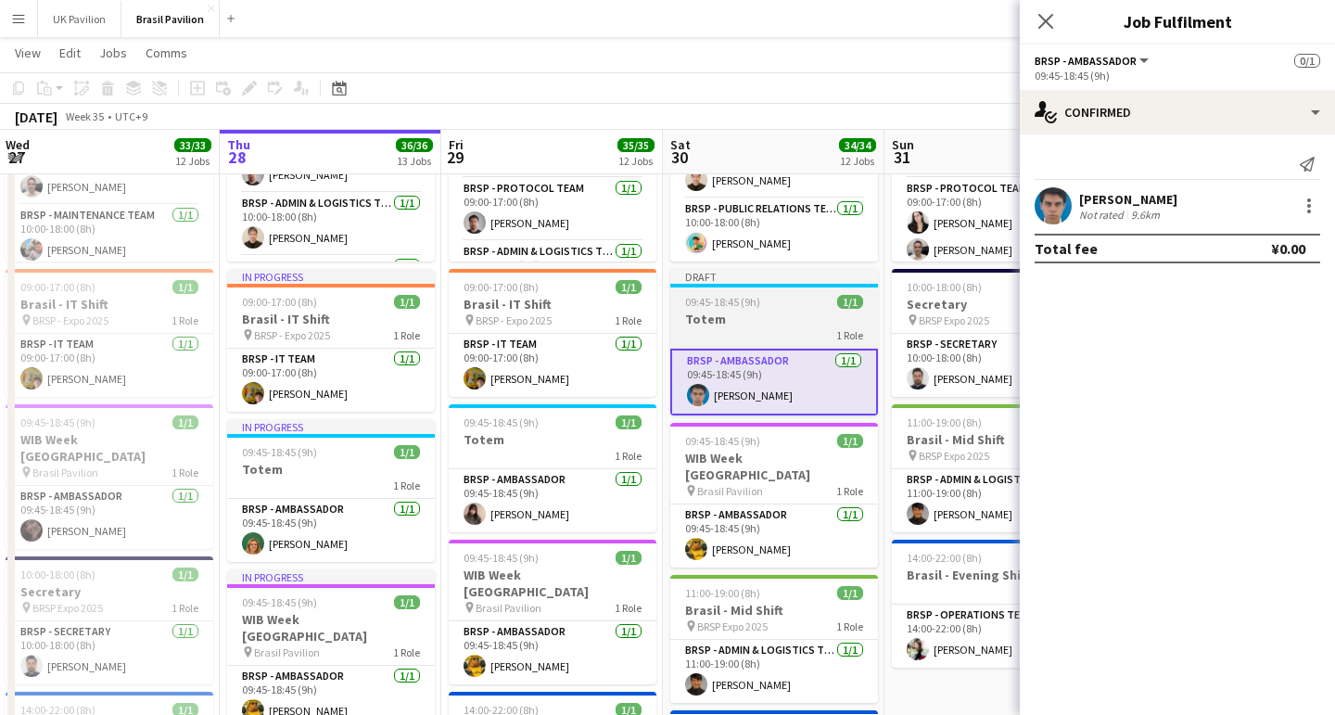
click at [768, 327] on h3 "Totem" at bounding box center [774, 319] width 208 height 17
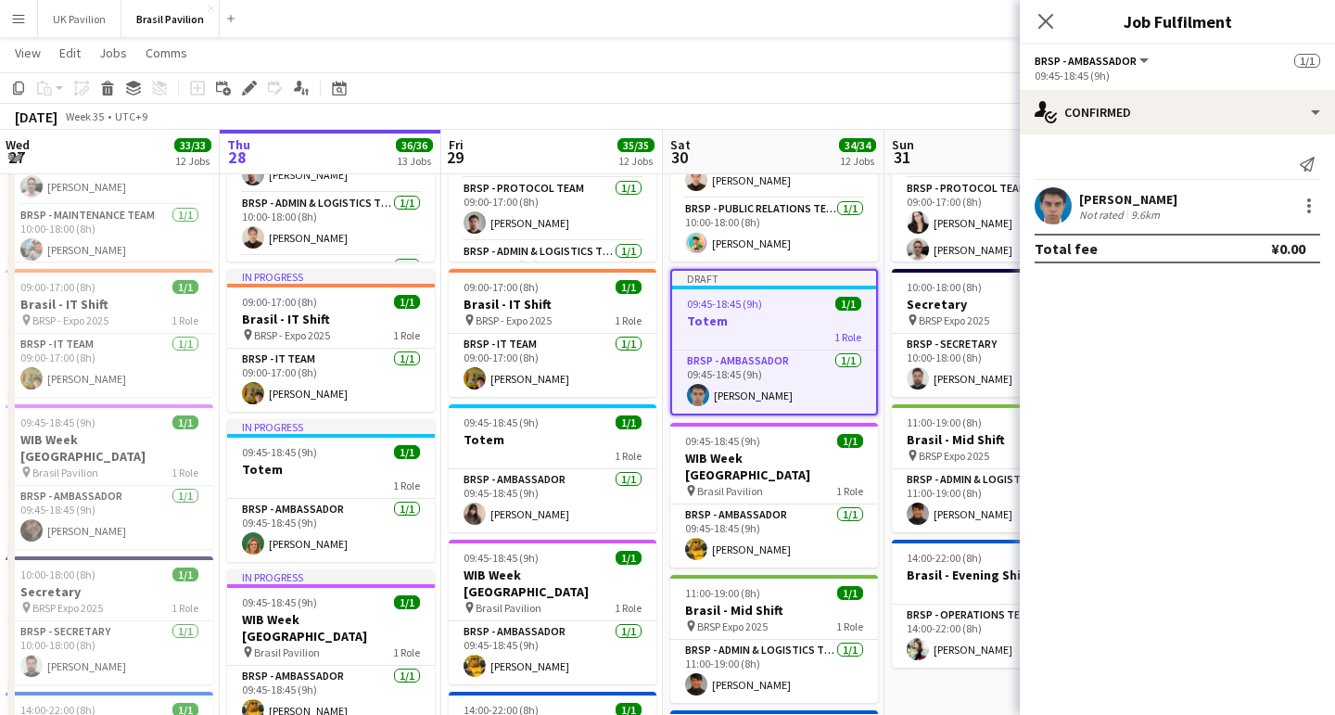
drag, startPoint x: 1044, startPoint y: 19, endPoint x: 1056, endPoint y: 31, distance: 17.0
click at [1045, 19] on icon at bounding box center [1046, 21] width 15 height 15
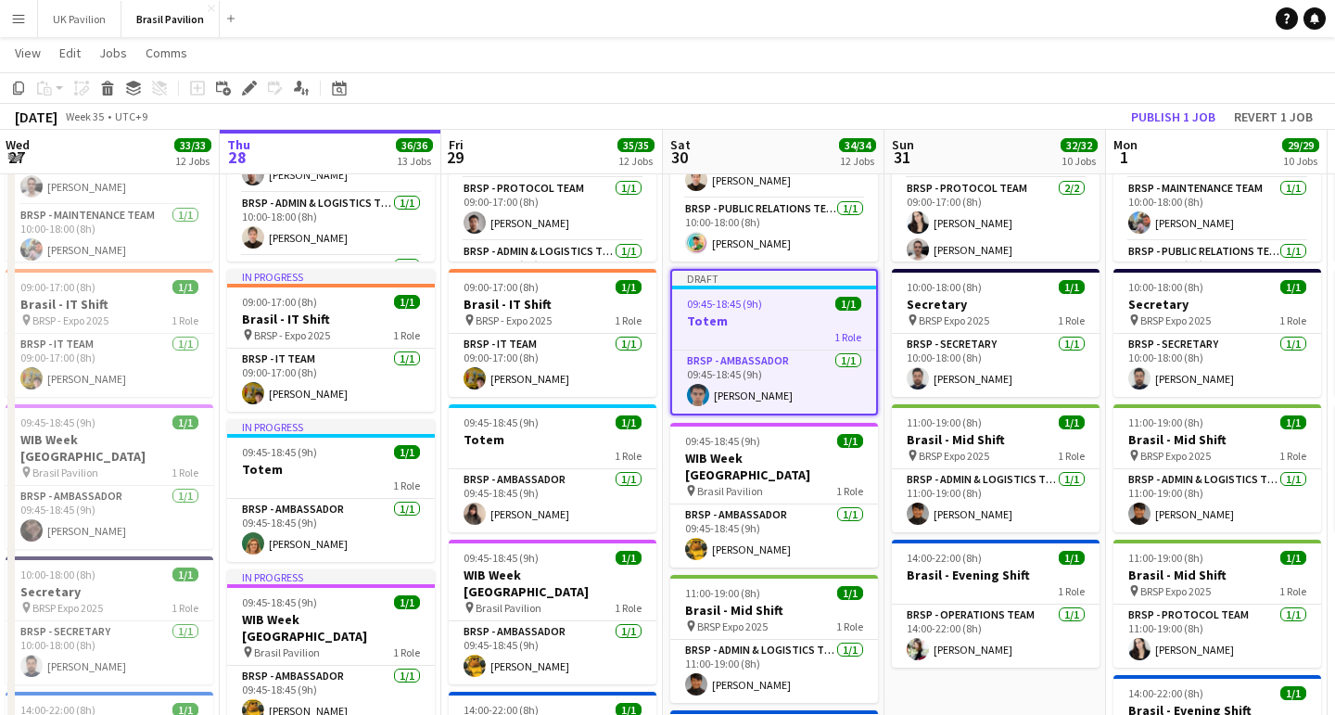
click at [1144, 114] on button "Publish 1 job" at bounding box center [1173, 117] width 99 height 24
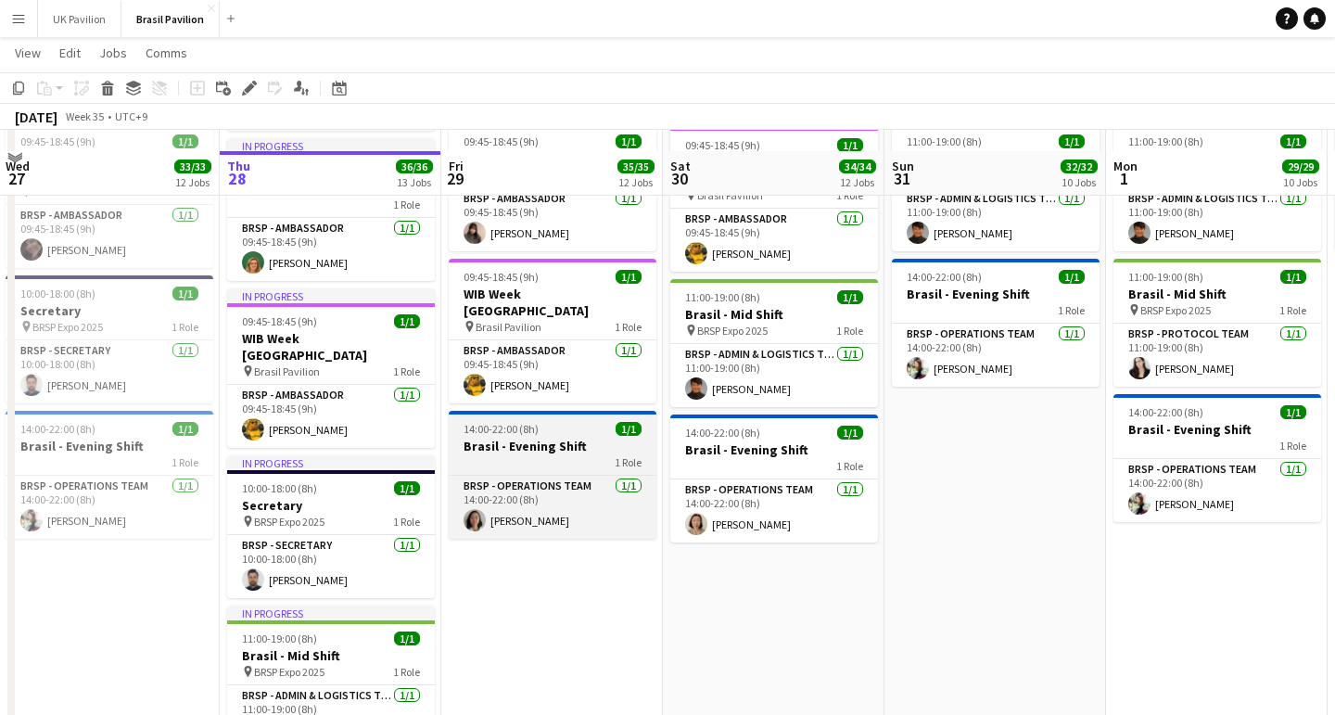
scroll to position [616, 0]
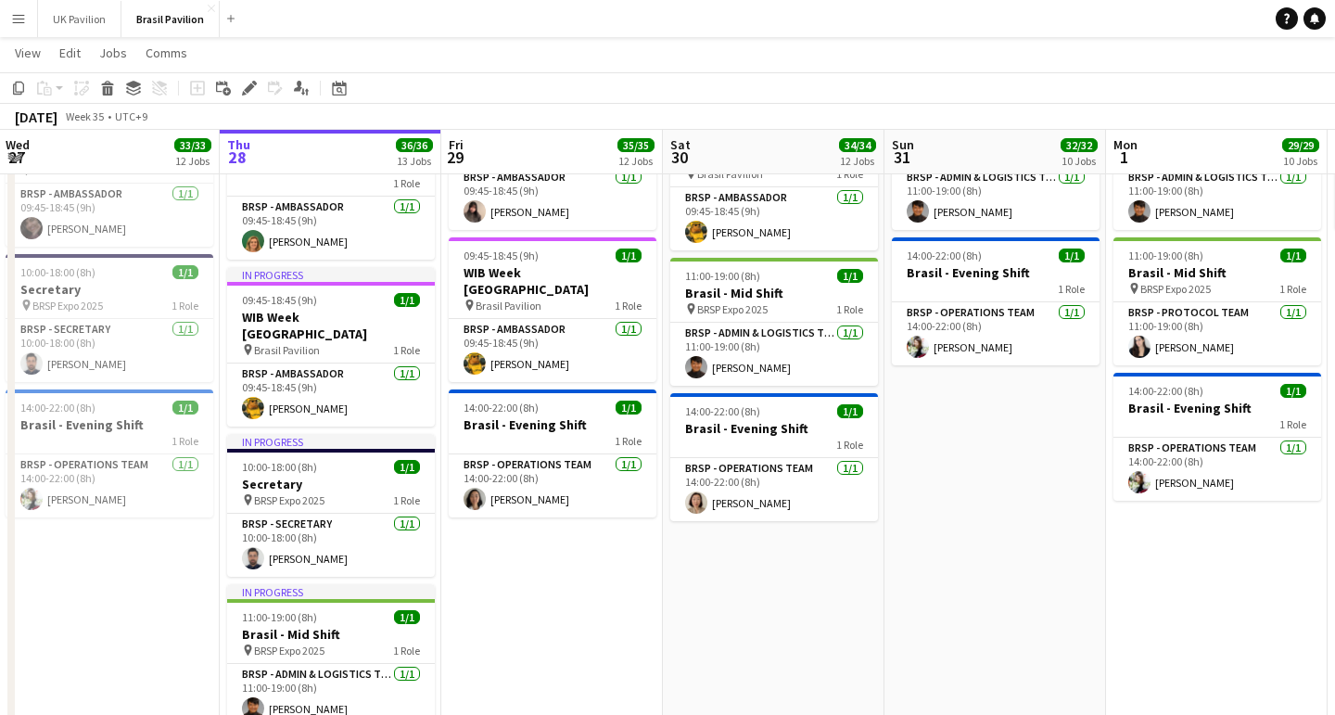
click at [18, 19] on app-icon "Menu" at bounding box center [18, 18] width 15 height 15
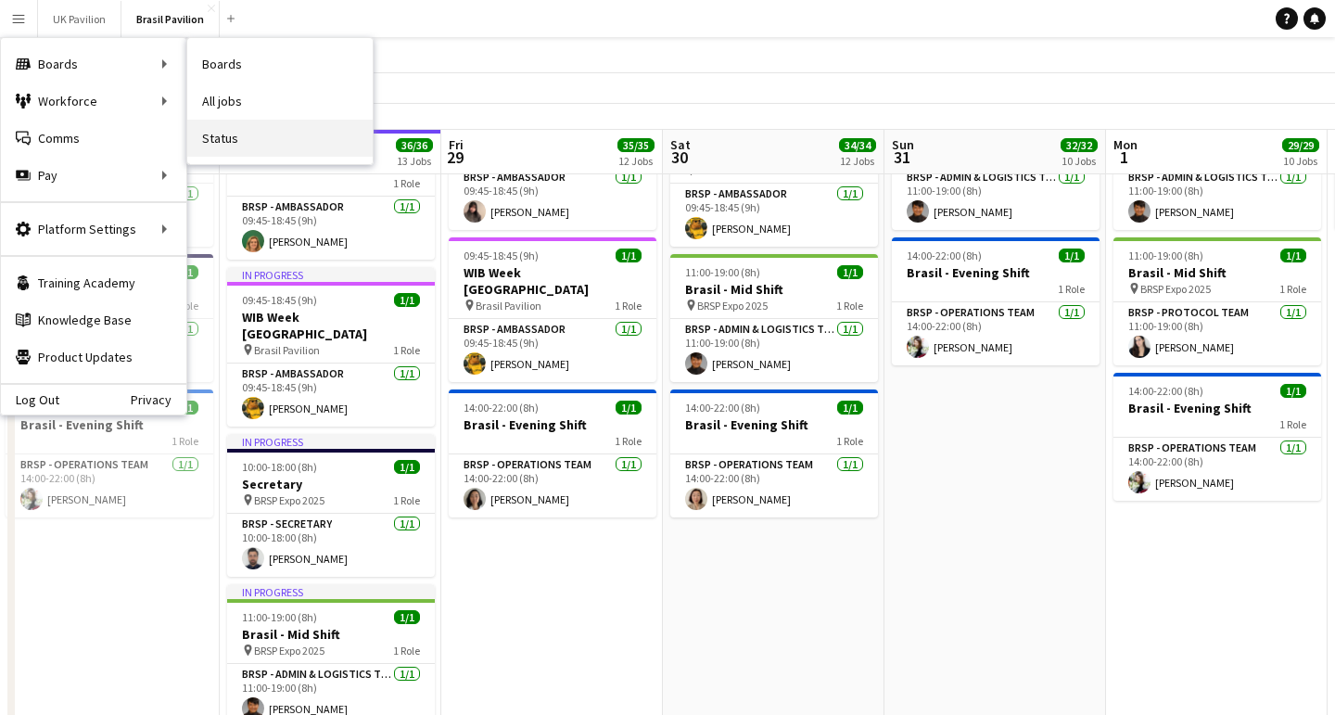
click at [227, 142] on link "Status" at bounding box center [279, 138] width 185 height 37
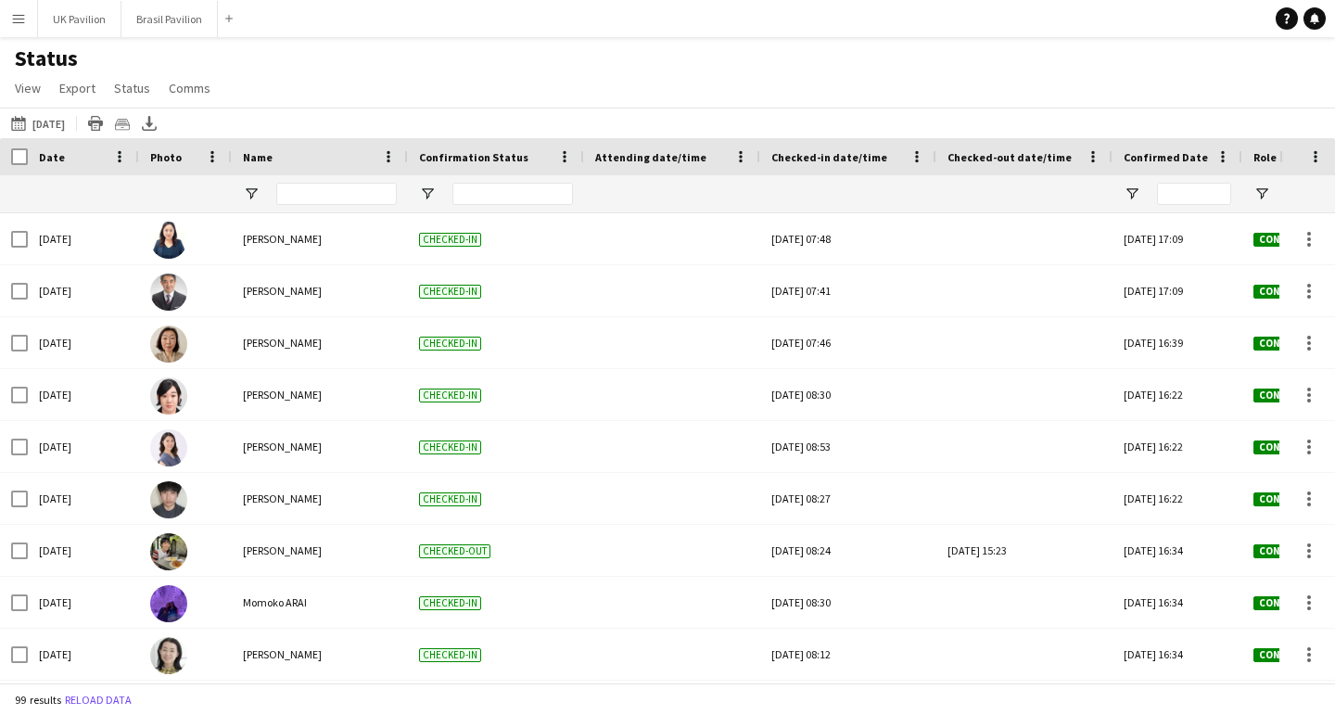
type input "**********"
type input "****"
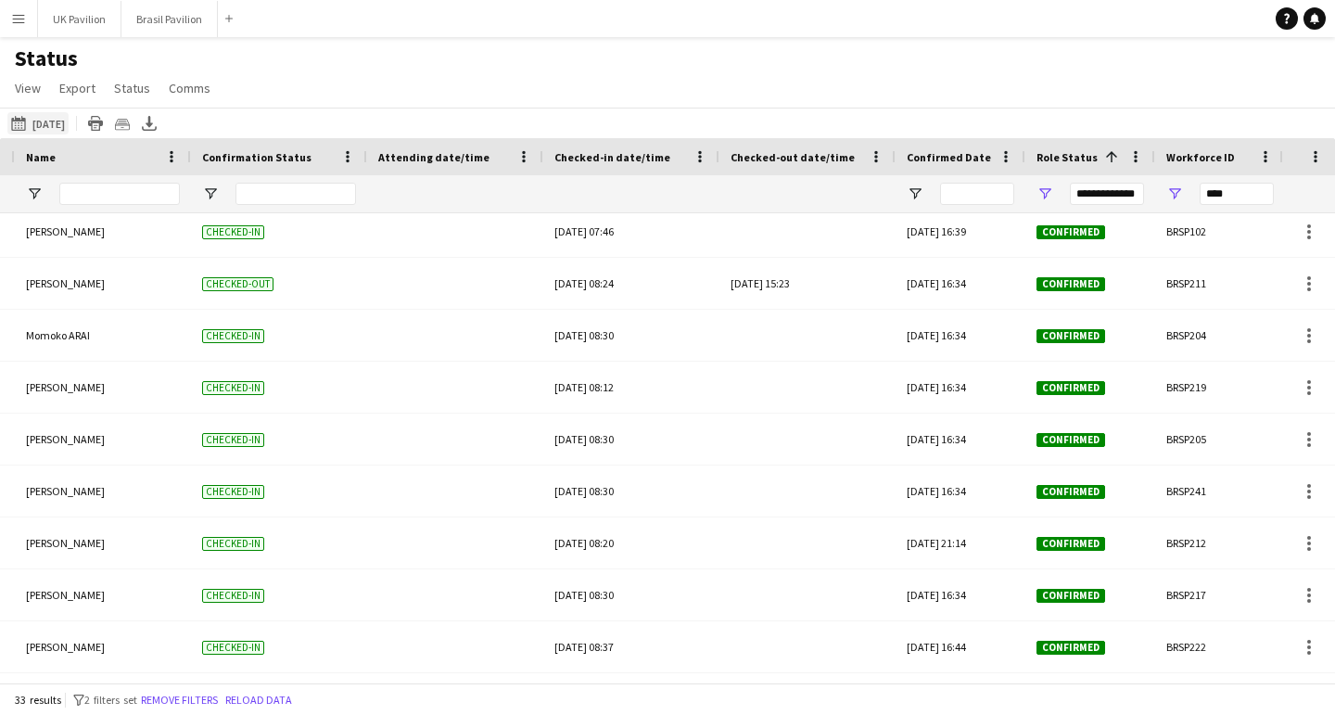
click at [69, 131] on button "[DATE] to [DATE] [DATE]" at bounding box center [37, 123] width 61 height 22
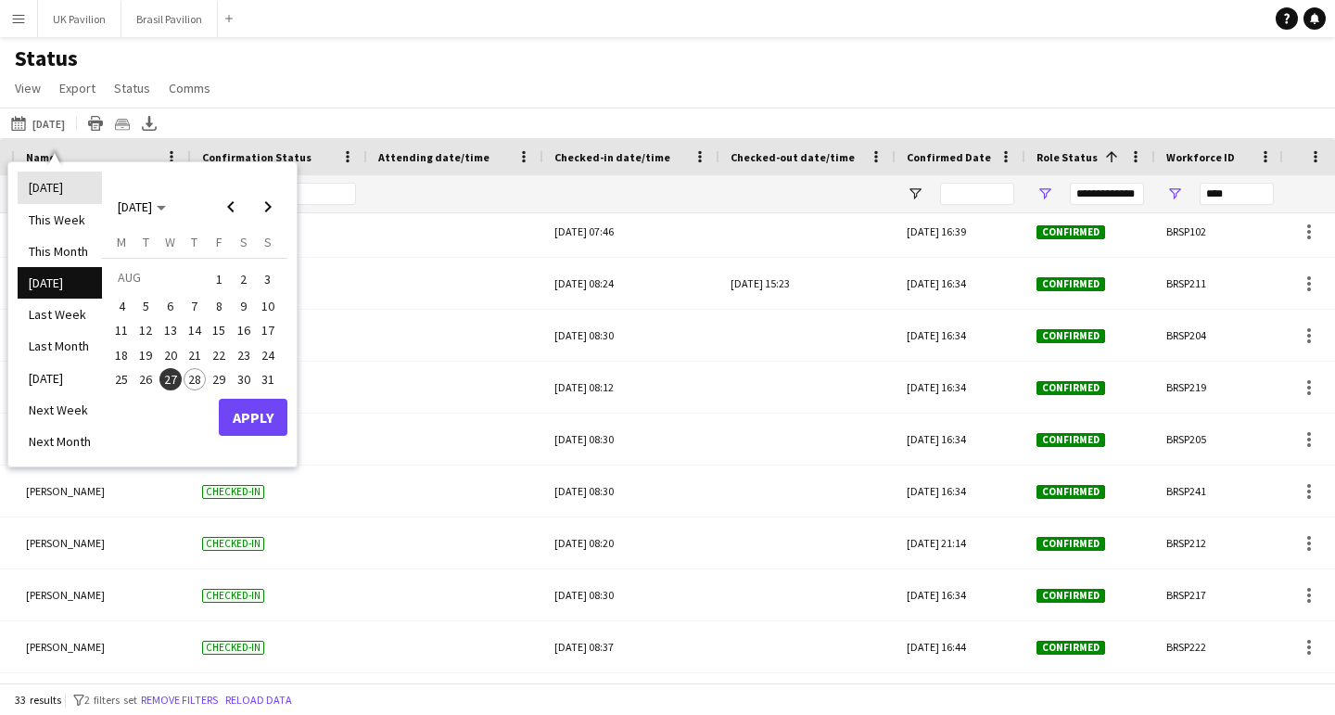
click at [68, 198] on li "[DATE]" at bounding box center [60, 188] width 84 height 32
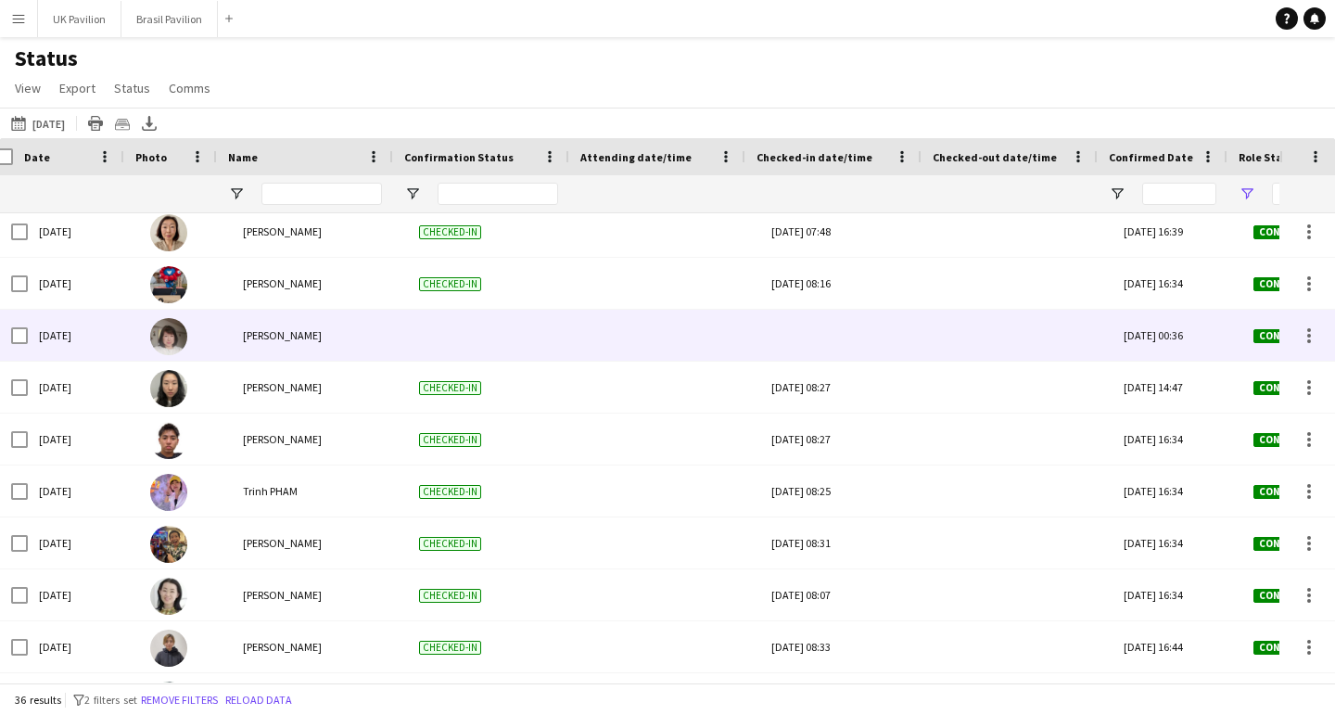
scroll to position [0, 14]
click at [870, 344] on div at bounding box center [848, 335] width 154 height 51
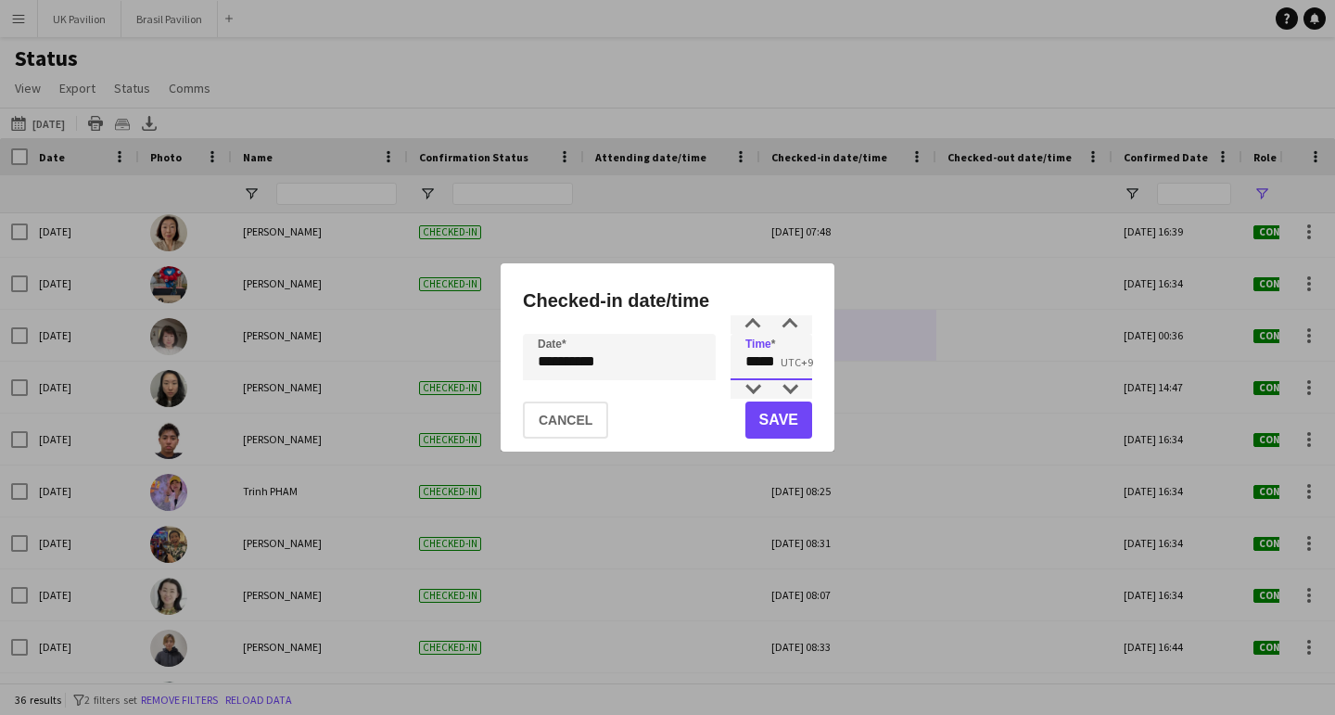
drag, startPoint x: 762, startPoint y: 366, endPoint x: 686, endPoint y: 359, distance: 76.4
click at [684, 362] on div "**********" at bounding box center [667, 357] width 289 height 46
type input "*****"
click at [785, 425] on button "Save" at bounding box center [779, 420] width 67 height 37
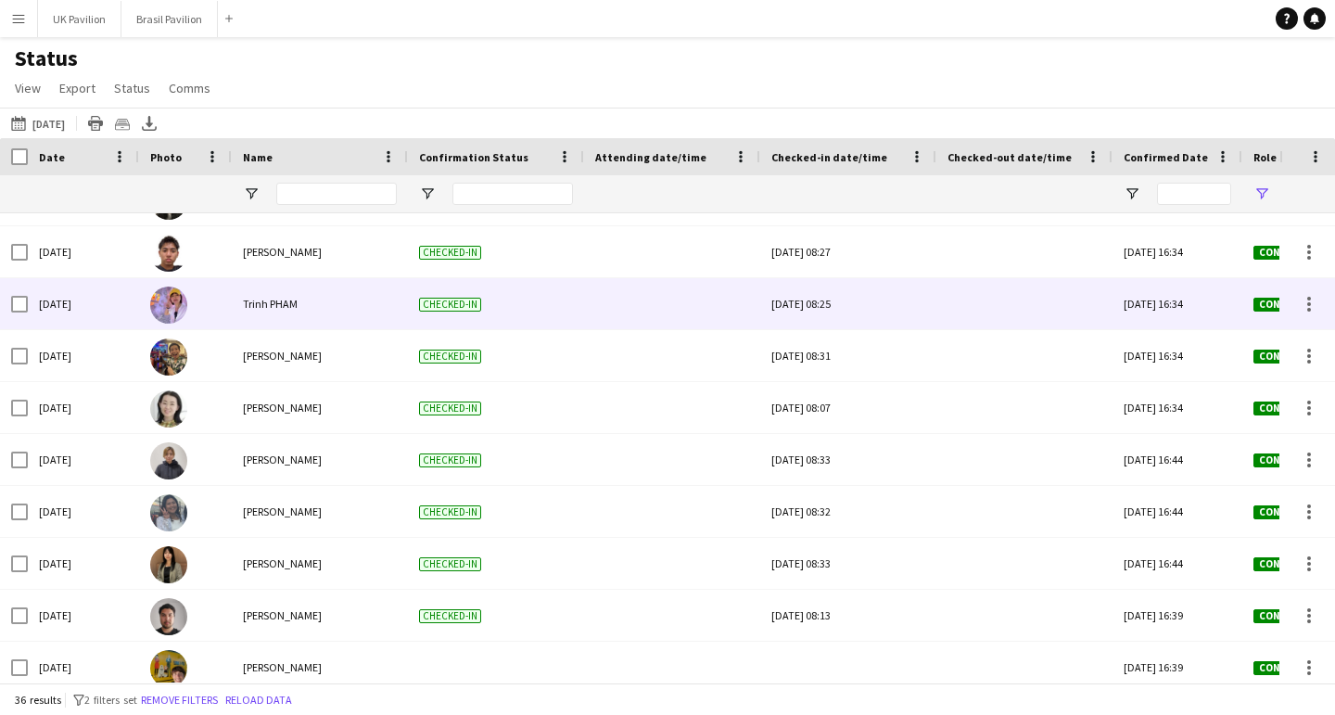
scroll to position [269, 0]
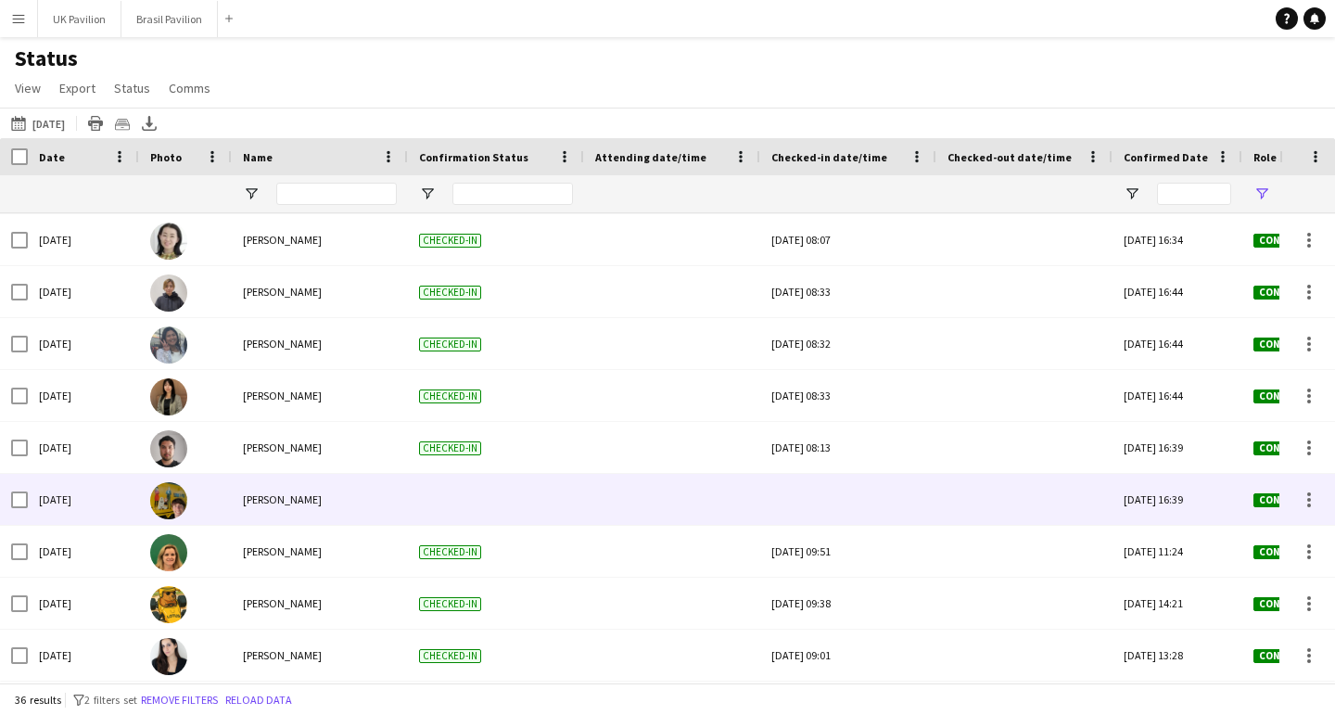
click at [816, 512] on div at bounding box center [848, 499] width 154 height 51
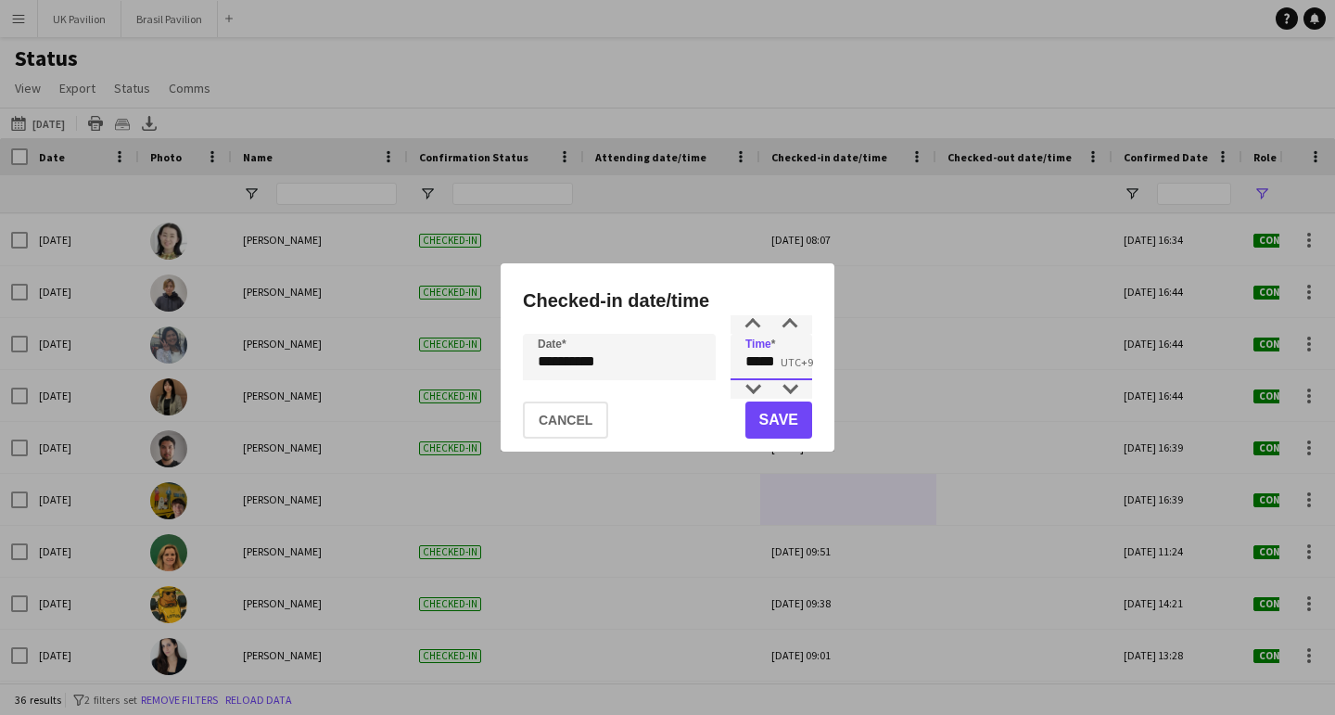
drag, startPoint x: 784, startPoint y: 366, endPoint x: 735, endPoint y: 360, distance: 49.6
click at [733, 364] on input "*****" at bounding box center [772, 357] width 82 height 46
type input "*****"
click at [758, 423] on button "Save" at bounding box center [779, 420] width 67 height 37
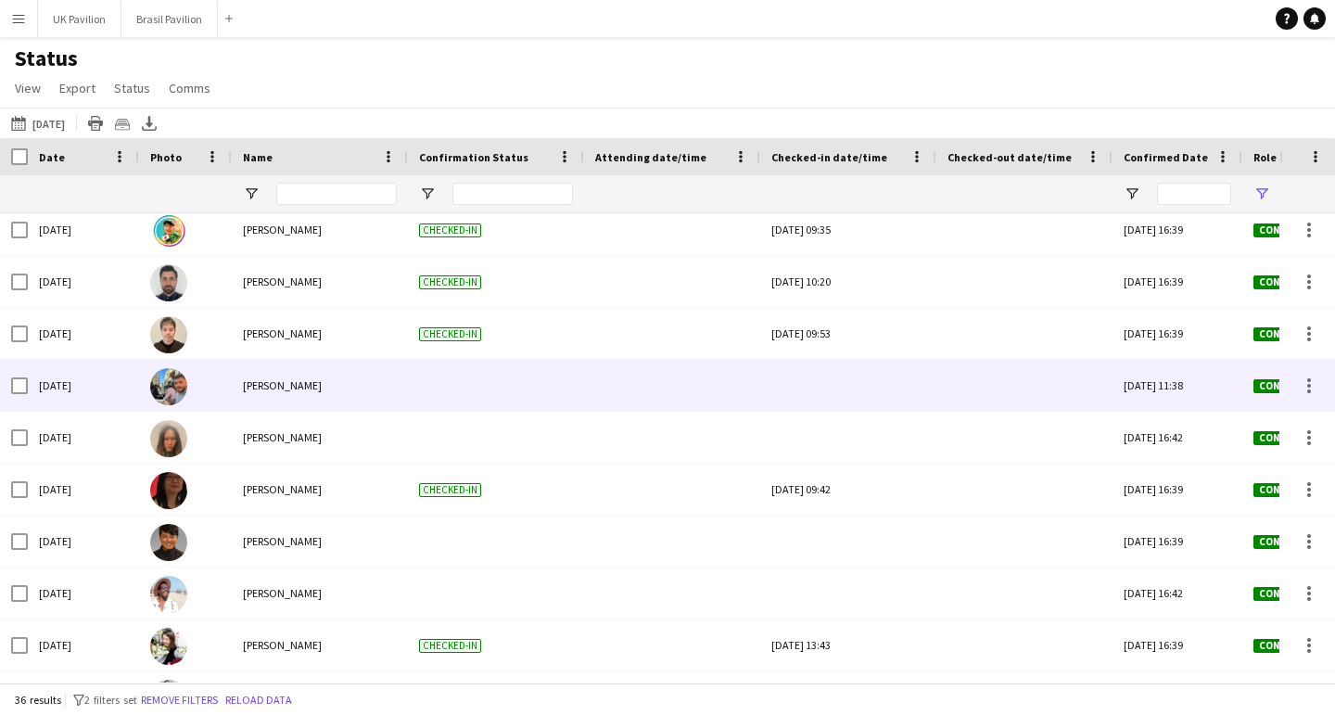
click at [860, 405] on div at bounding box center [848, 385] width 154 height 51
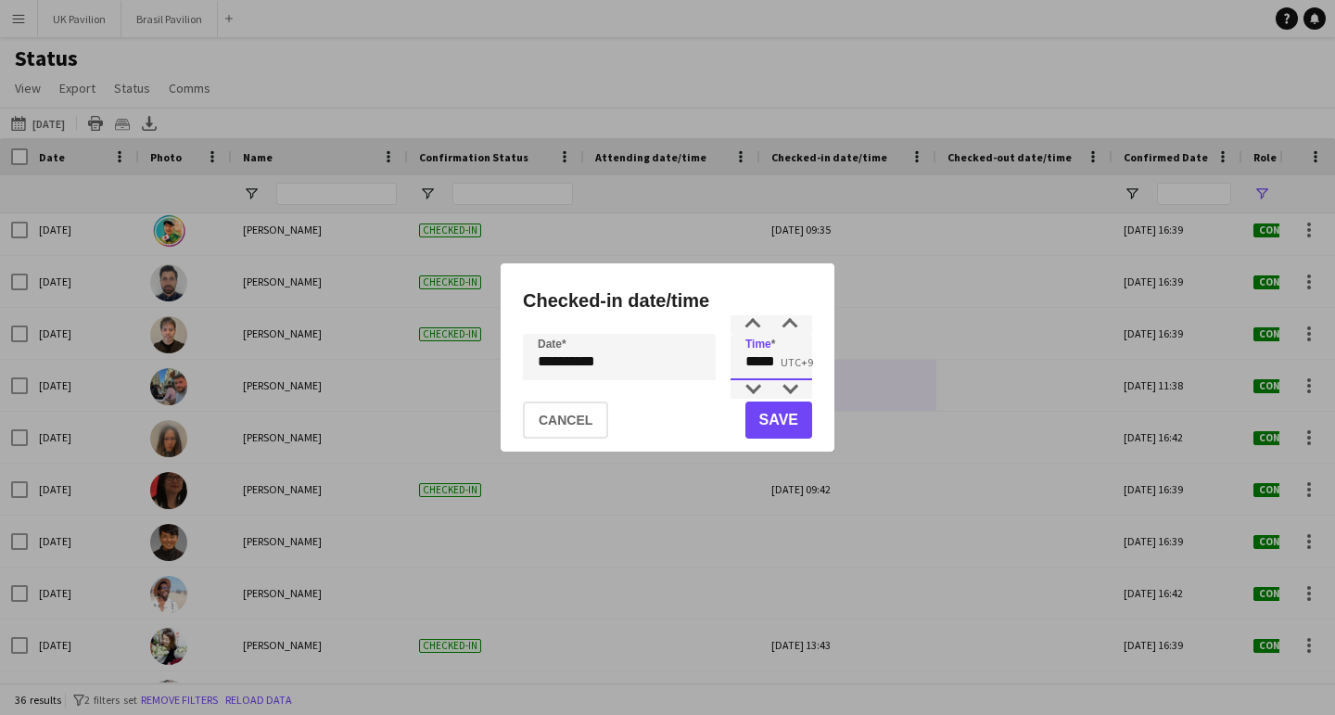
drag, startPoint x: 784, startPoint y: 368, endPoint x: 681, endPoint y: 353, distance: 104.9
click at [671, 359] on div "**********" at bounding box center [667, 357] width 289 height 46
type input "*****"
click at [771, 423] on button "Save" at bounding box center [779, 420] width 67 height 37
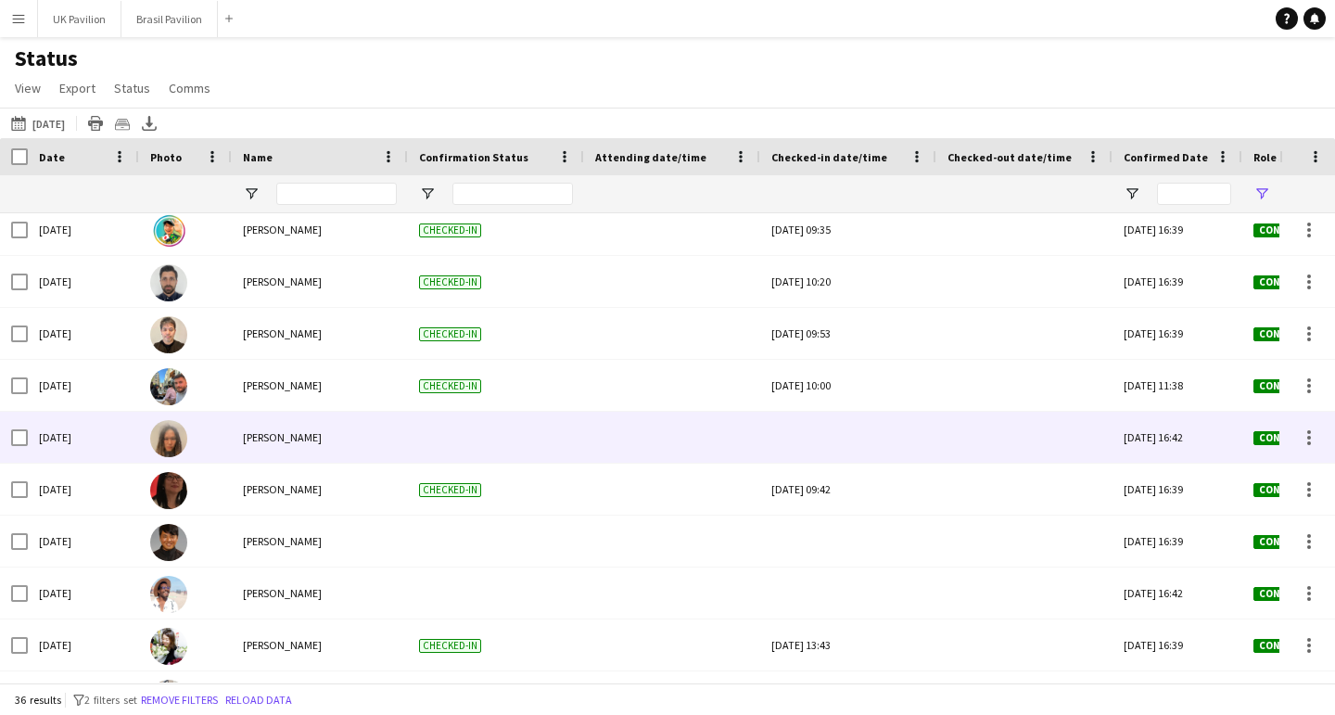
click at [867, 452] on div at bounding box center [848, 437] width 154 height 51
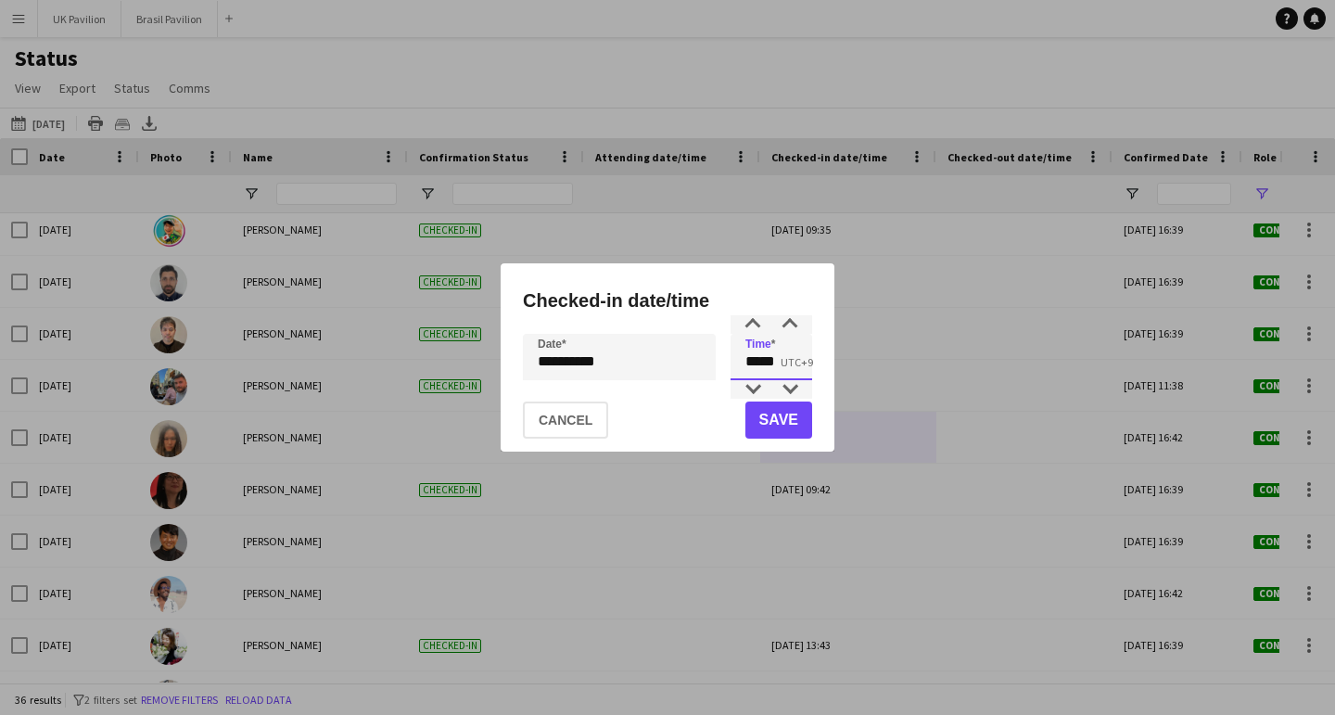
drag, startPoint x: 784, startPoint y: 366, endPoint x: 678, endPoint y: 358, distance: 106.0
click at [679, 361] on div "**********" at bounding box center [667, 357] width 289 height 46
type input "*****"
click at [768, 422] on button "Save" at bounding box center [779, 420] width 67 height 37
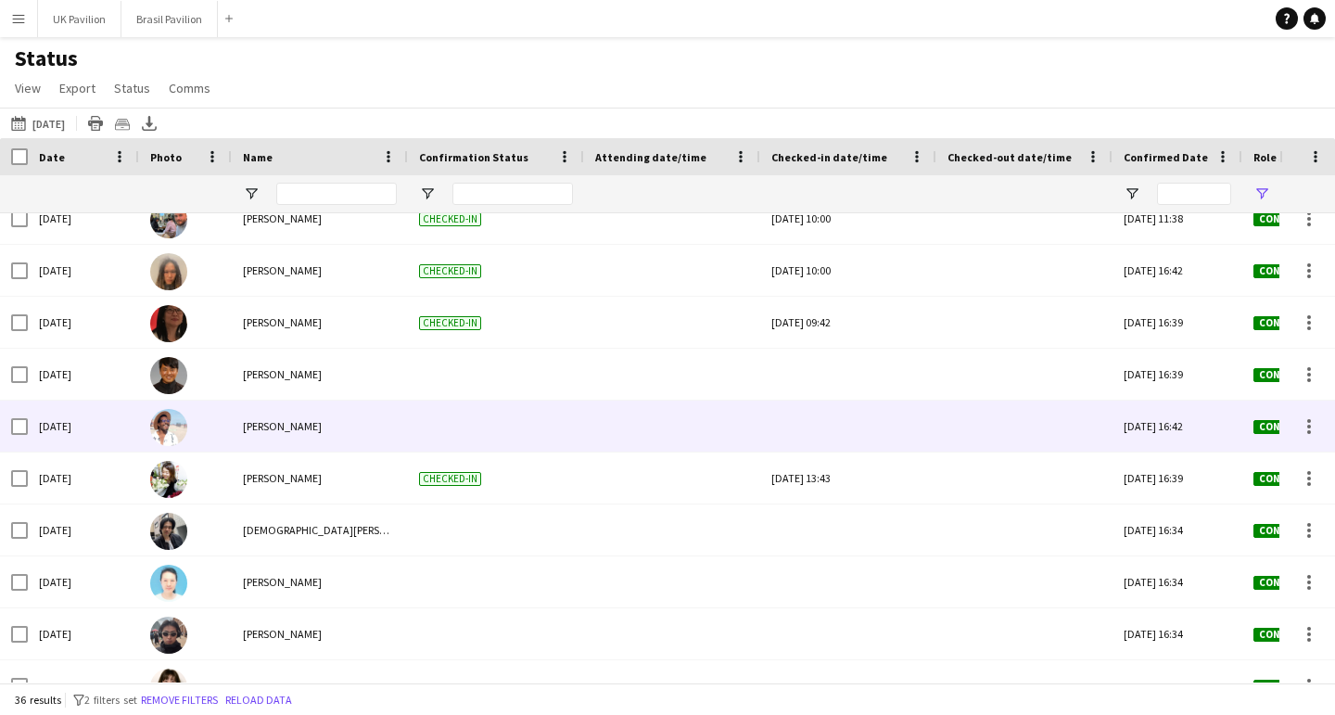
click at [883, 451] on div at bounding box center [848, 426] width 154 height 51
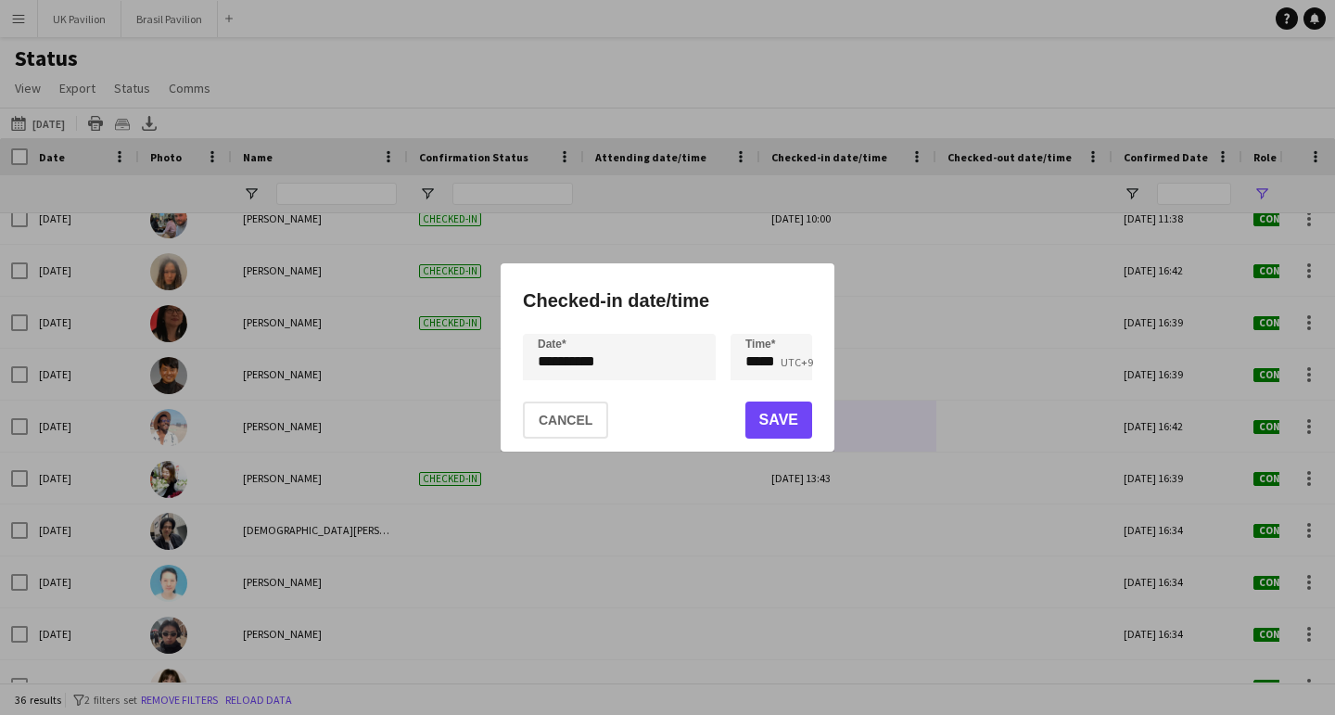
click at [576, 418] on button "Cancel" at bounding box center [565, 420] width 85 height 37
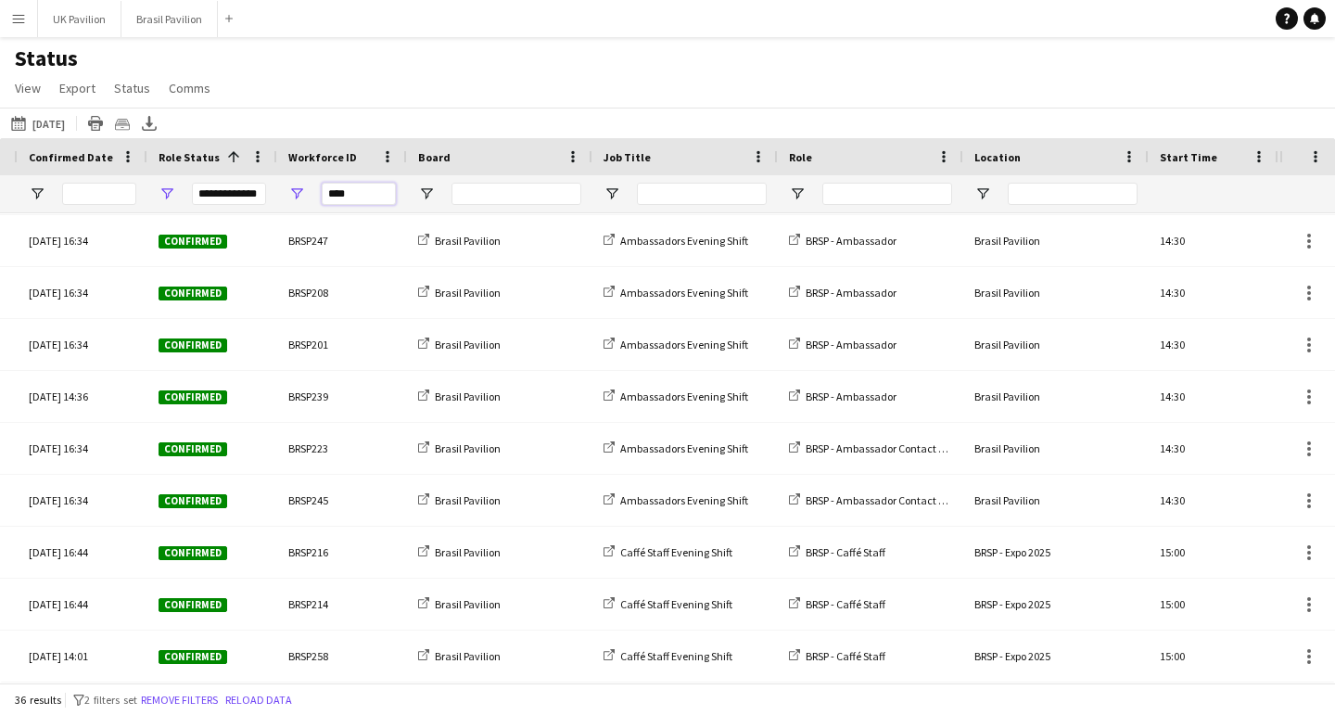
drag, startPoint x: 259, startPoint y: 199, endPoint x: 263, endPoint y: 185, distance: 14.7
click at [256, 198] on div "**********" at bounding box center [629, 193] width 3449 height 37
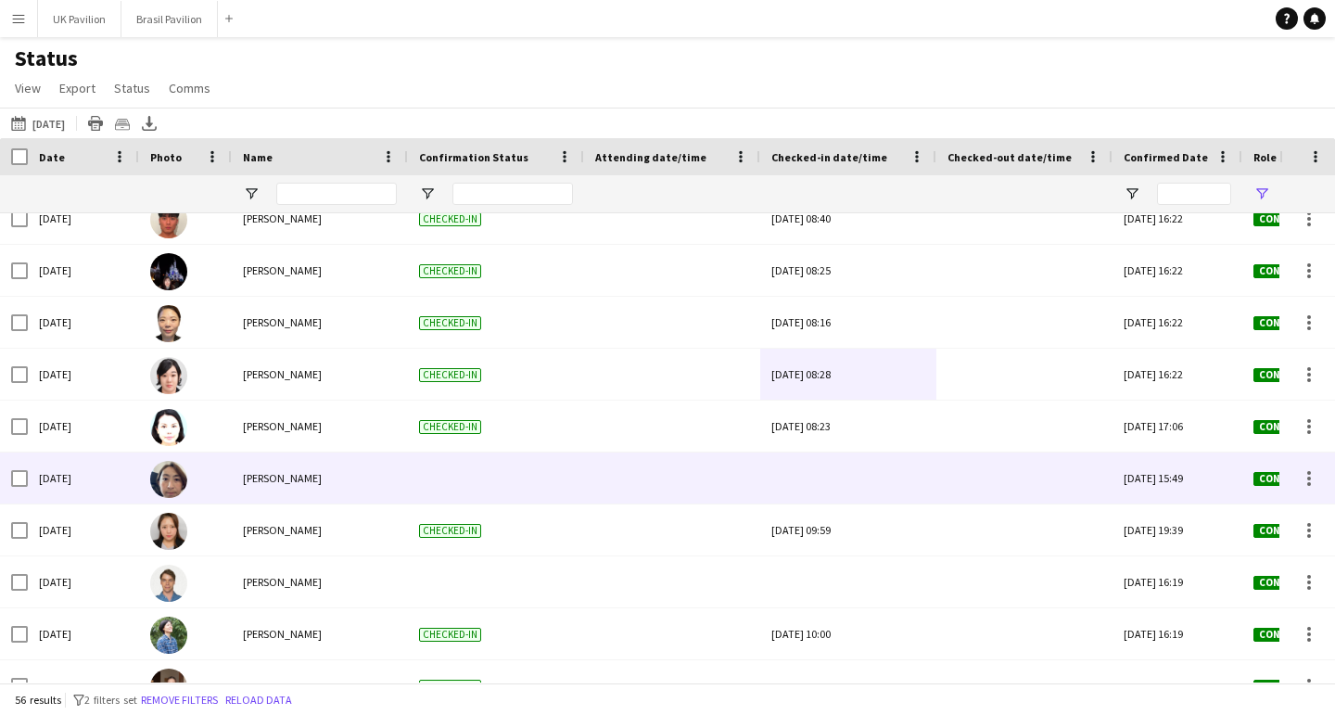
type input "***"
click at [882, 486] on div at bounding box center [848, 477] width 154 height 51
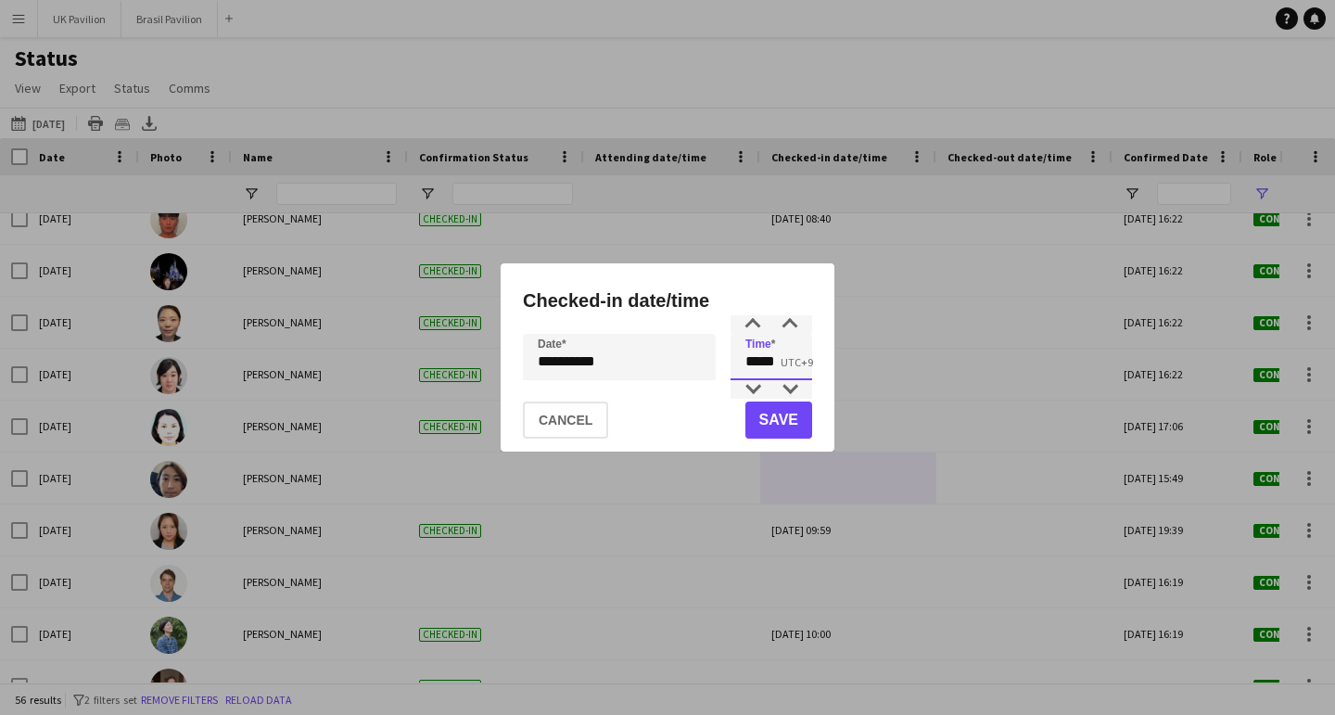
drag, startPoint x: 784, startPoint y: 363, endPoint x: 734, endPoint y: 363, distance: 49.2
click at [732, 364] on input "*****" at bounding box center [772, 357] width 82 height 46
type input "*****"
click at [778, 424] on button "Save" at bounding box center [779, 420] width 67 height 37
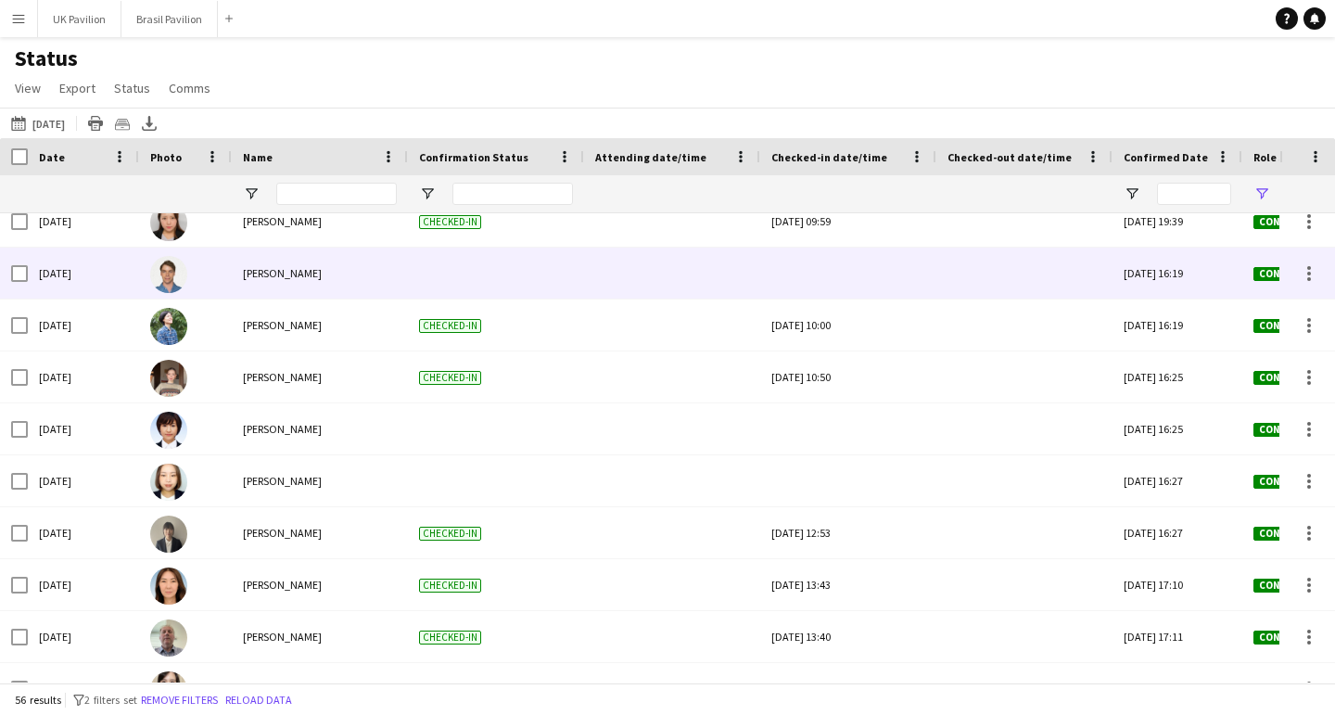
click at [893, 282] on div at bounding box center [848, 273] width 154 height 51
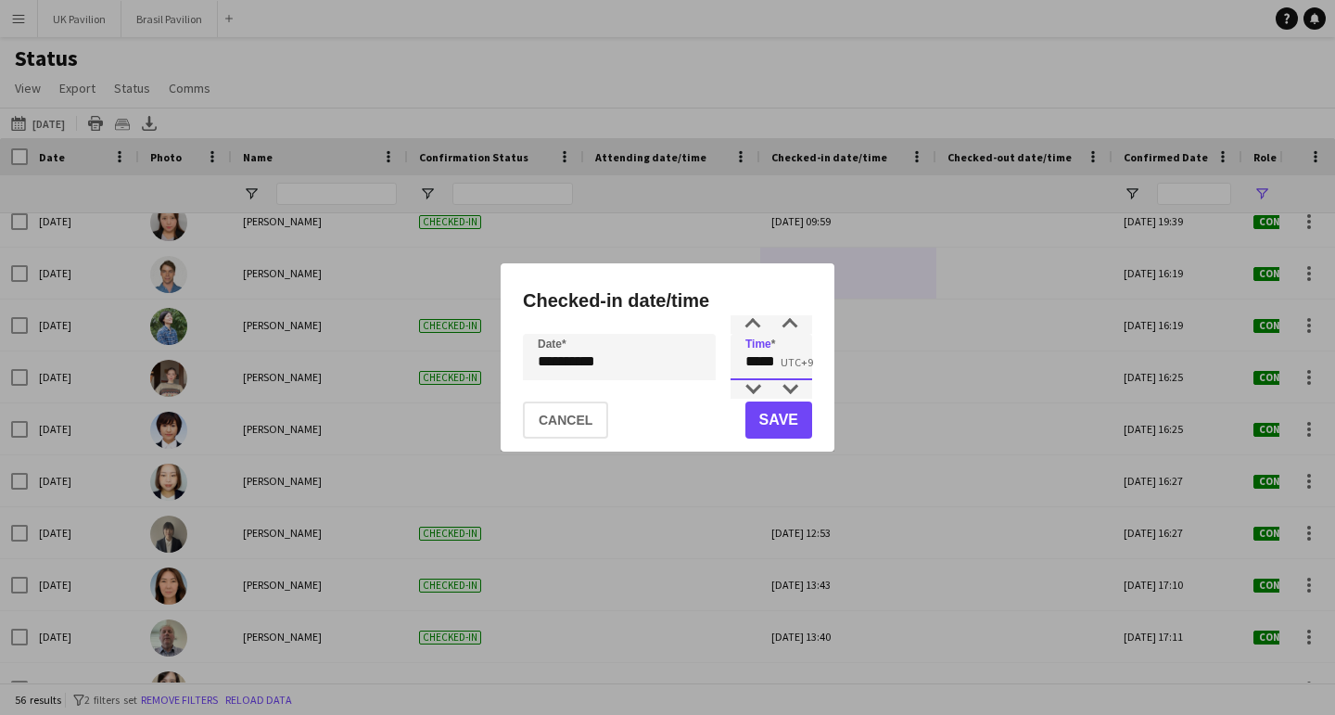
drag, startPoint x: 782, startPoint y: 363, endPoint x: 720, endPoint y: 363, distance: 61.2
click at [720, 364] on div "**********" at bounding box center [667, 357] width 289 height 46
type input "*****"
click at [787, 414] on button "Save" at bounding box center [779, 420] width 67 height 37
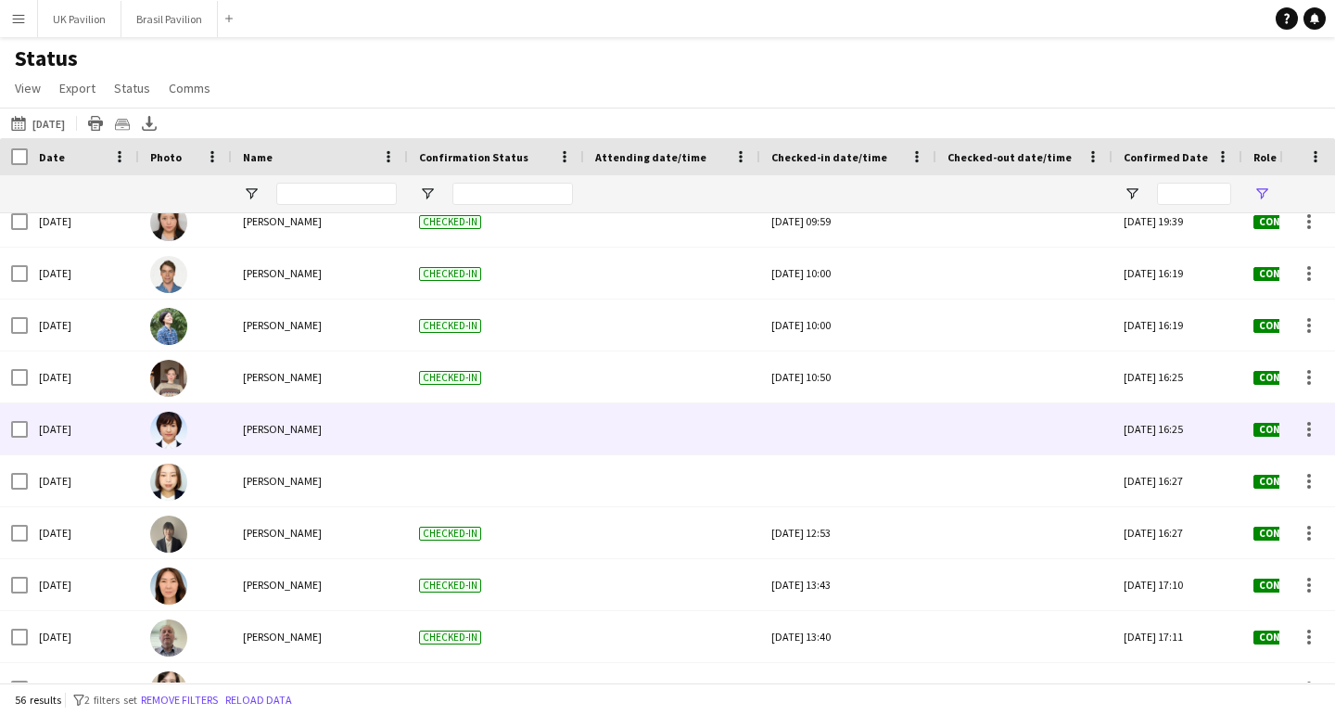
click at [862, 440] on div at bounding box center [848, 428] width 154 height 51
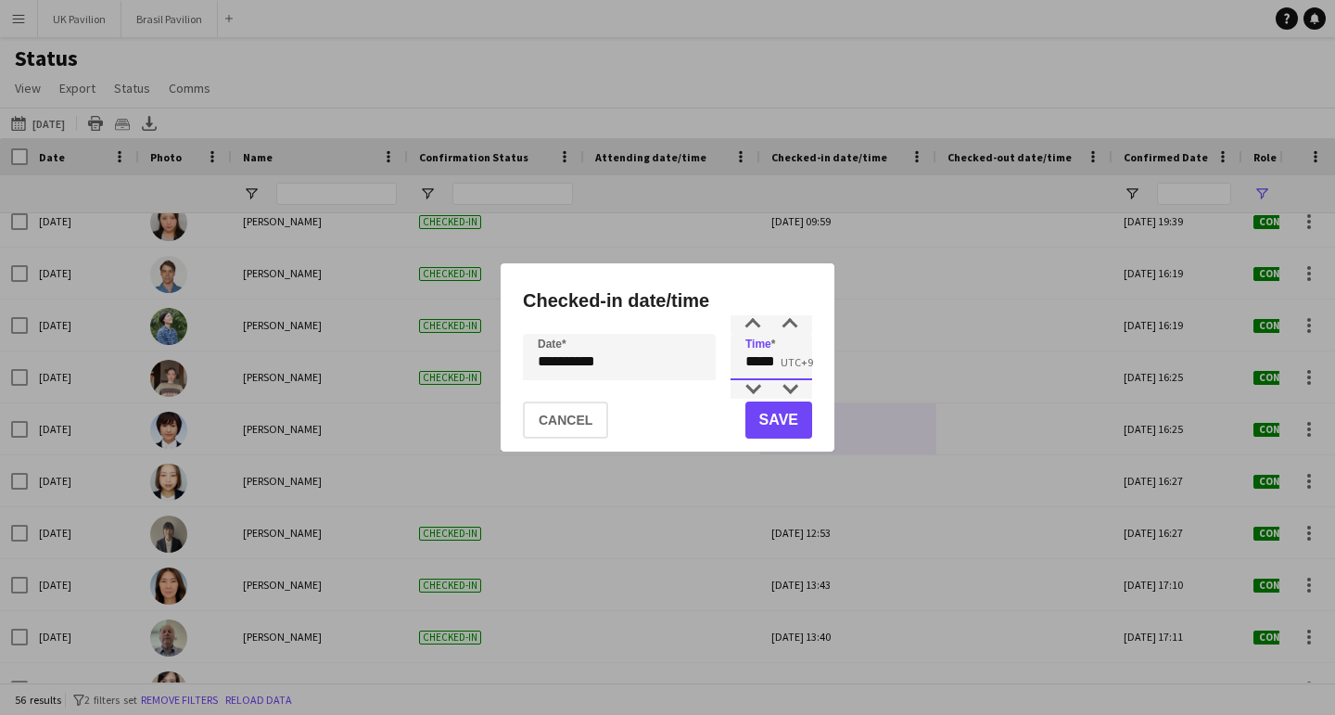
drag, startPoint x: 779, startPoint y: 367, endPoint x: 738, endPoint y: 369, distance: 40.8
click at [731, 369] on input "*****" at bounding box center [772, 357] width 82 height 46
click at [551, 428] on button "Cancel" at bounding box center [565, 420] width 85 height 37
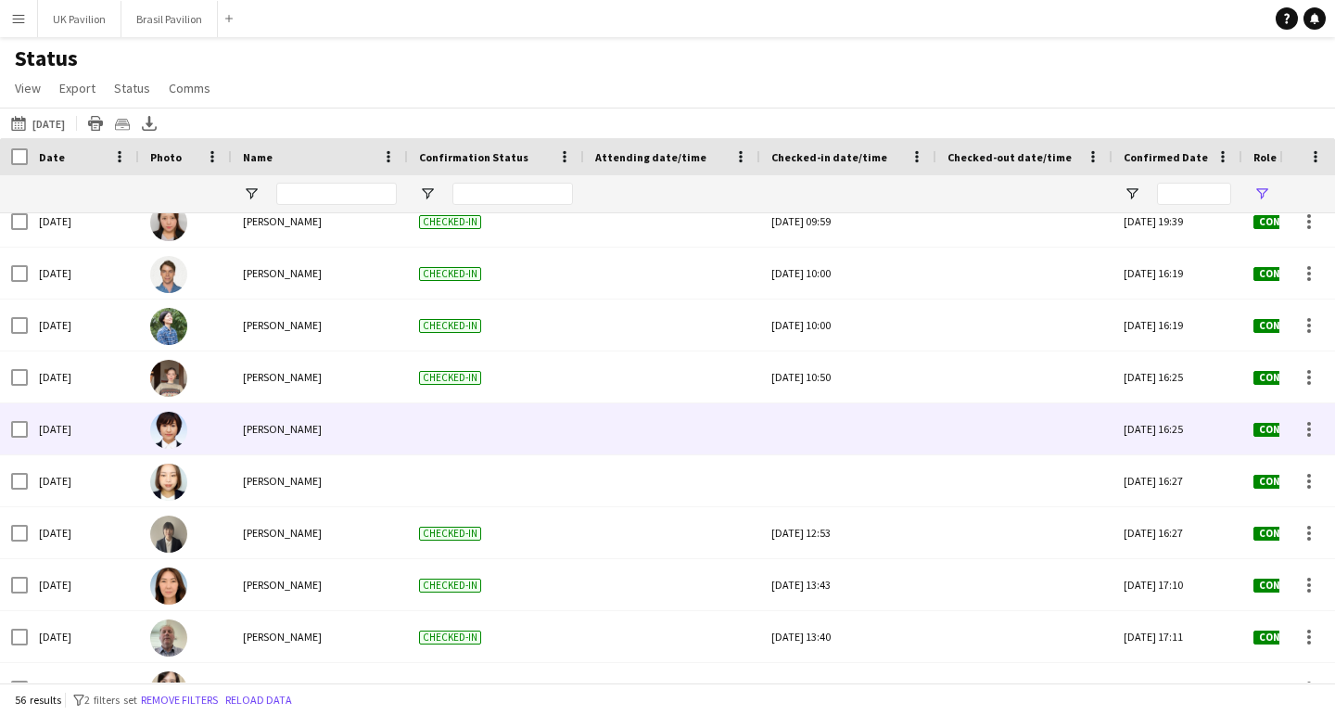
click at [878, 445] on div at bounding box center [848, 428] width 154 height 51
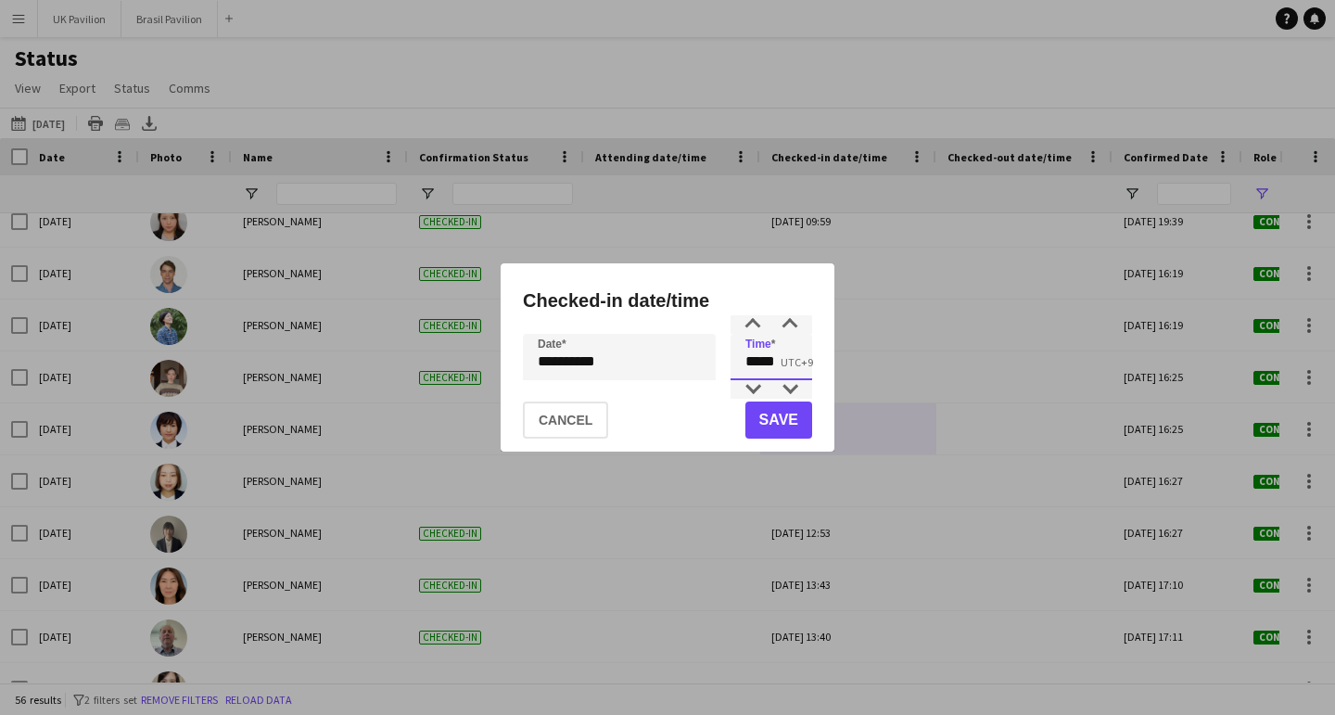
drag, startPoint x: 784, startPoint y: 366, endPoint x: 760, endPoint y: 357, distance: 25.0
click at [758, 366] on input "*****" at bounding box center [772, 357] width 82 height 46
type input "*****"
click at [776, 421] on button "Save" at bounding box center [779, 420] width 67 height 37
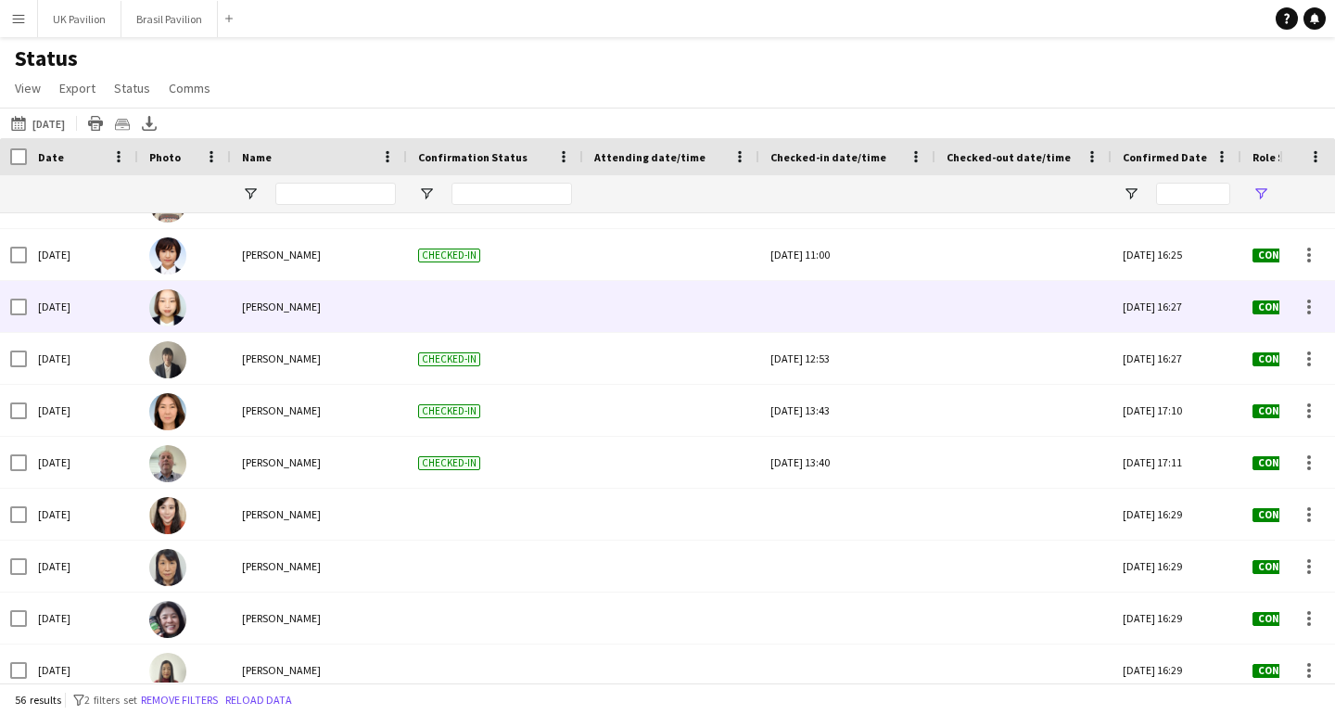
click at [842, 321] on div at bounding box center [848, 306] width 154 height 51
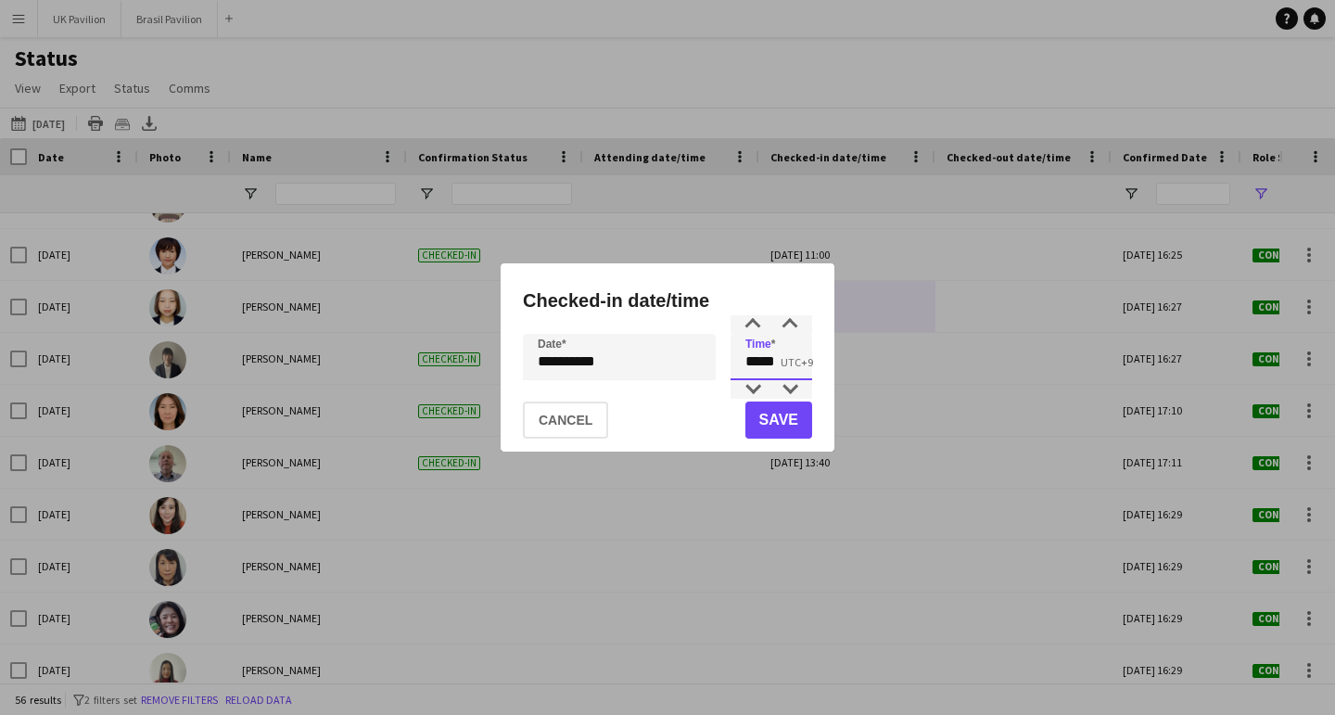
drag, startPoint x: 784, startPoint y: 363, endPoint x: 767, endPoint y: 361, distance: 17.8
click at [769, 365] on input "*****" at bounding box center [772, 357] width 82 height 46
type input "*****"
click at [786, 425] on button "Save" at bounding box center [779, 420] width 67 height 37
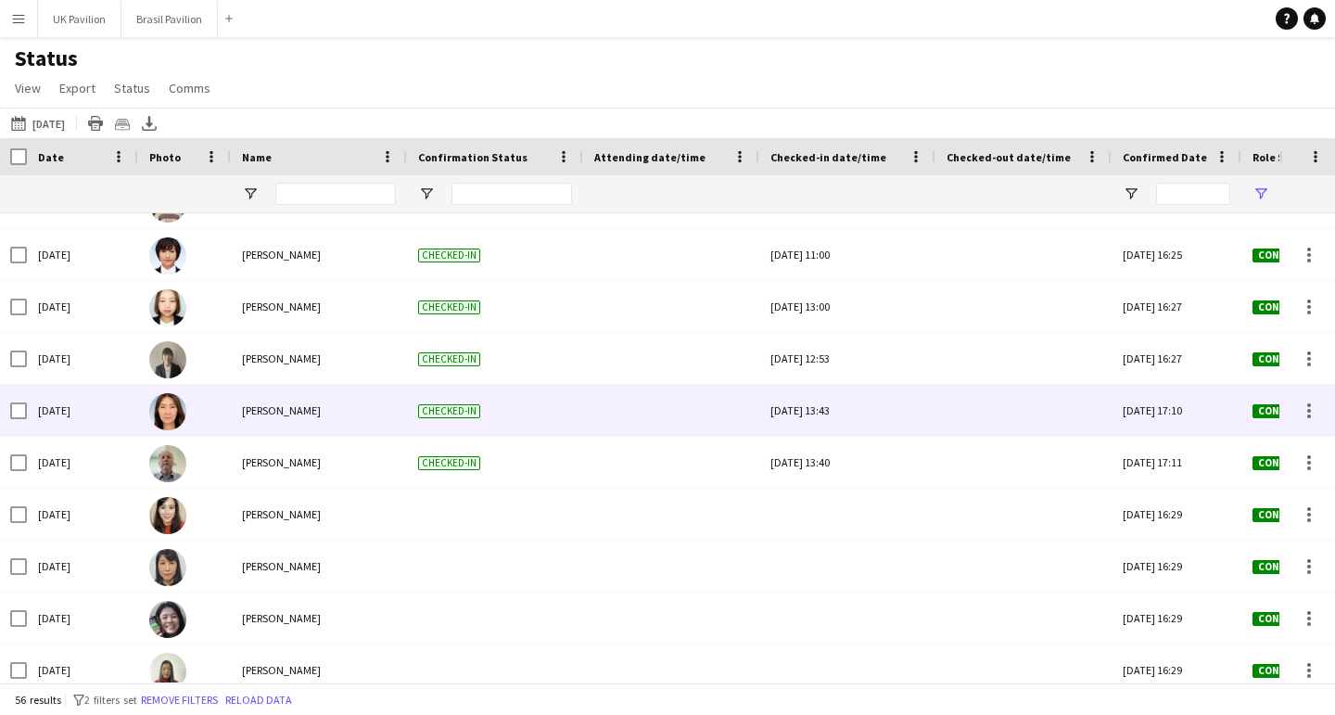
click at [860, 425] on div "[DATE] 13:43" at bounding box center [848, 410] width 154 height 51
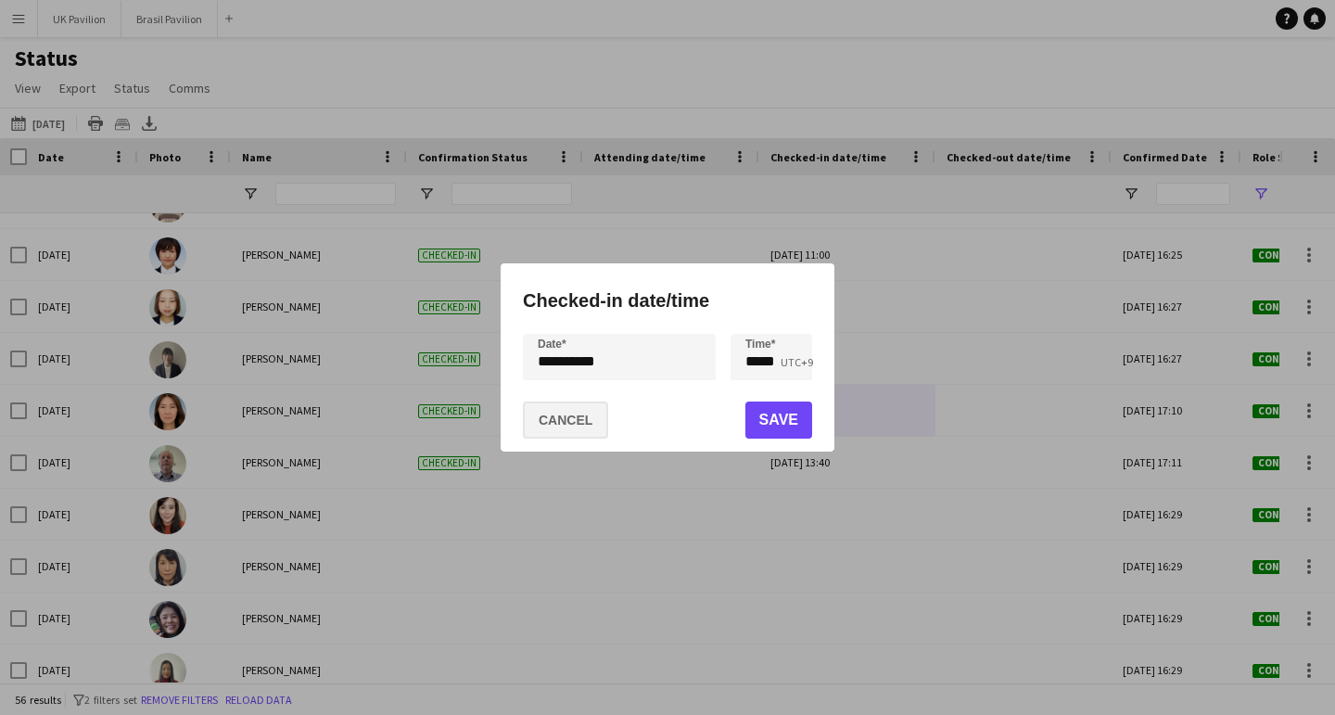
click at [575, 413] on button "Cancel" at bounding box center [565, 420] width 85 height 37
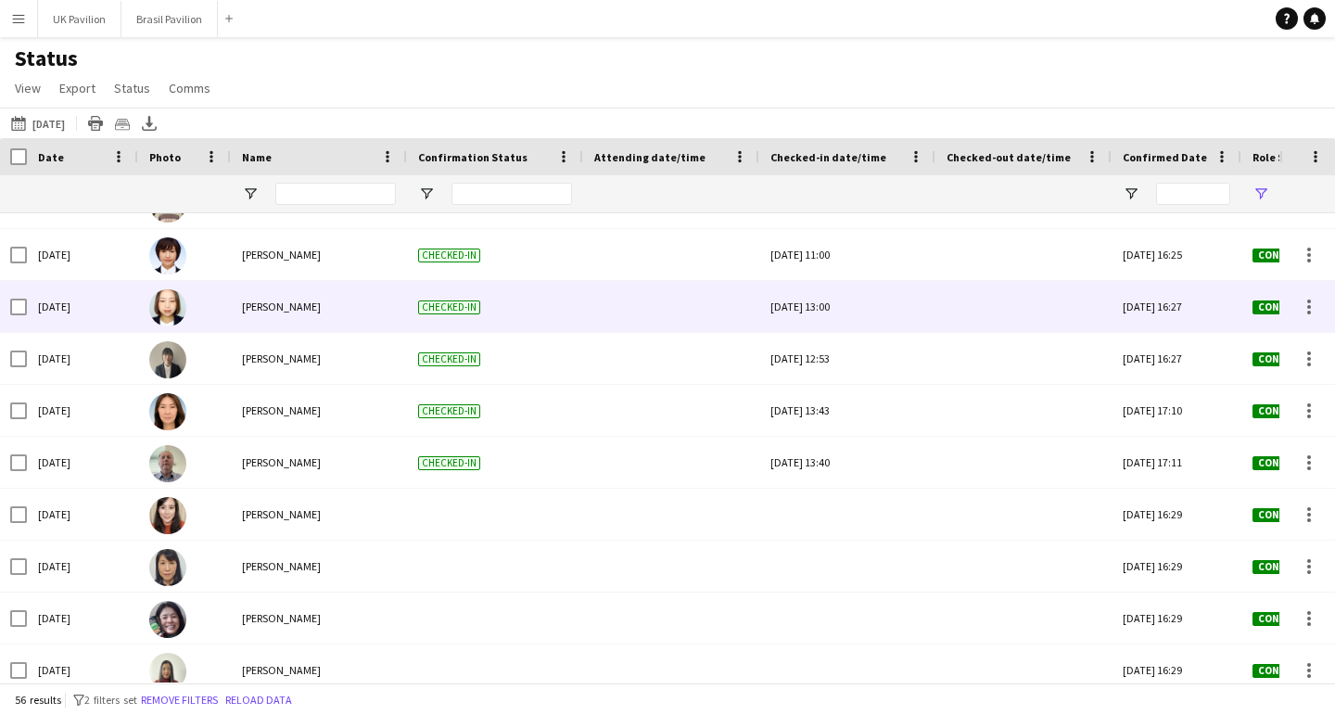
click at [855, 310] on div "[DATE] 13:00" at bounding box center [848, 306] width 154 height 51
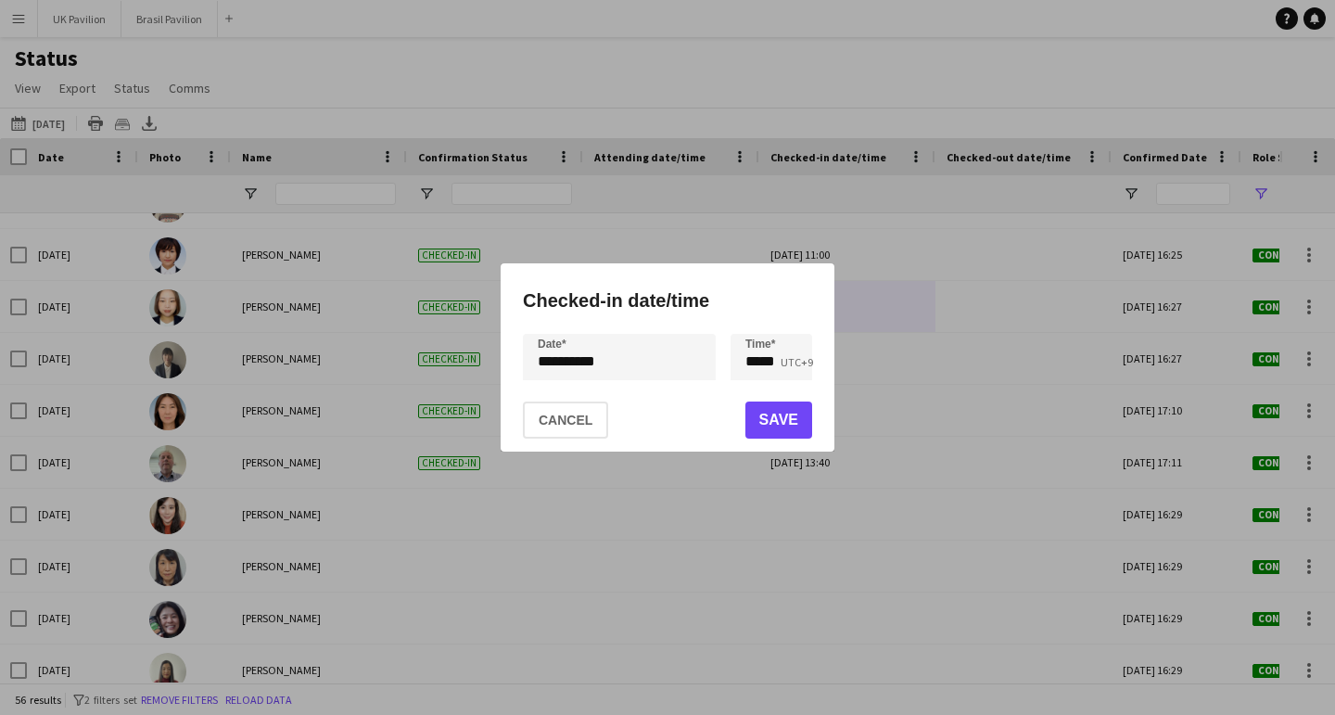
drag, startPoint x: 573, startPoint y: 423, endPoint x: 613, endPoint y: 406, distance: 43.2
click at [580, 421] on button "Cancel" at bounding box center [565, 420] width 85 height 37
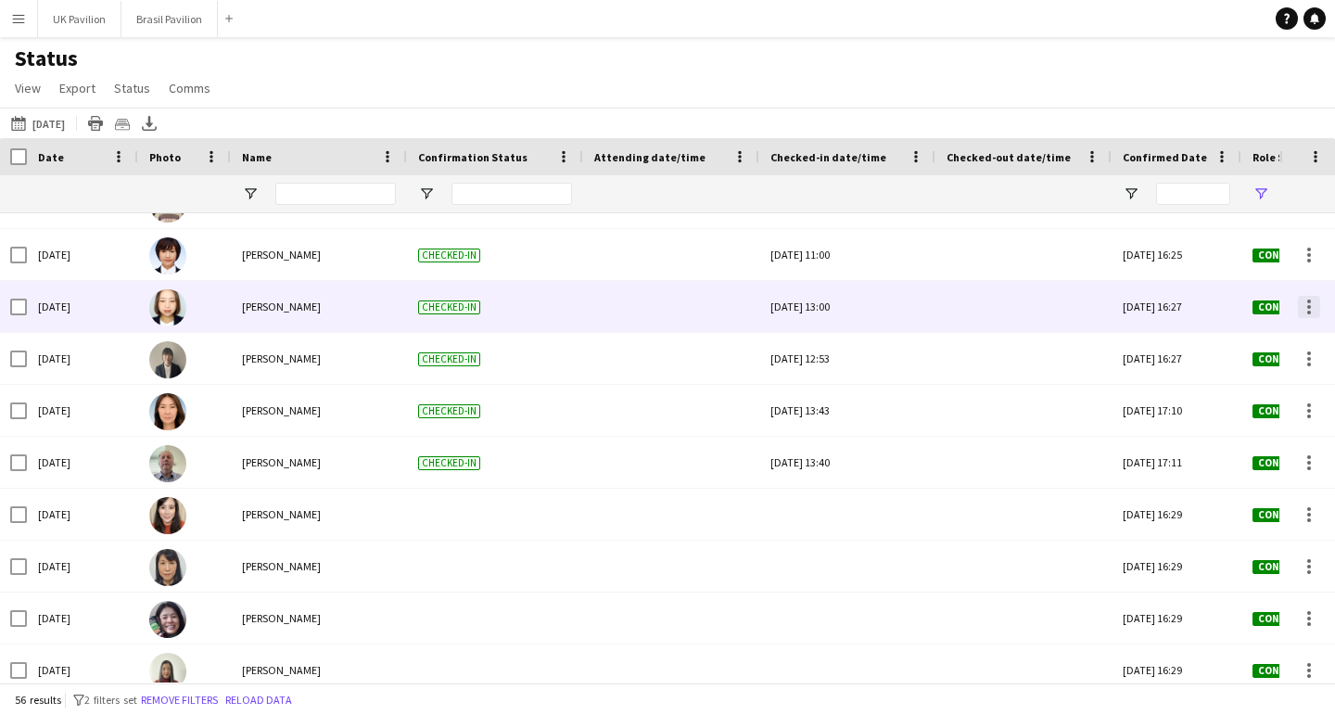
click at [1306, 314] on div at bounding box center [1309, 307] width 22 height 22
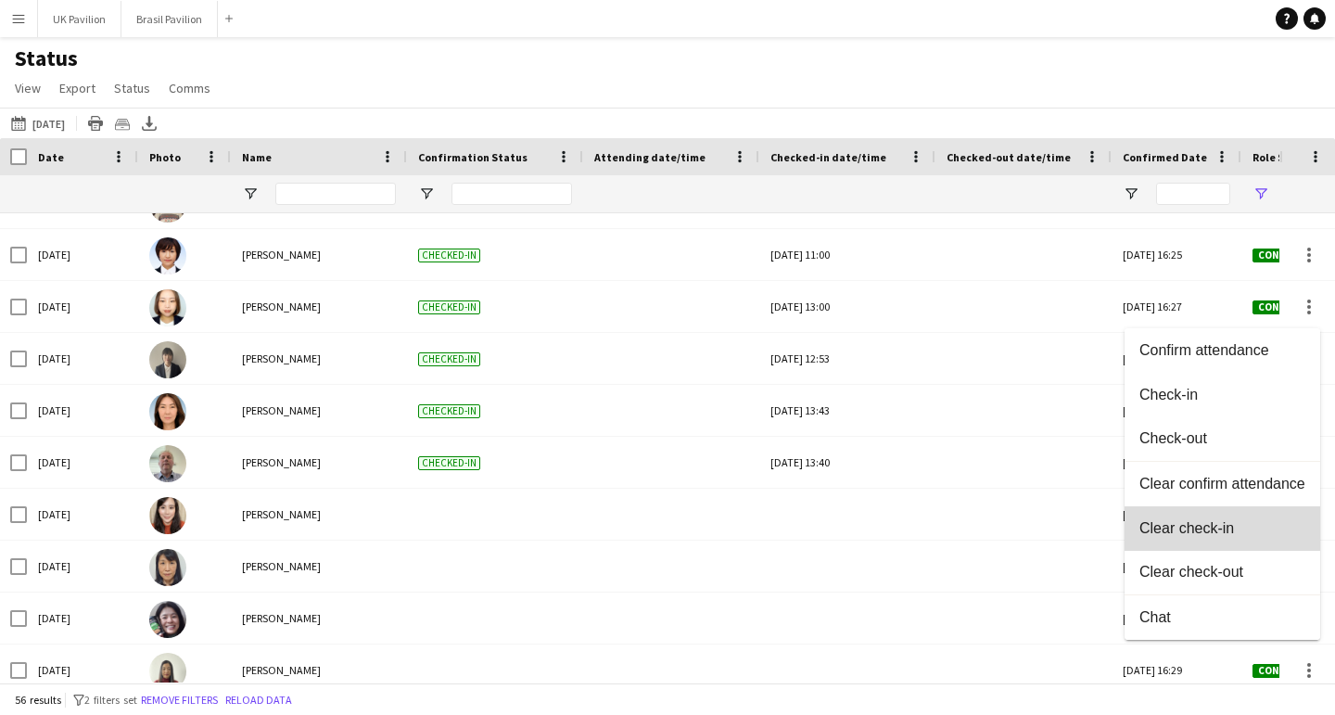
click at [1189, 536] on span "Clear check-in" at bounding box center [1223, 527] width 166 height 17
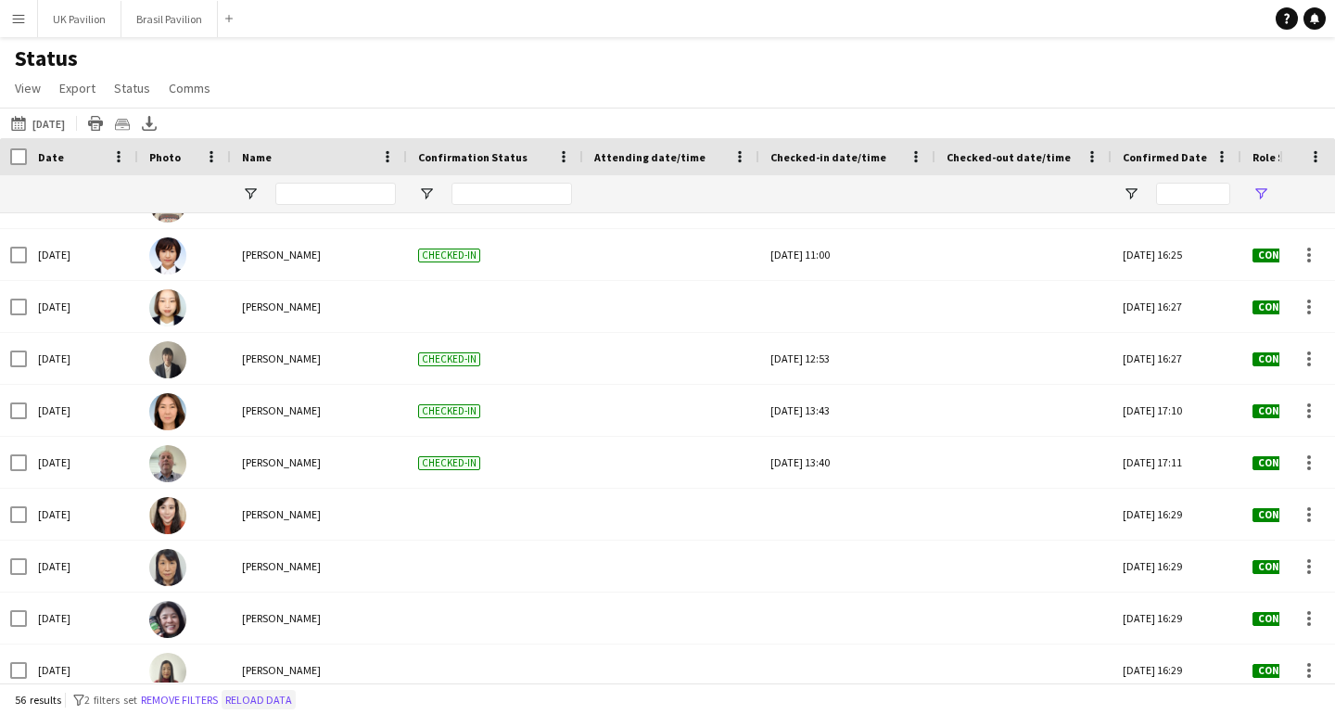
click at [296, 703] on button "Reload data" at bounding box center [259, 700] width 74 height 20
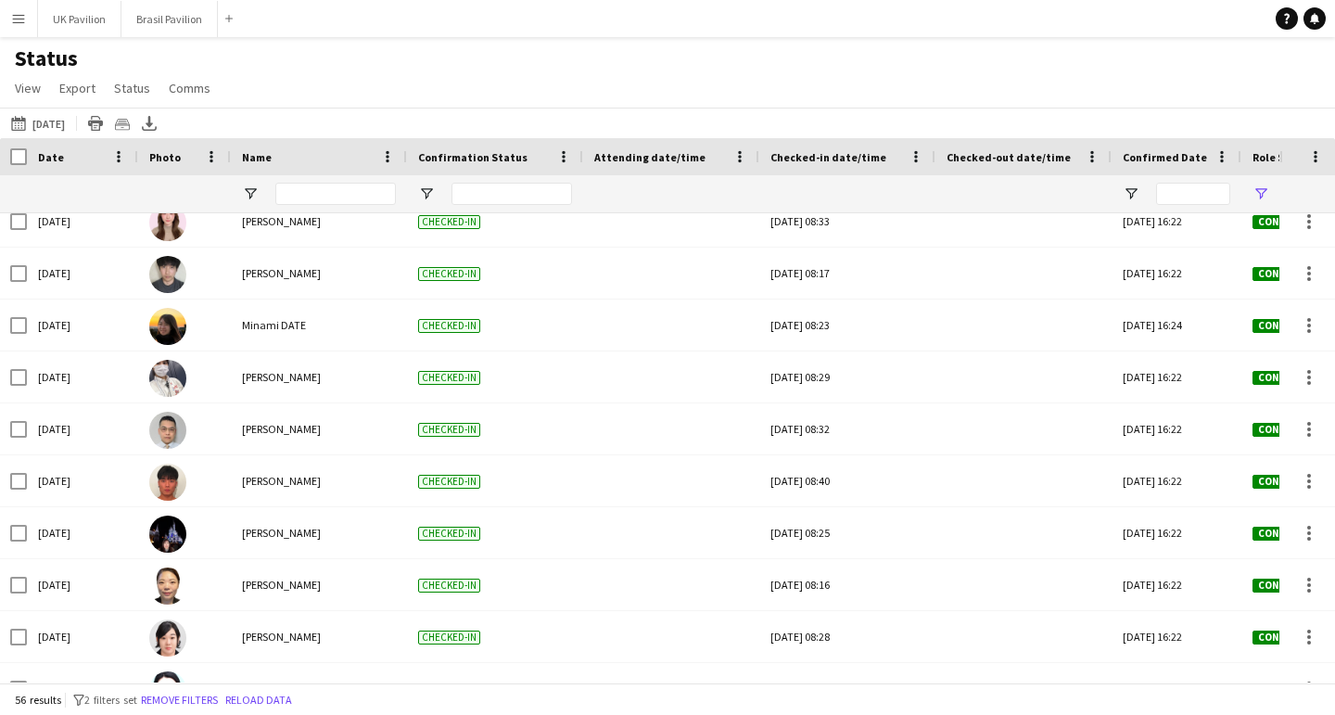
scroll to position [907, 0]
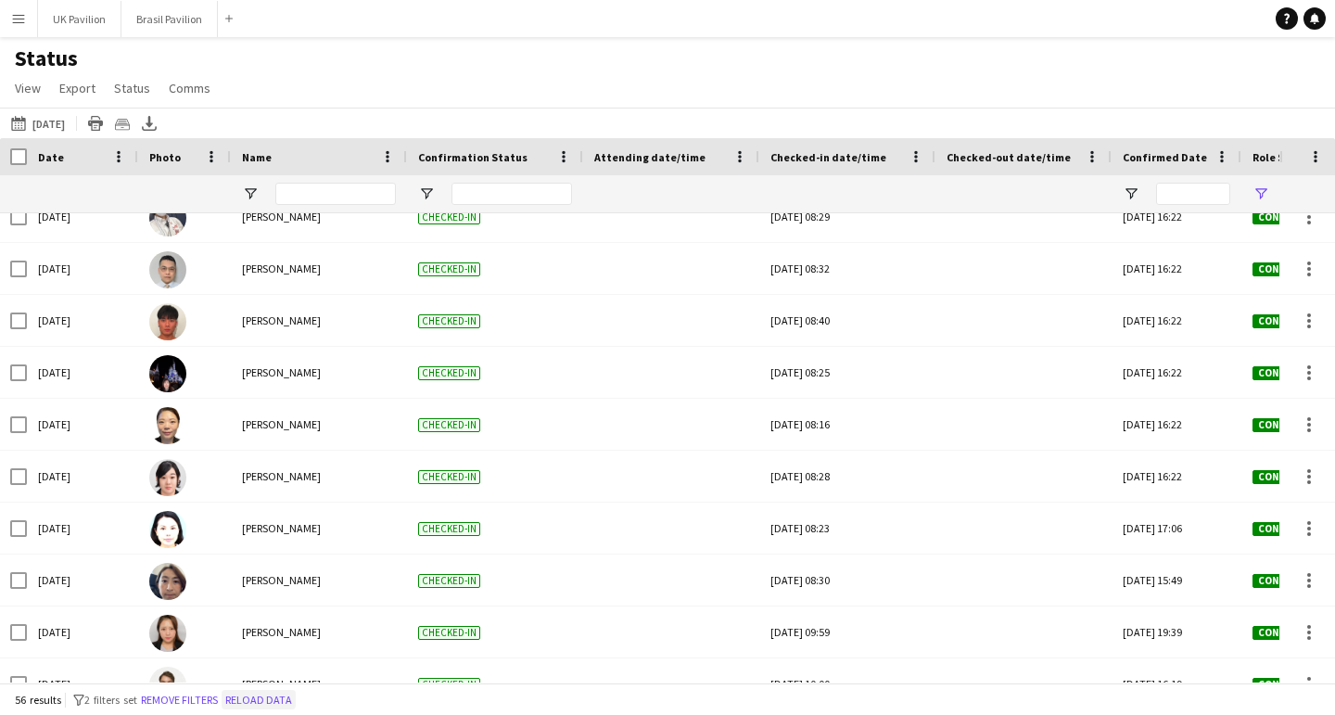
click at [296, 700] on button "Reload data" at bounding box center [259, 700] width 74 height 20
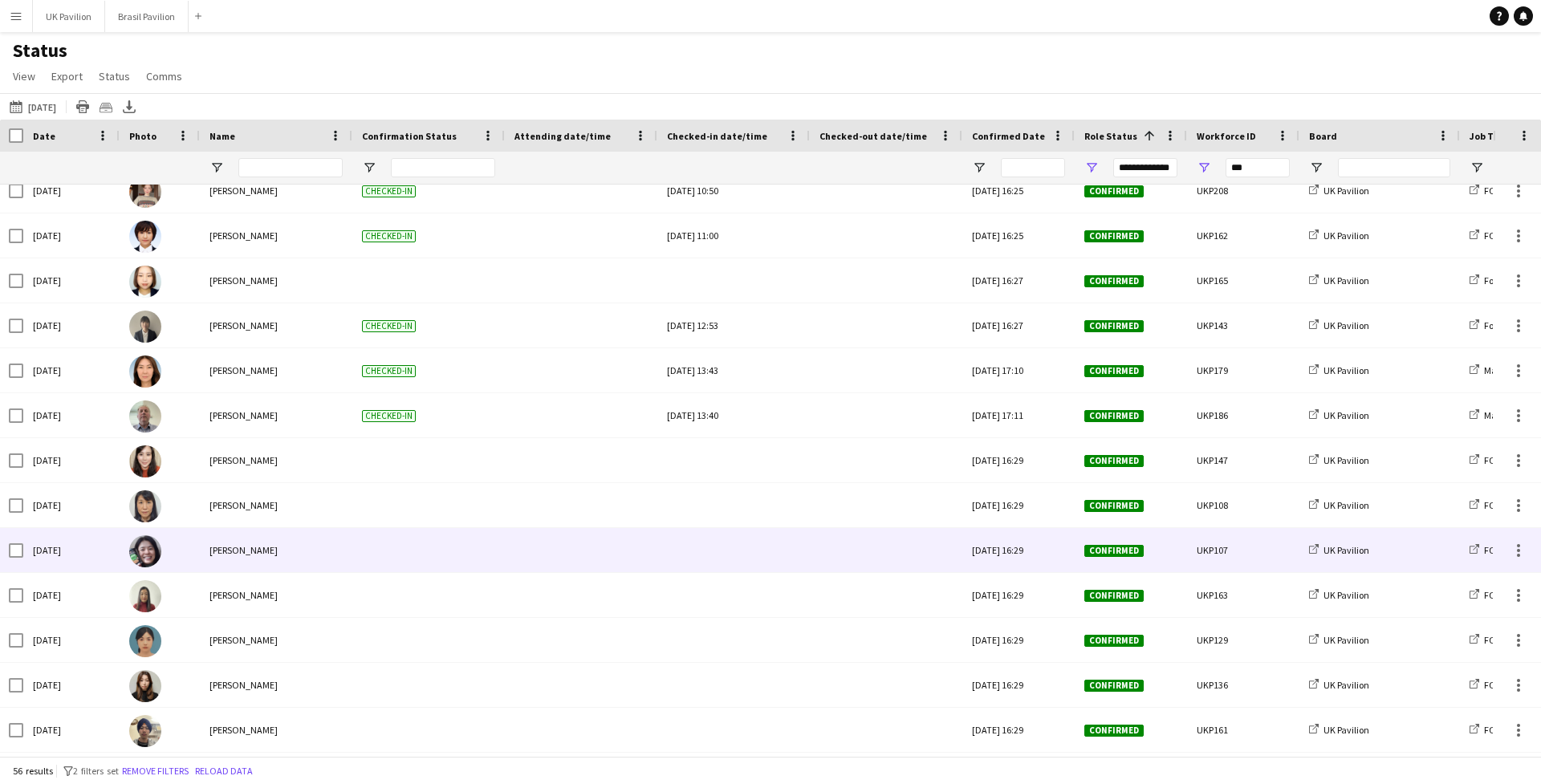
scroll to position [1364, 0]
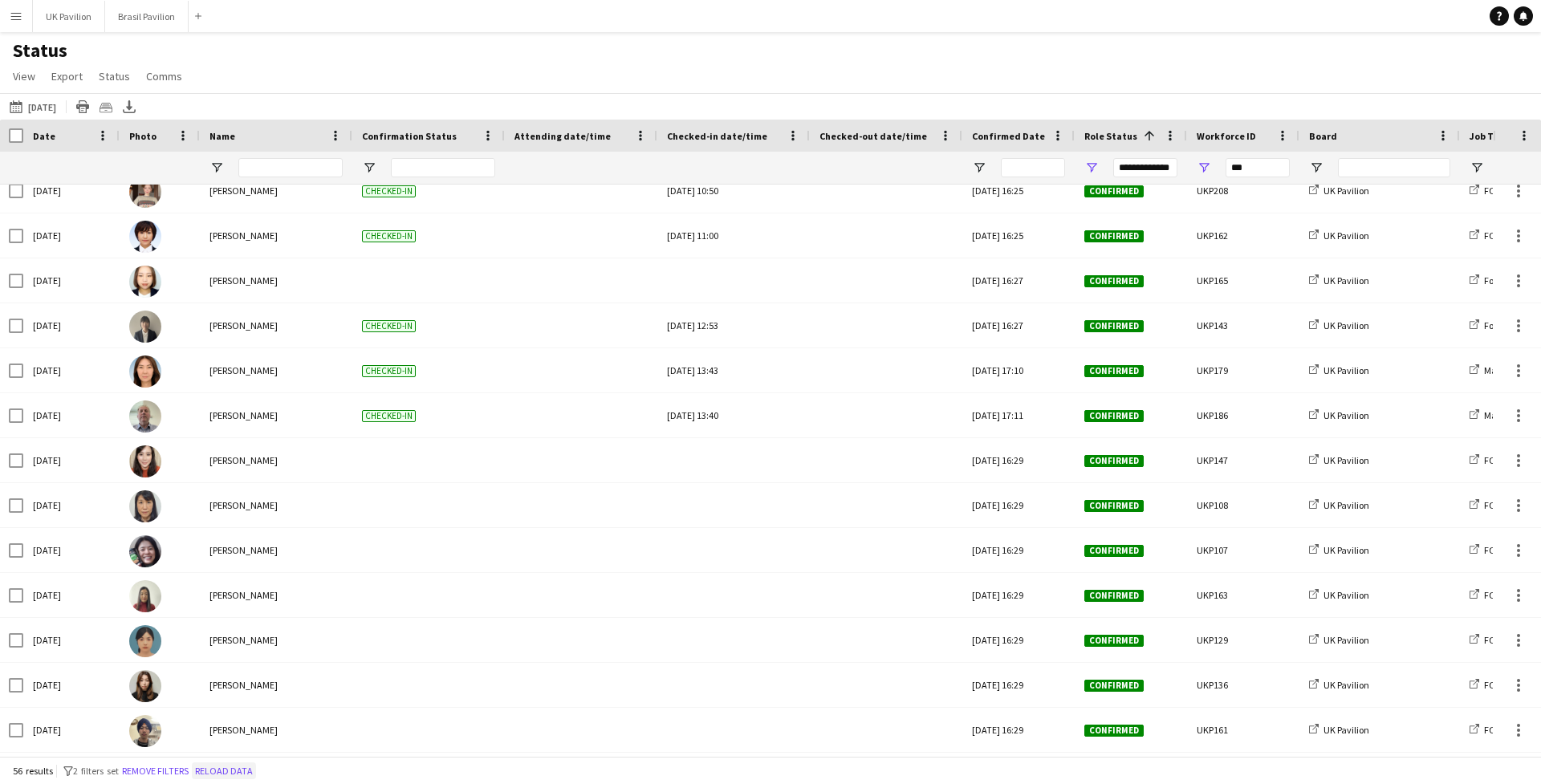
click at [256, 619] on button "Reload data" at bounding box center [224, 771] width 64 height 17
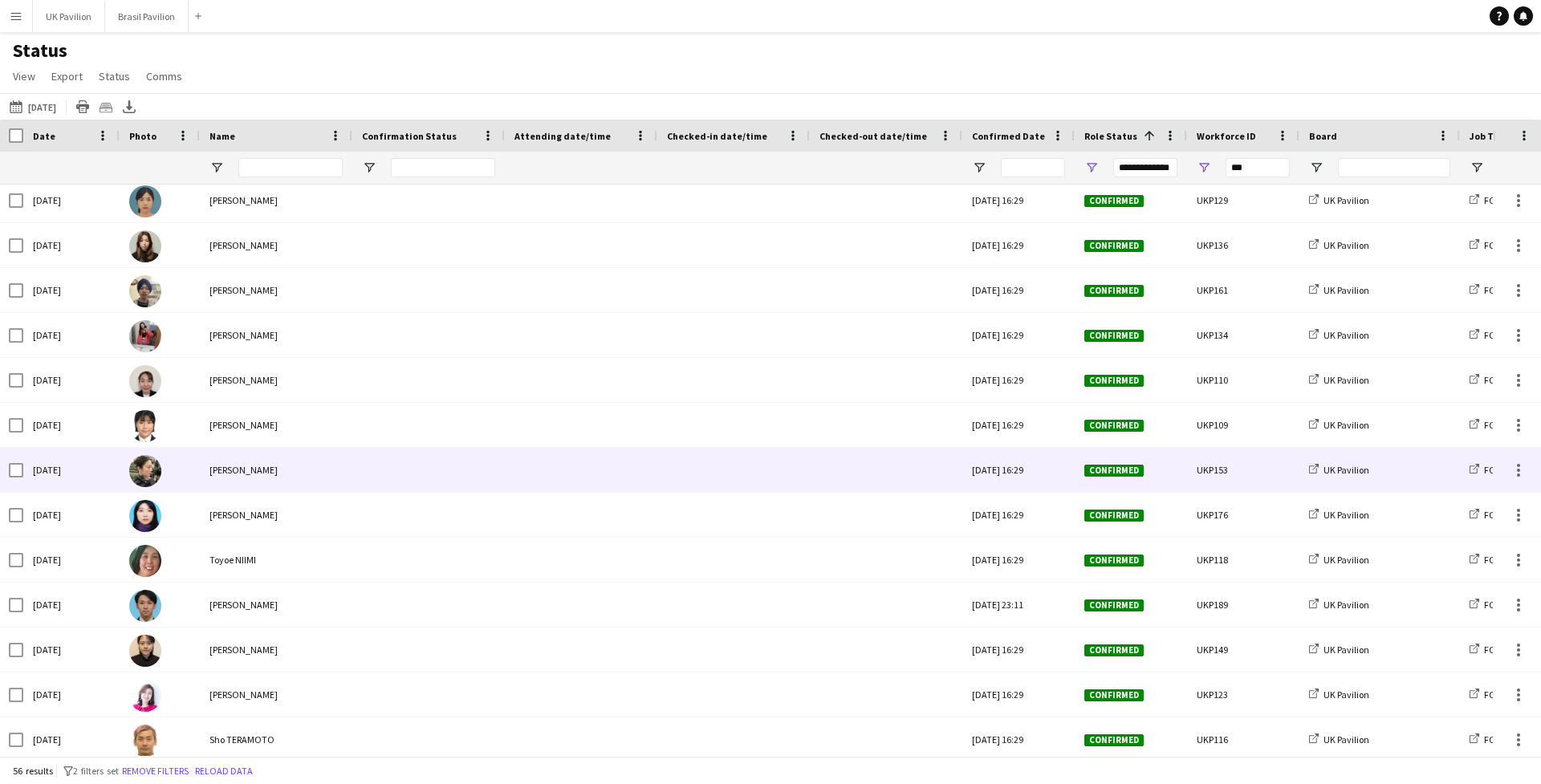
scroll to position [1832, 0]
